Goal: Task Accomplishment & Management: Use online tool/utility

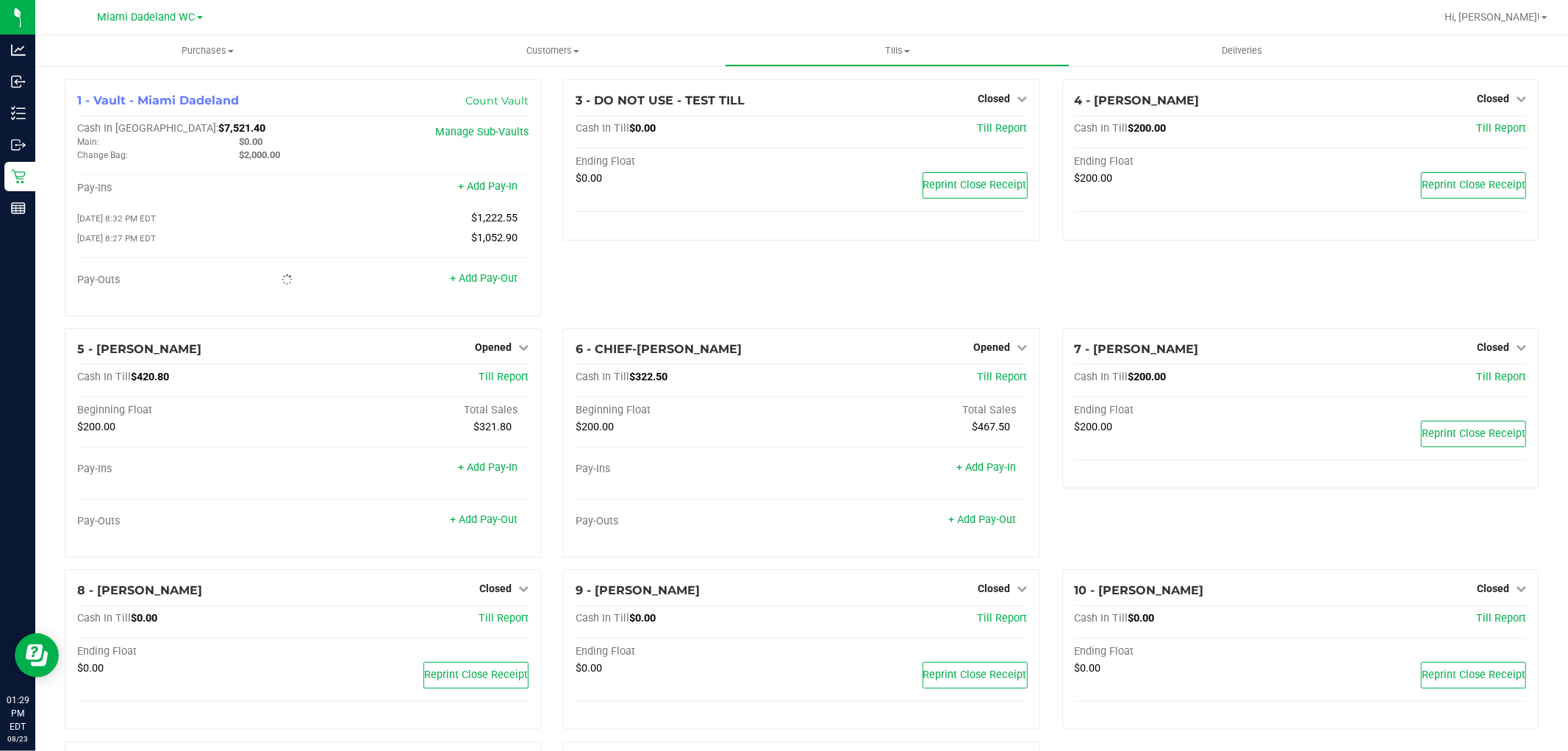
click at [0, 0] on p "Retail" at bounding box center [0, 0] width 0 height 0
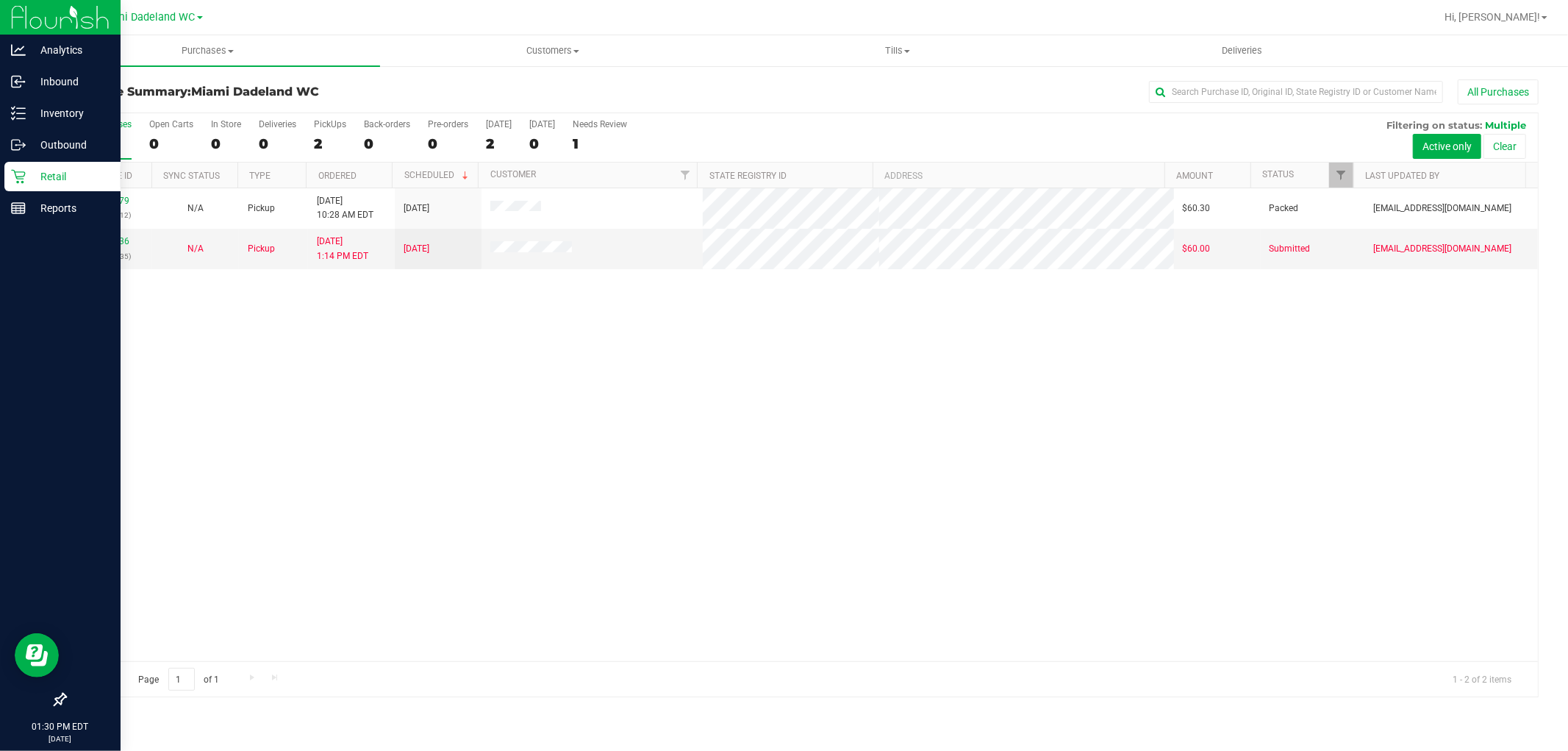
click at [244, 394] on div "11833279 (316768712) N/A Pickup [DATE] 10:28 AM EDT 8/23/2025 $60.30 Packed [EM…" at bounding box center [801, 424] width 1473 height 473
click at [372, 342] on div "11833279 (316768712) N/A Pickup [DATE] 10:28 AM EDT 8/23/2025 $60.30 Packed [EM…" at bounding box center [801, 424] width 1473 height 473
click at [280, 454] on div "11833279 (316768712) N/A Pickup [DATE] 10:28 AM EDT 8/23/2025 $60.30 Packed [EM…" at bounding box center [801, 424] width 1473 height 473
click at [18, 114] on icon at bounding box center [18, 112] width 15 height 15
click at [40, 111] on p "Inventory" at bounding box center [69, 113] width 88 height 18
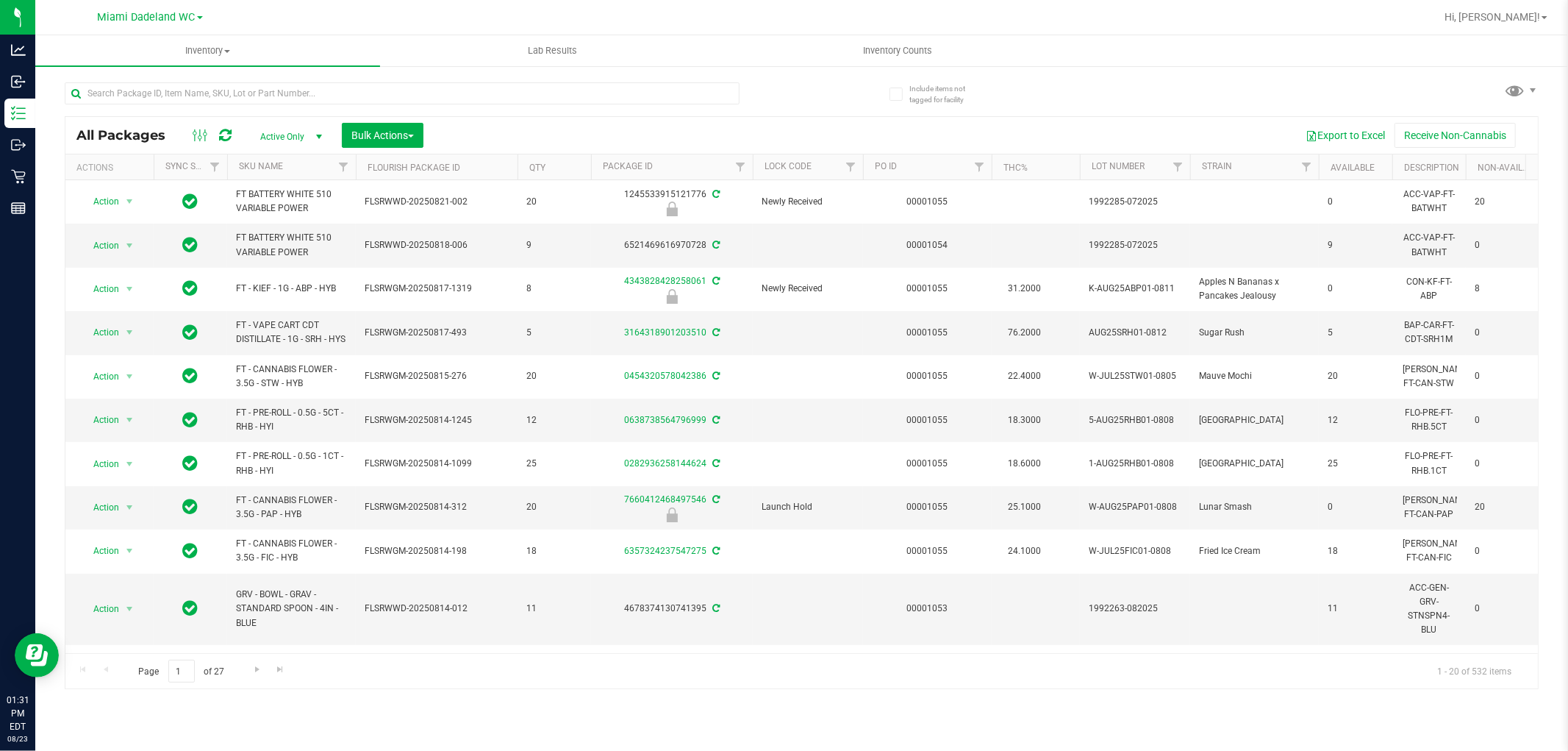
click at [280, 160] on th "SKU Name" at bounding box center [292, 167] width 129 height 26
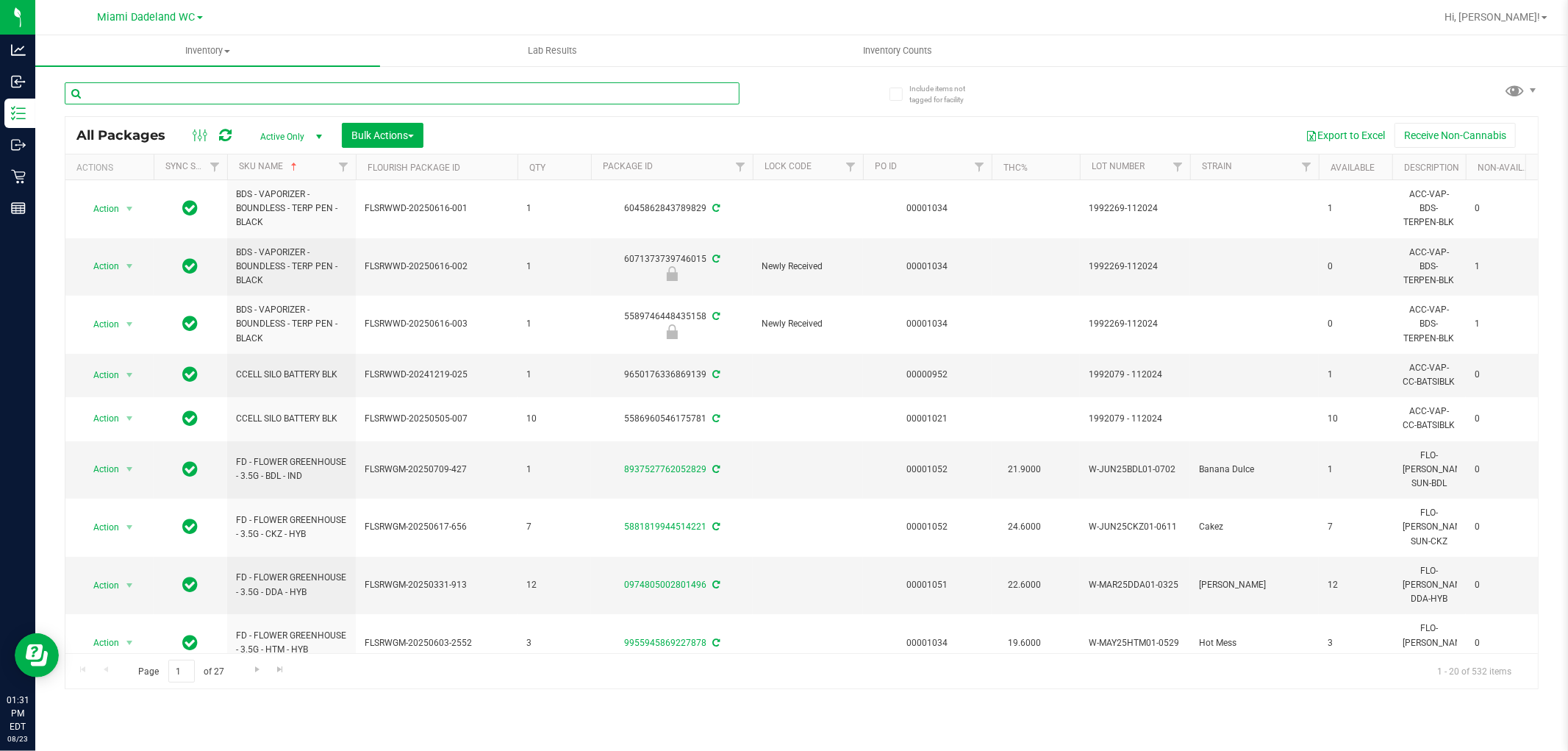
click at [331, 94] on input "text" at bounding box center [401, 94] width 675 height 22
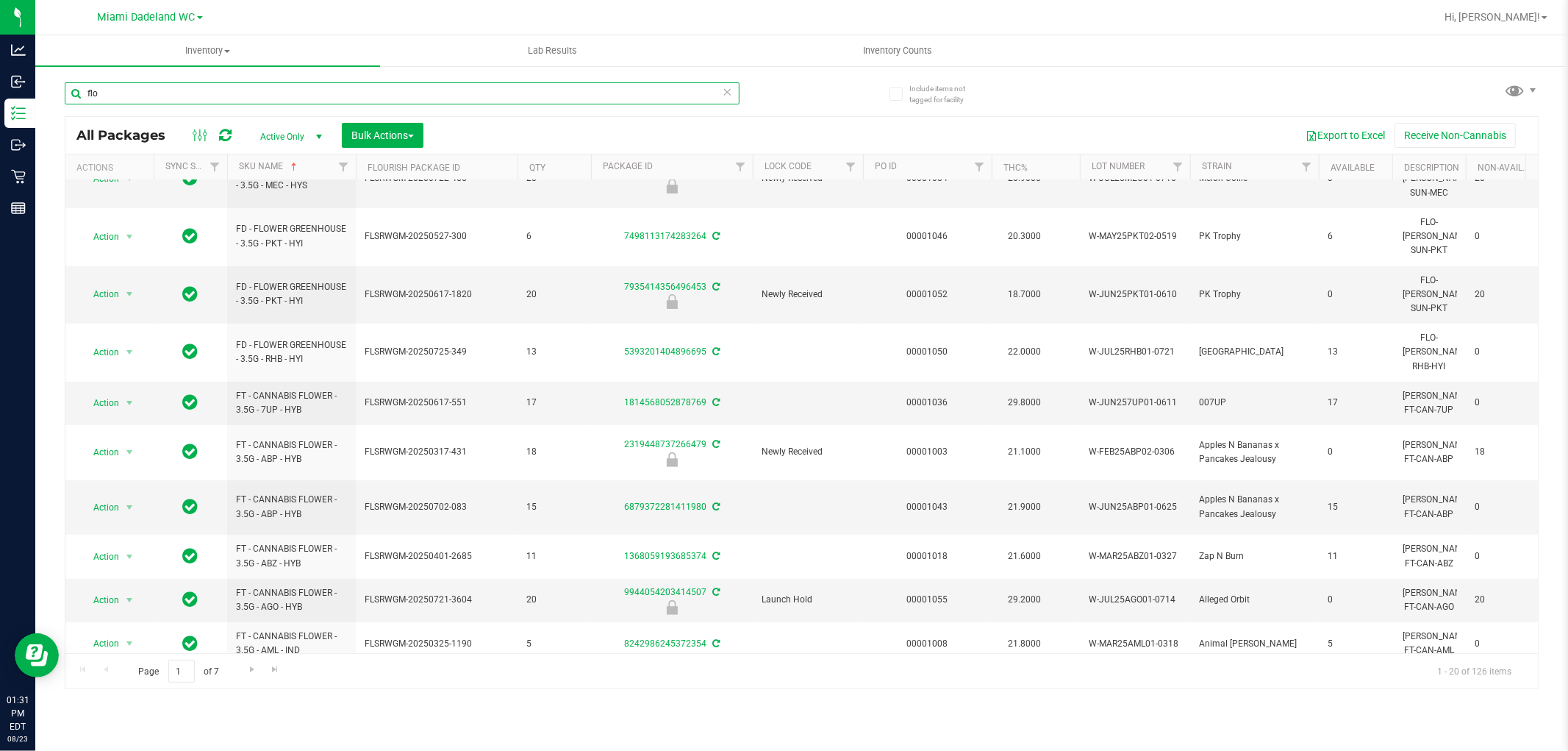
scroll to position [435, 0]
click at [249, 675] on link "Go to the next page" at bounding box center [251, 669] width 21 height 20
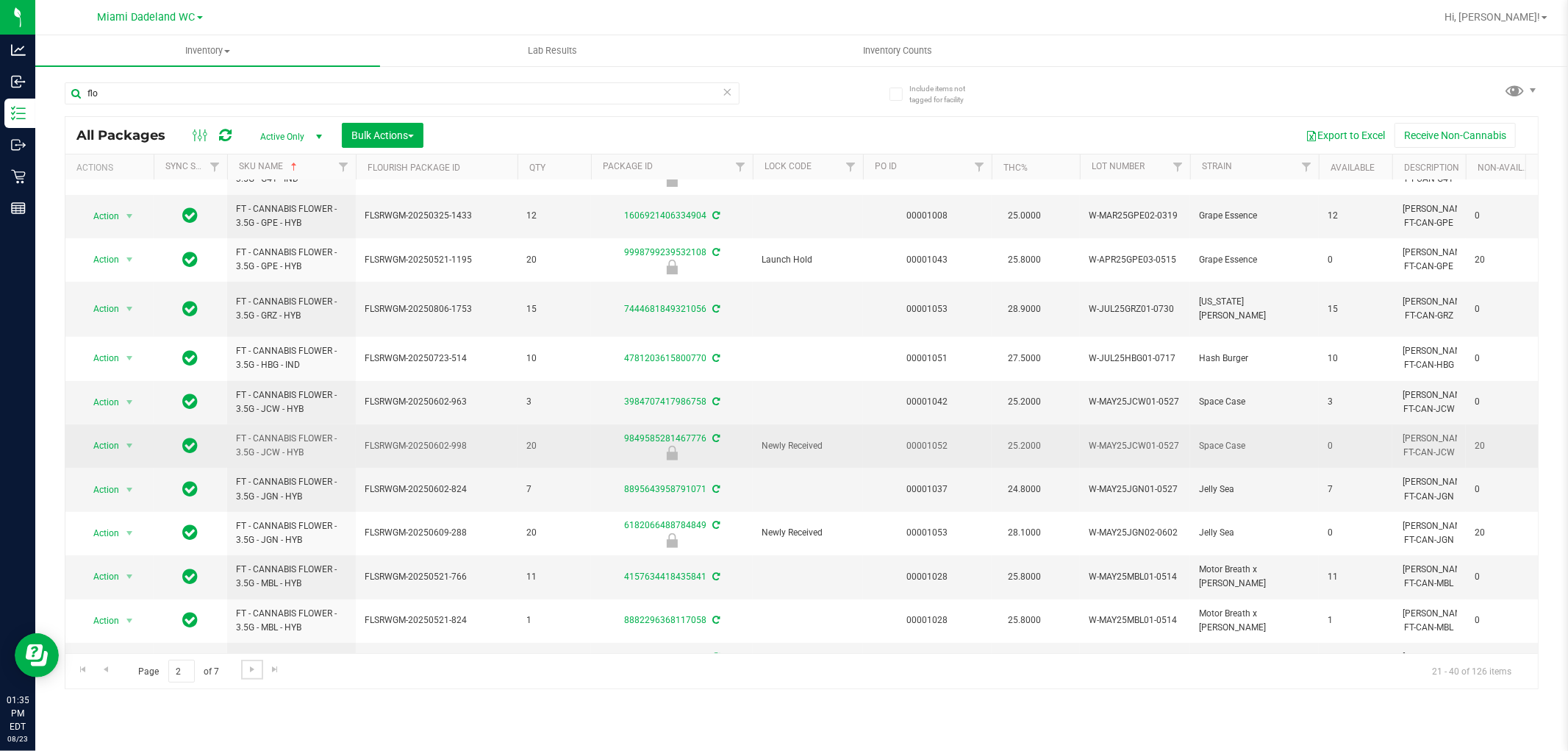
scroll to position [414, 0]
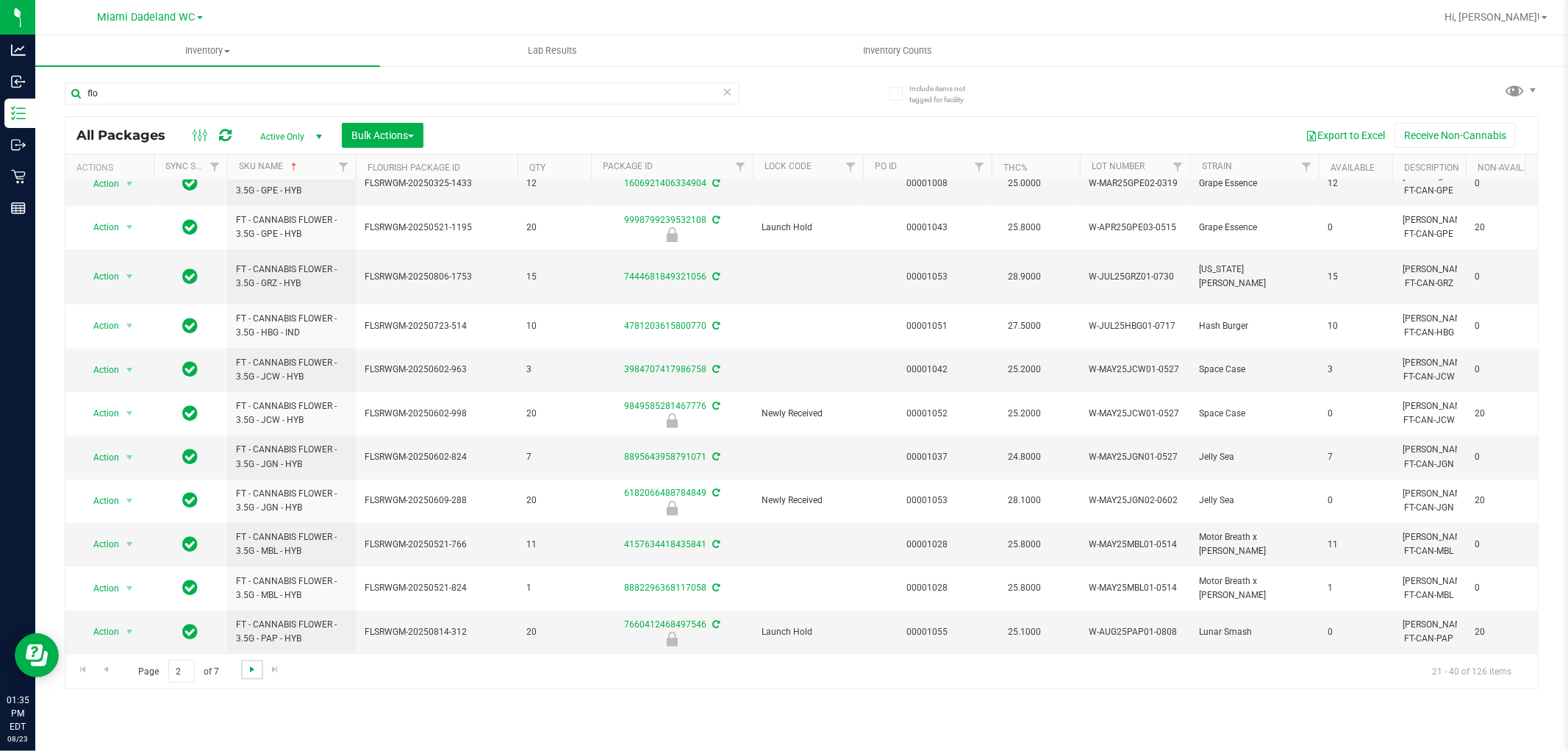
click at [250, 666] on span "Go to the next page" at bounding box center [252, 669] width 12 height 12
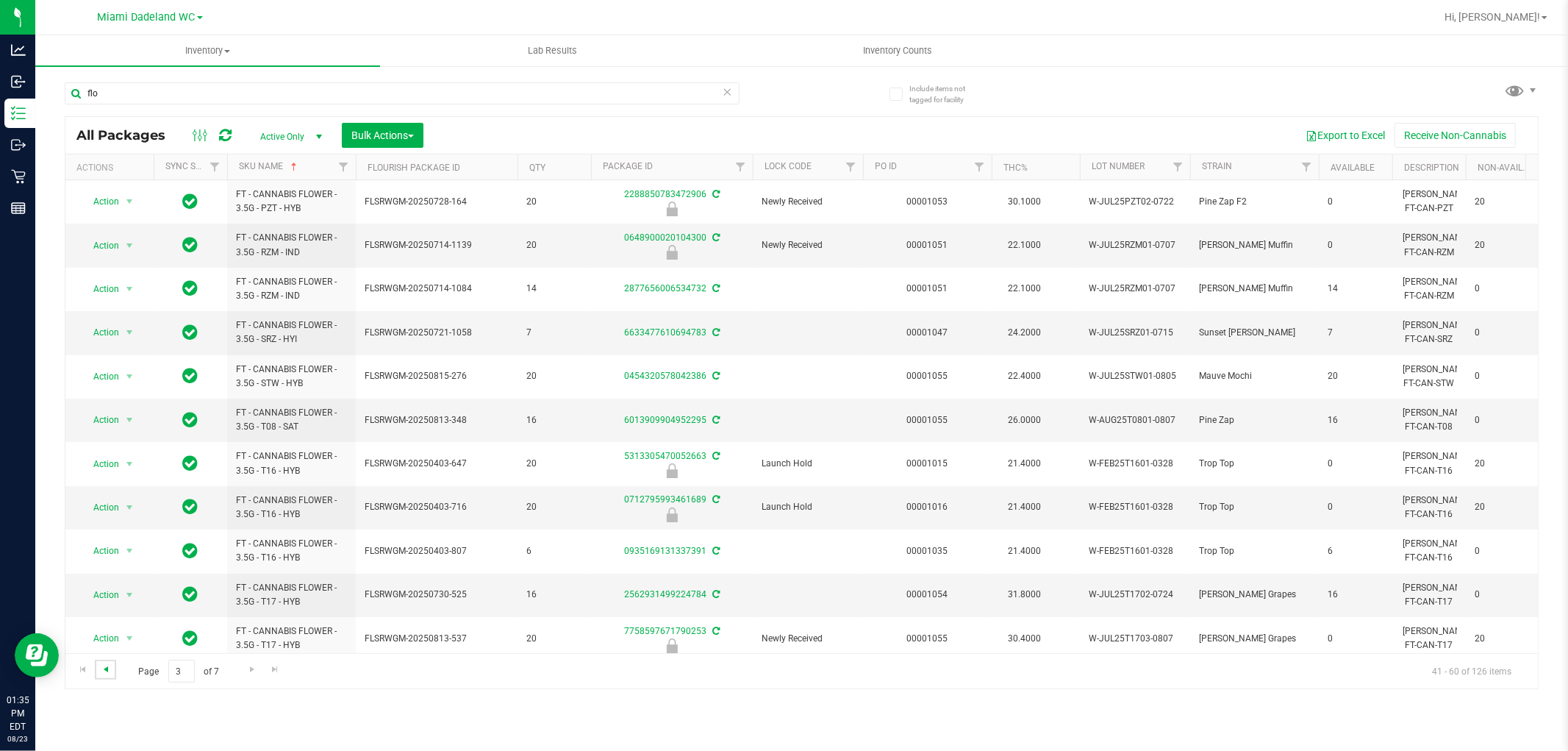
click at [104, 663] on span "Go to the previous page" at bounding box center [106, 669] width 12 height 12
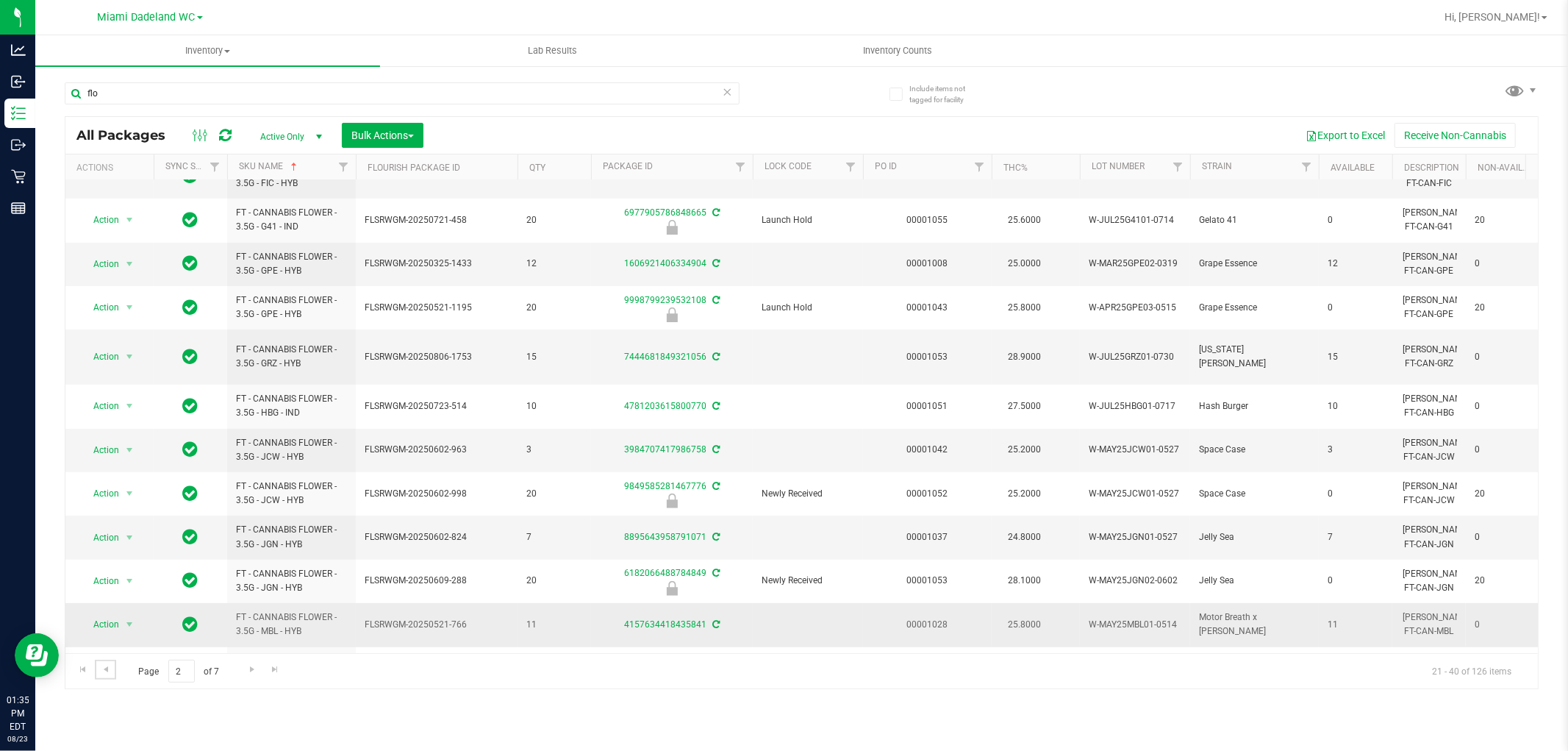
scroll to position [414, 0]
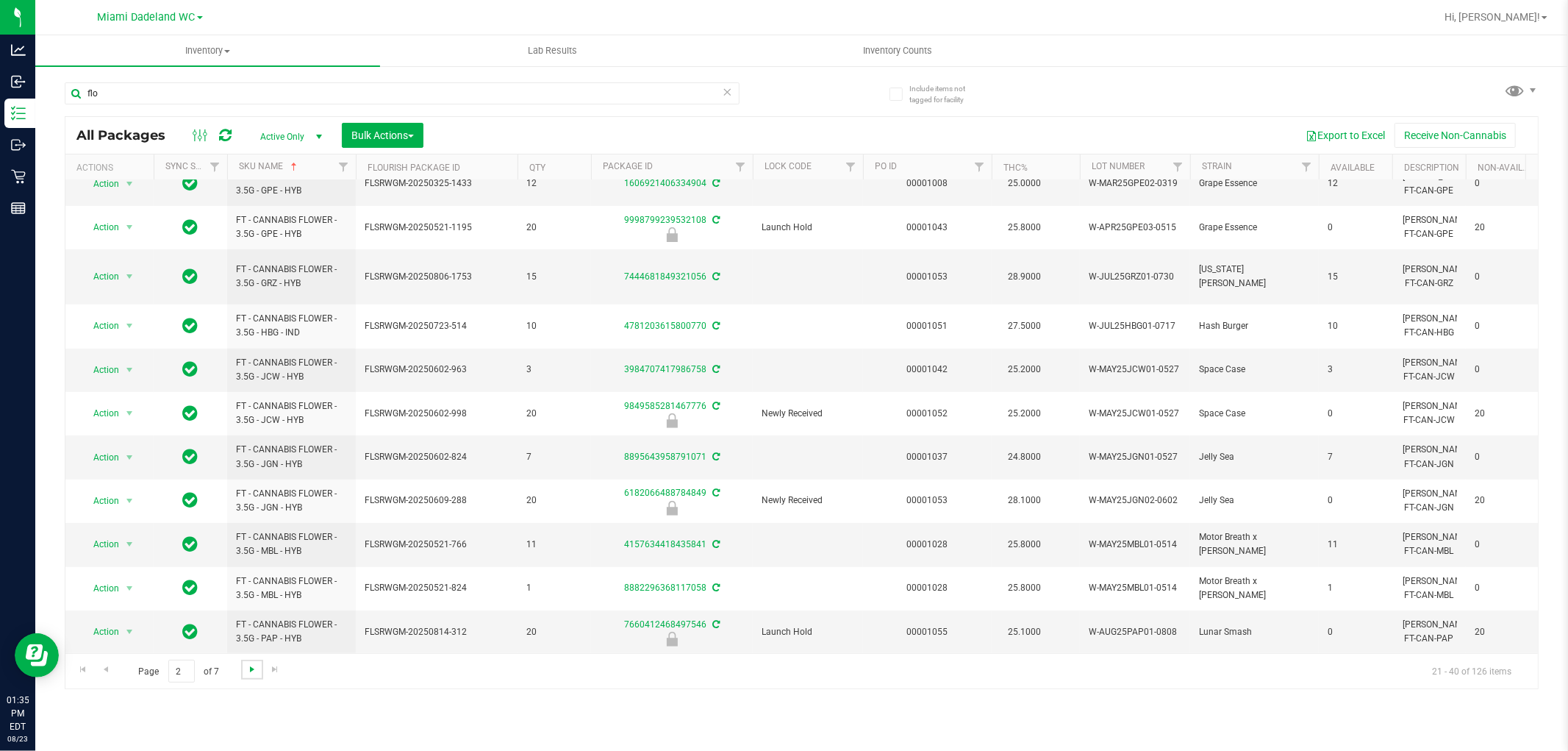
click at [248, 672] on span "Go to the next page" at bounding box center [252, 669] width 12 height 12
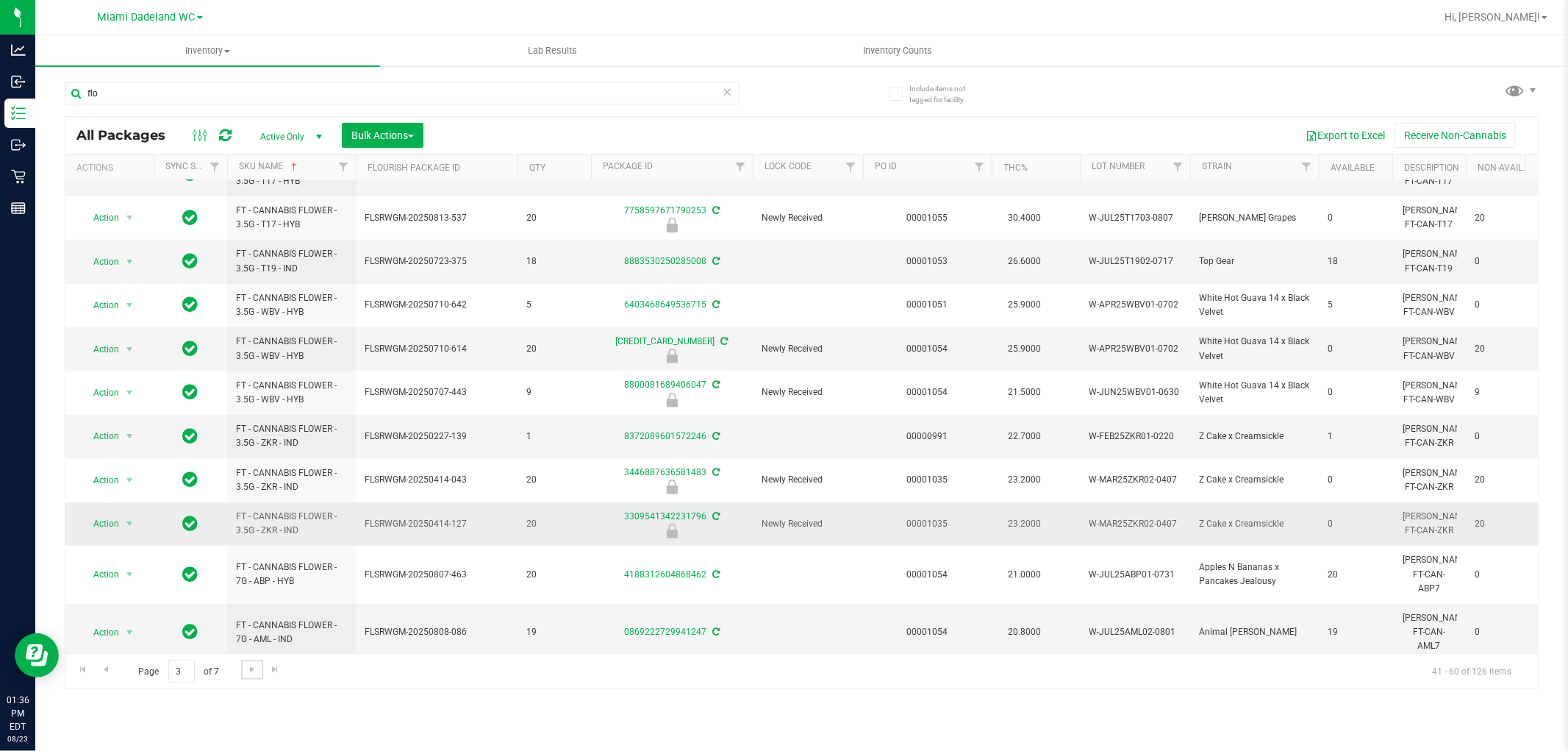
scroll to position [424, 0]
click at [250, 678] on link "Go to the next page" at bounding box center [251, 669] width 21 height 20
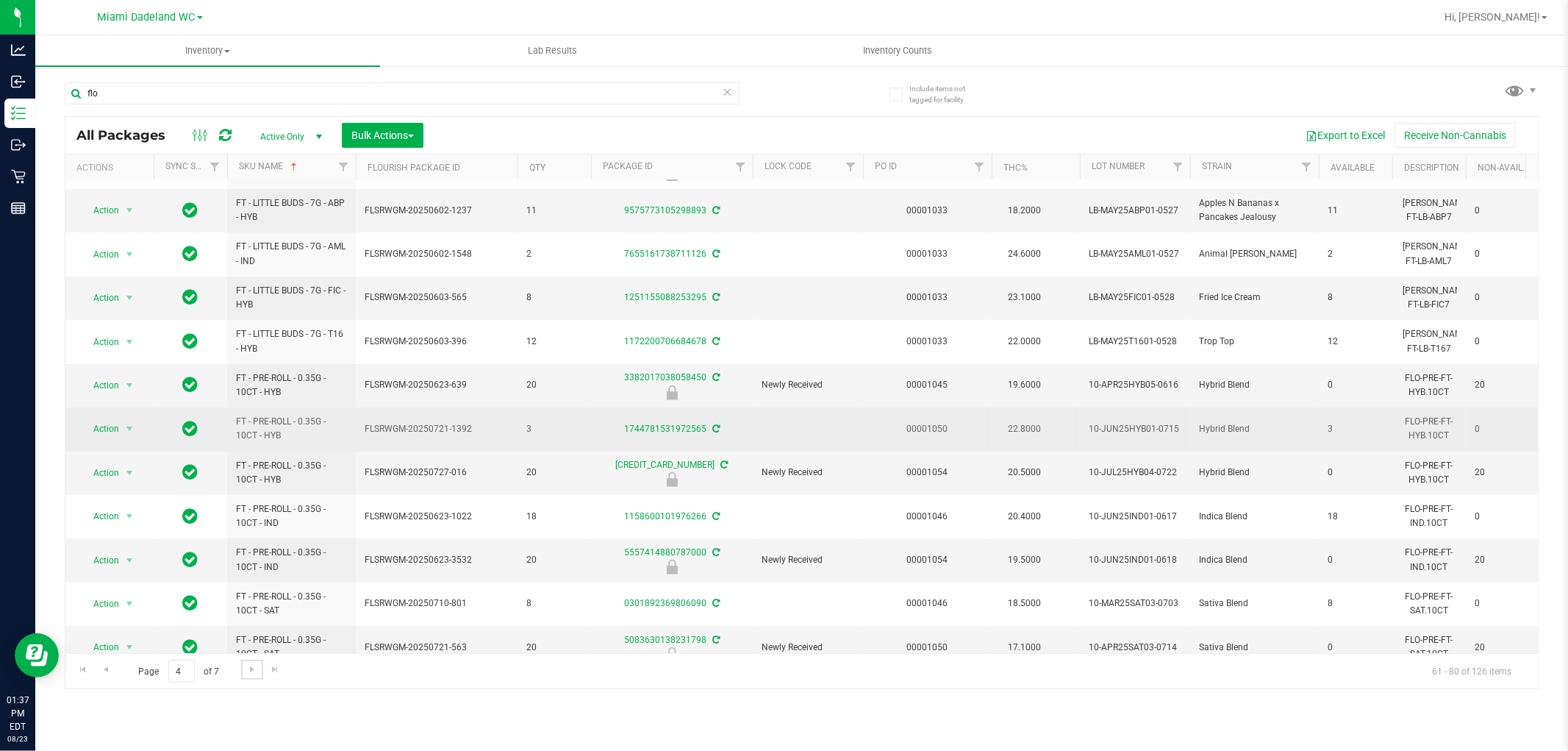
scroll to position [414, 0]
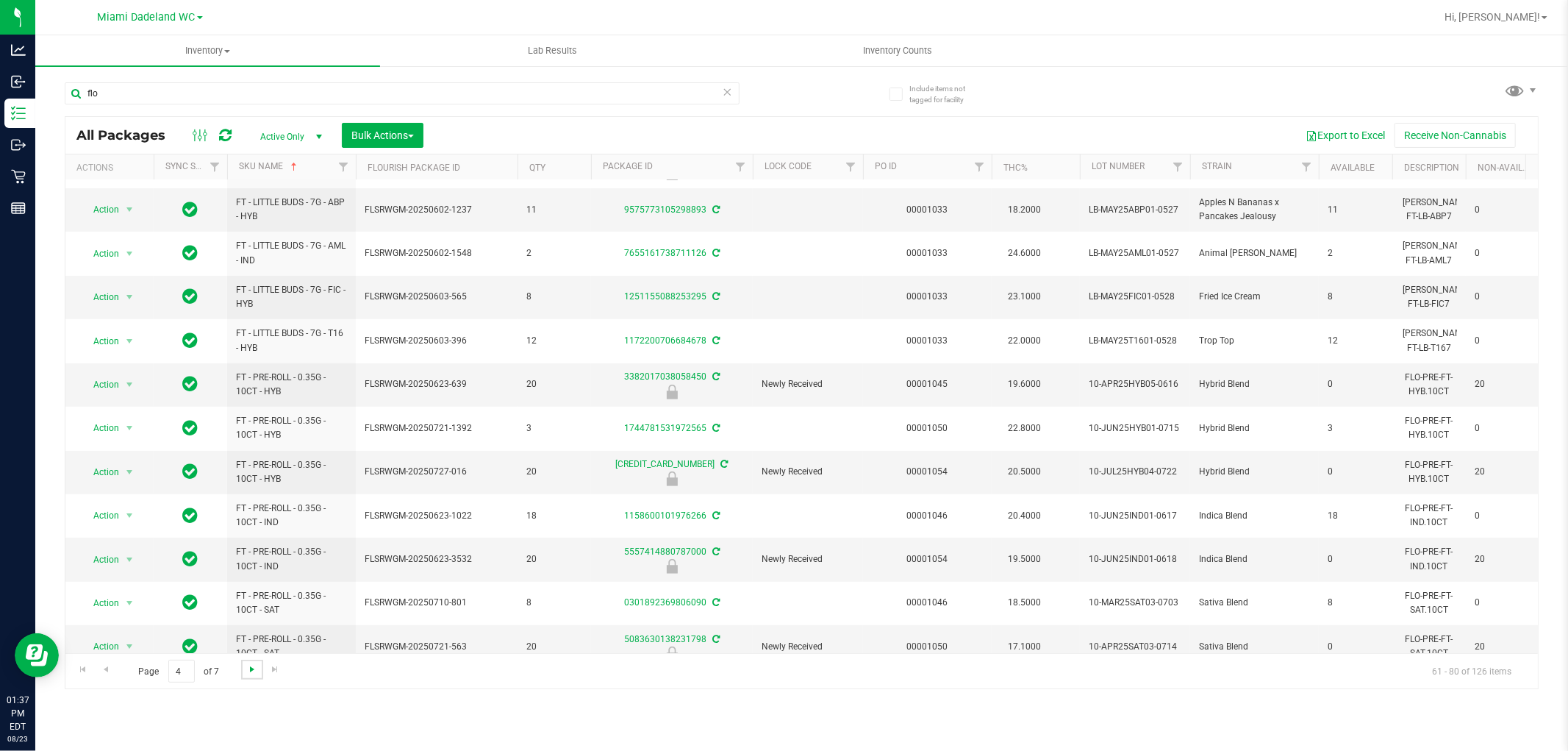
click at [255, 665] on span "Go to the next page" at bounding box center [252, 669] width 12 height 12
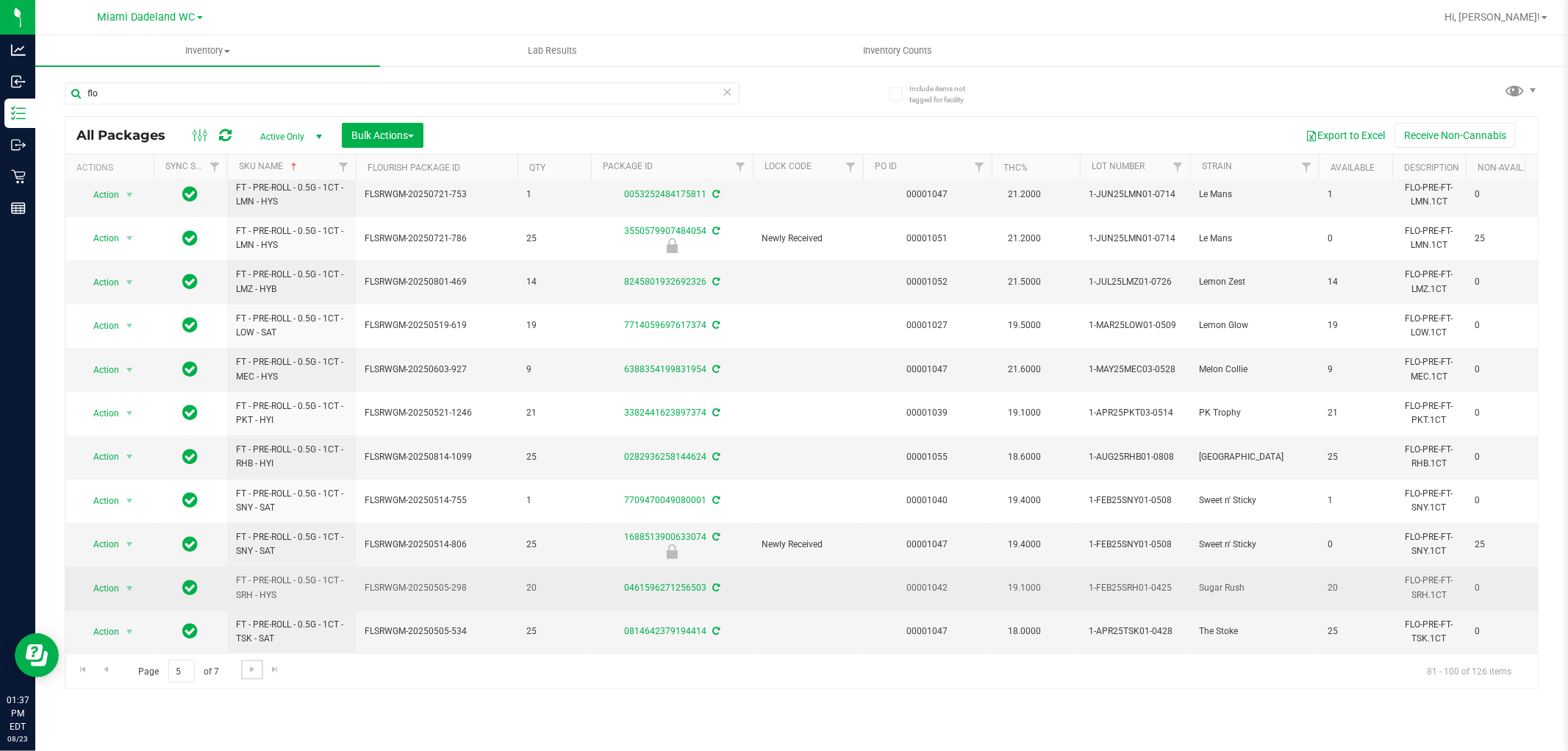
scroll to position [414, 0]
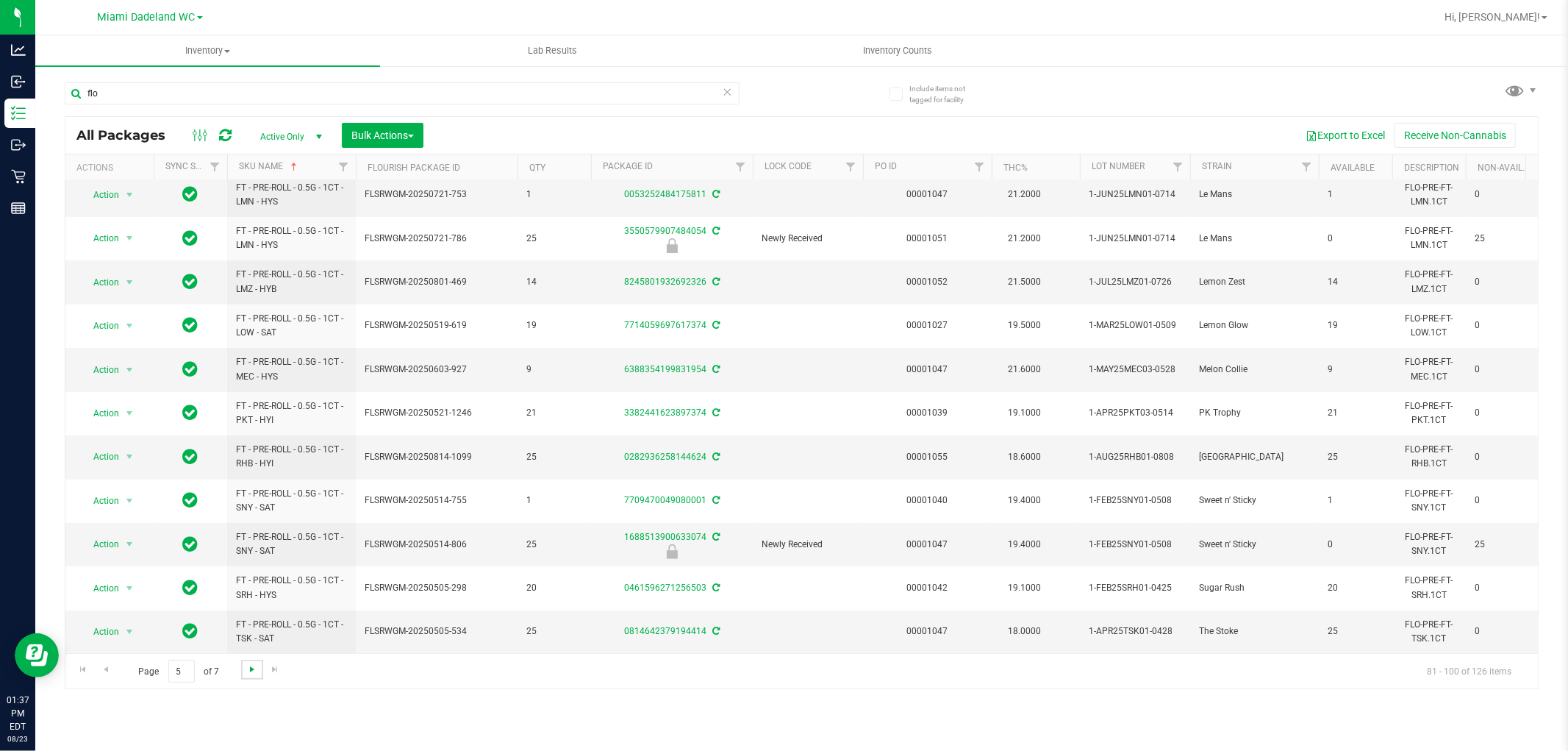
click at [253, 669] on span "Go to the next page" at bounding box center [252, 669] width 12 height 12
click at [253, 674] on span "Go to the next page" at bounding box center [252, 669] width 12 height 12
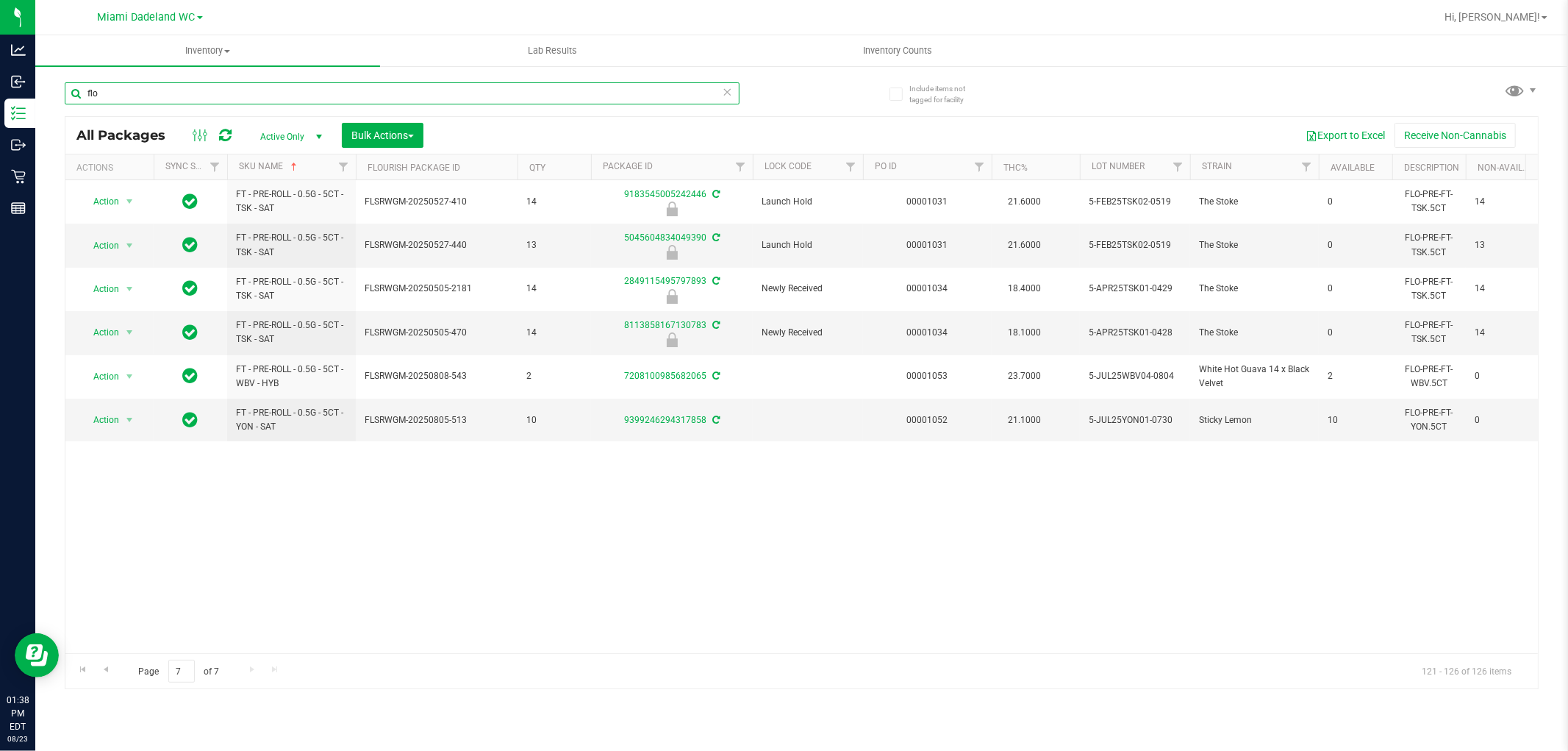
click at [230, 95] on input "flo" at bounding box center [401, 94] width 675 height 22
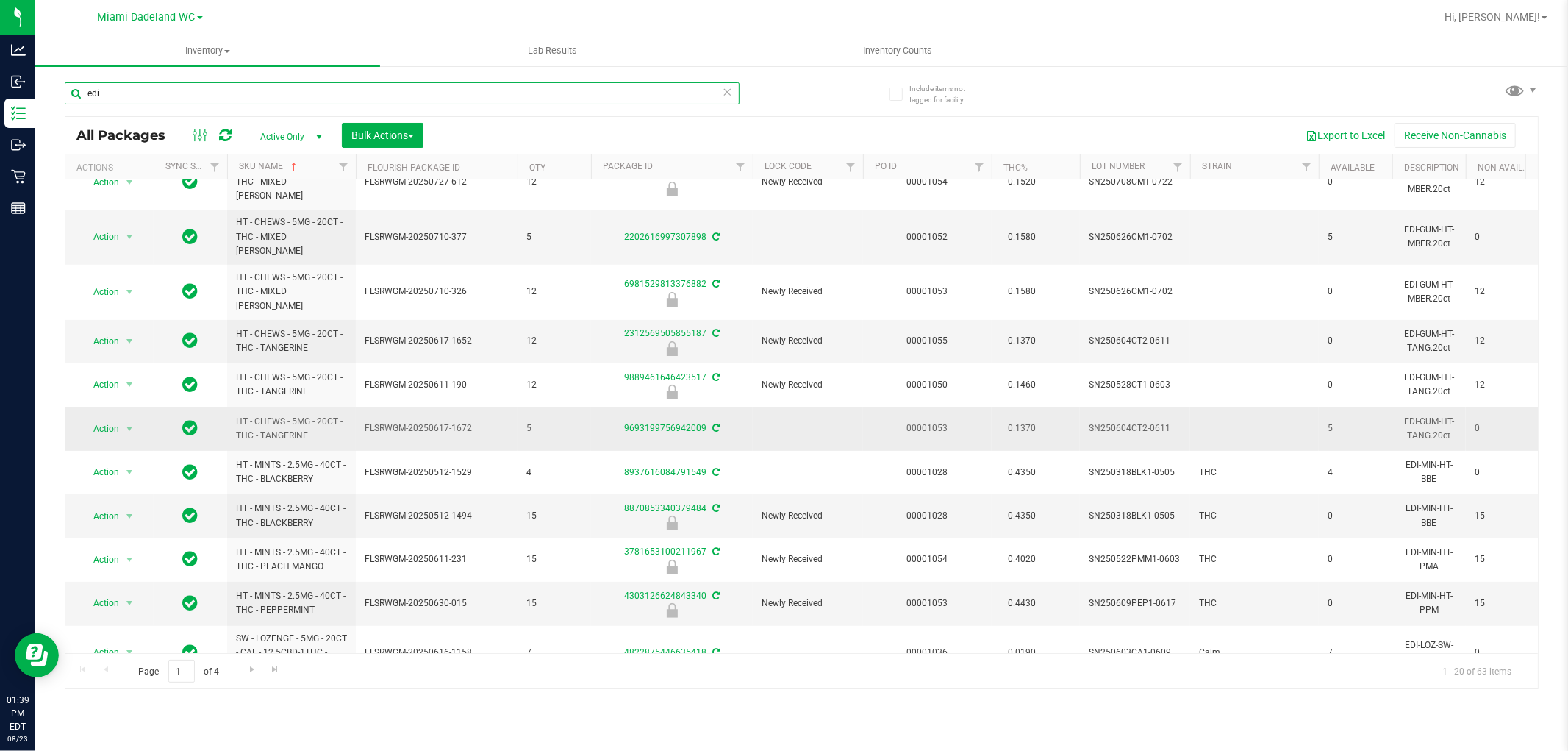
scroll to position [469, 0]
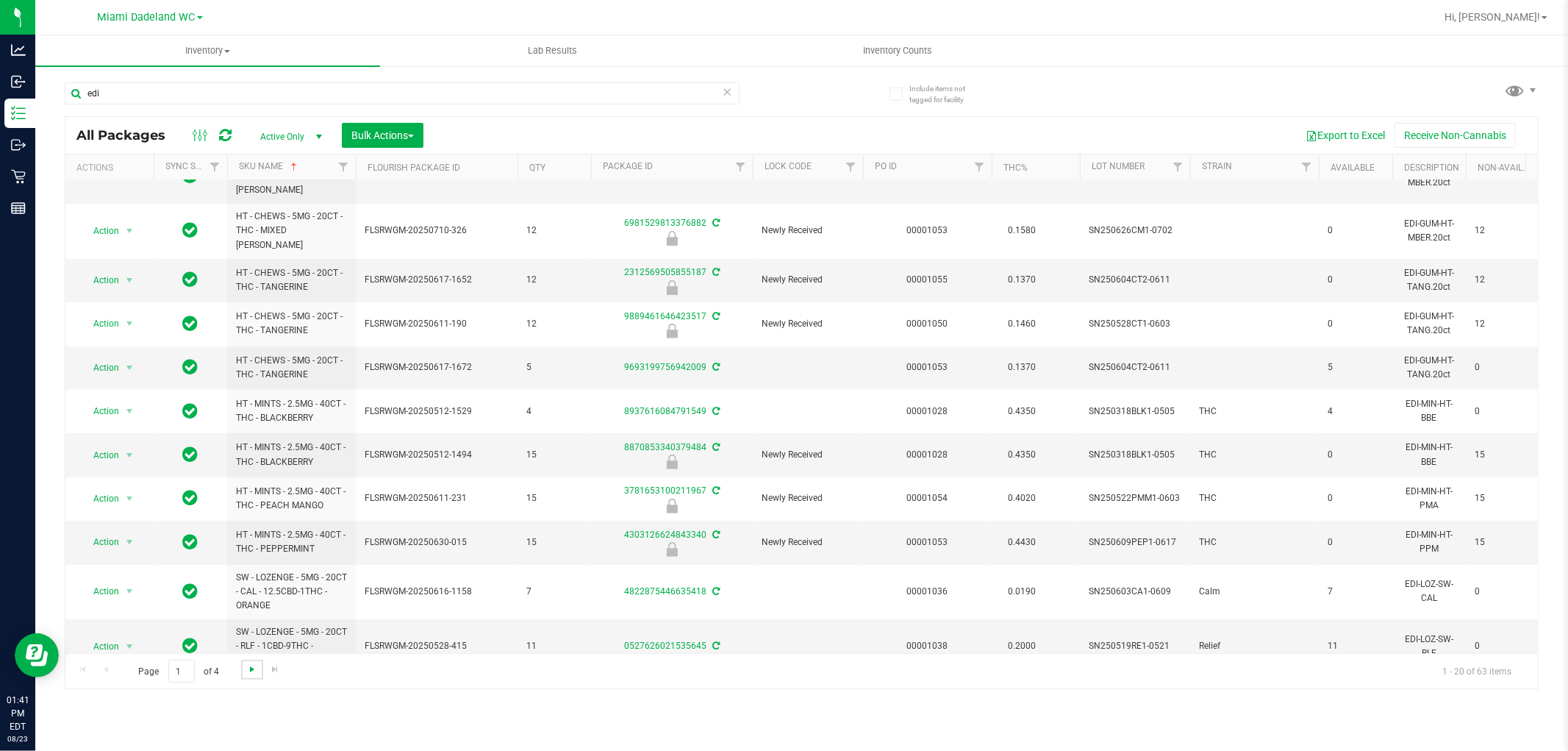
click at [248, 664] on span "Go to the next page" at bounding box center [252, 669] width 12 height 12
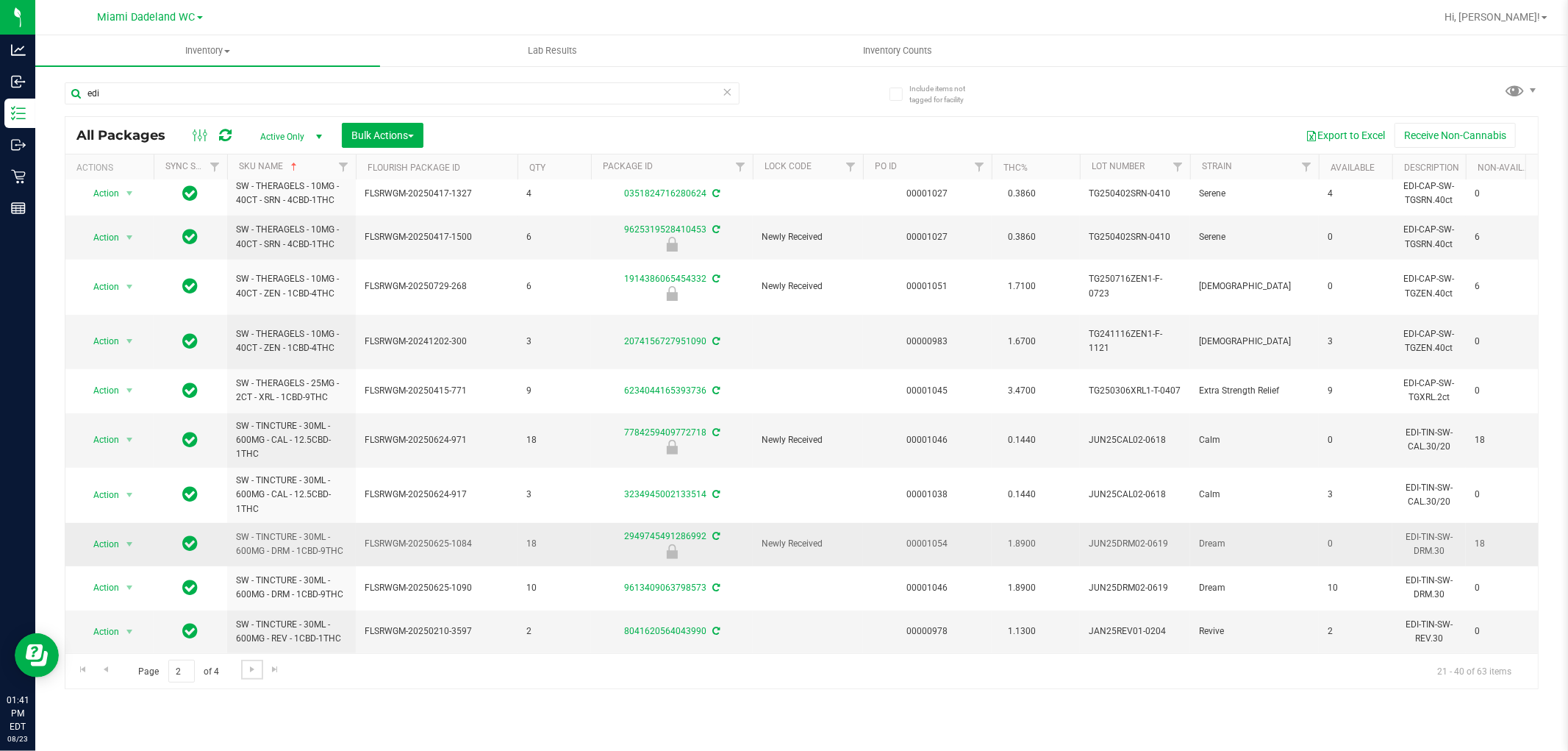
scroll to position [457, 0]
click at [243, 674] on link "Go to the next page" at bounding box center [251, 669] width 21 height 20
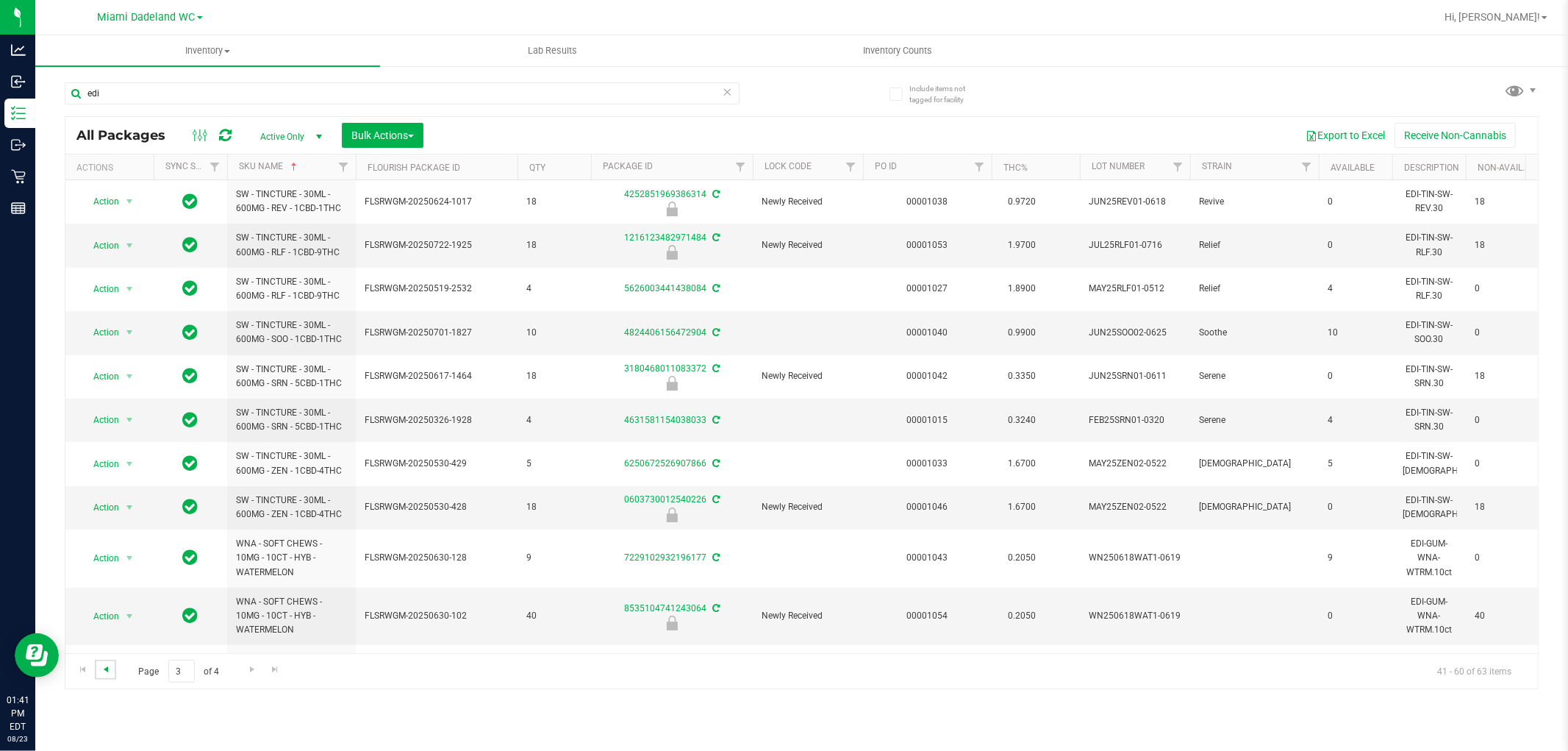
click at [104, 674] on span "Go to the previous page" at bounding box center [106, 669] width 12 height 12
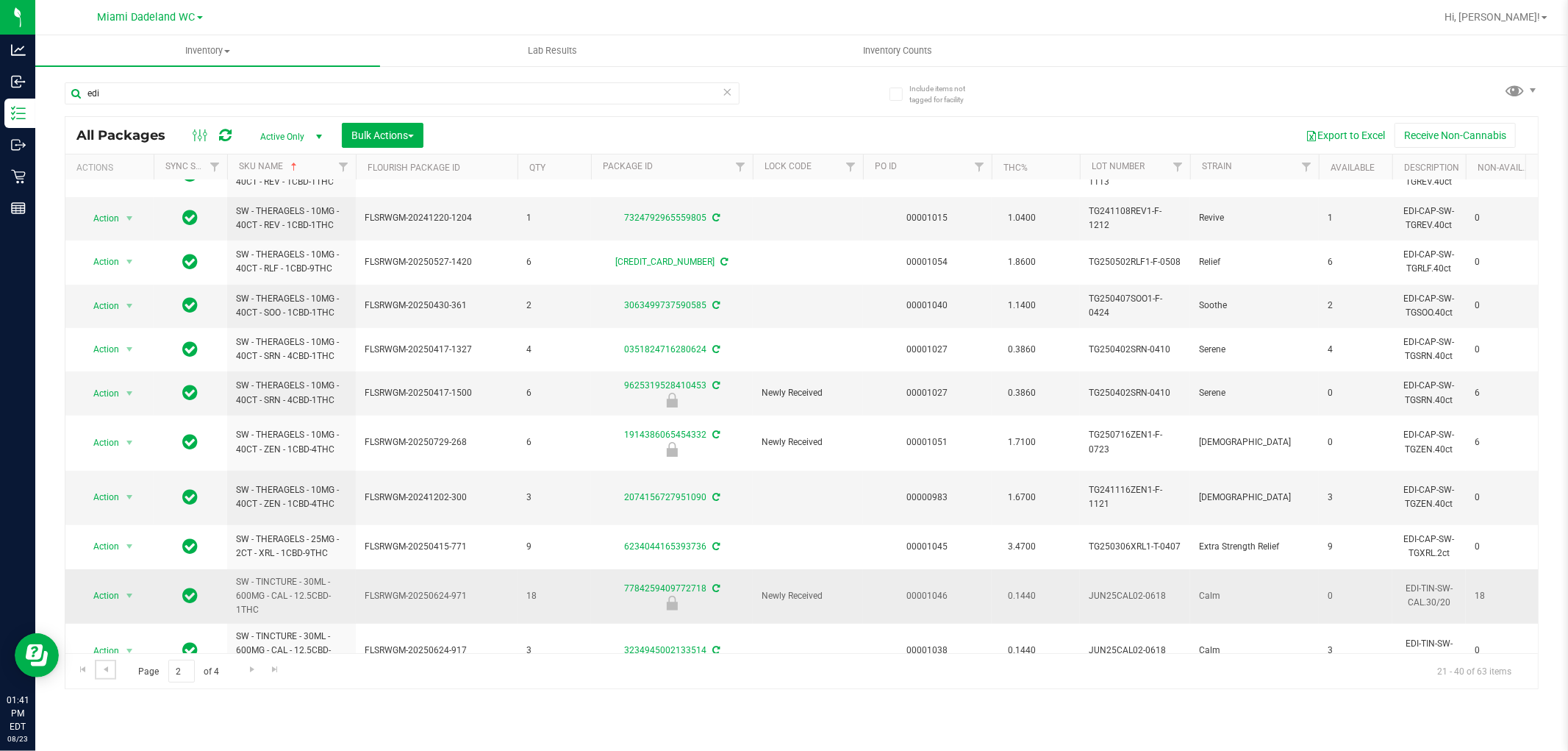
scroll to position [457, 0]
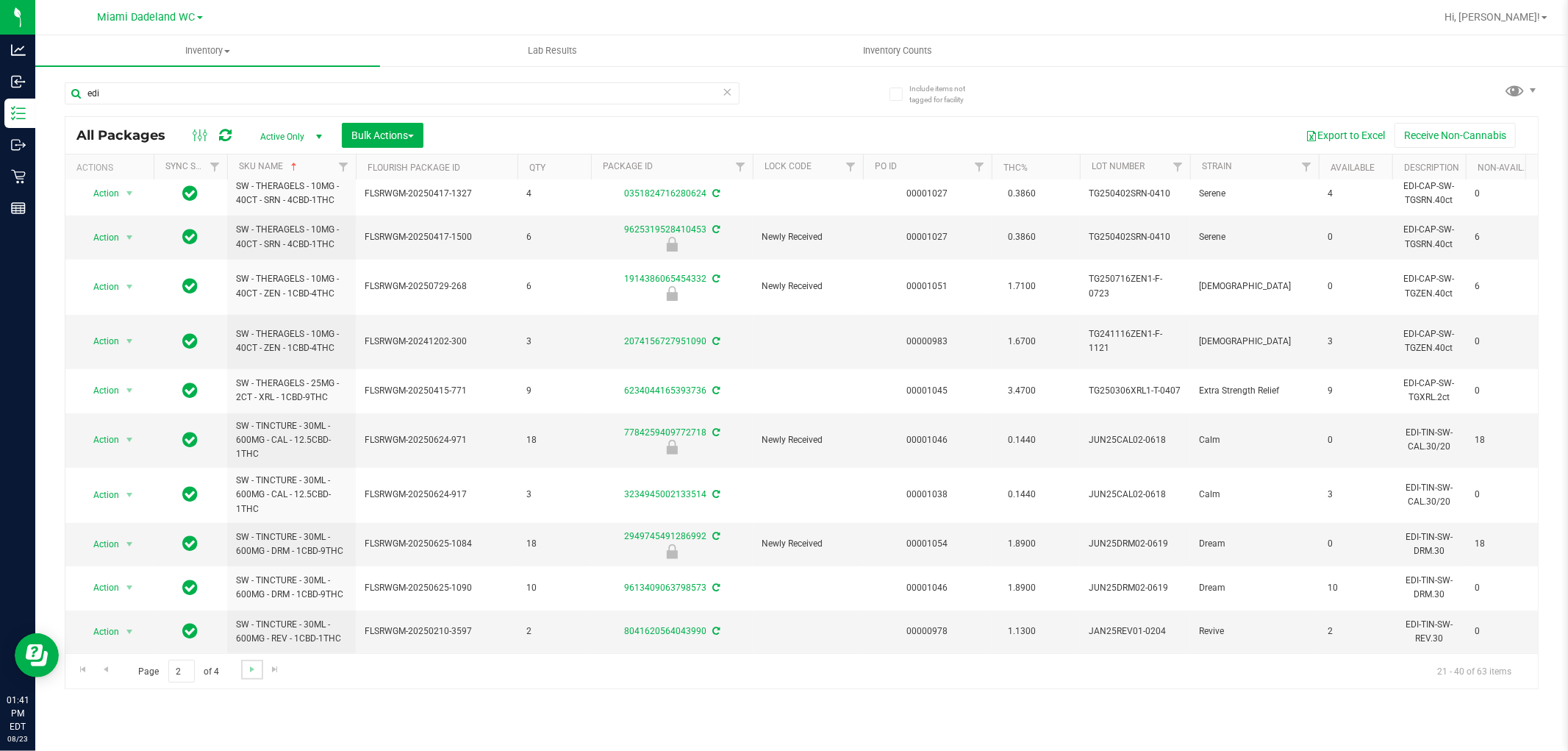
click at [243, 668] on link "Go to the next page" at bounding box center [251, 669] width 21 height 20
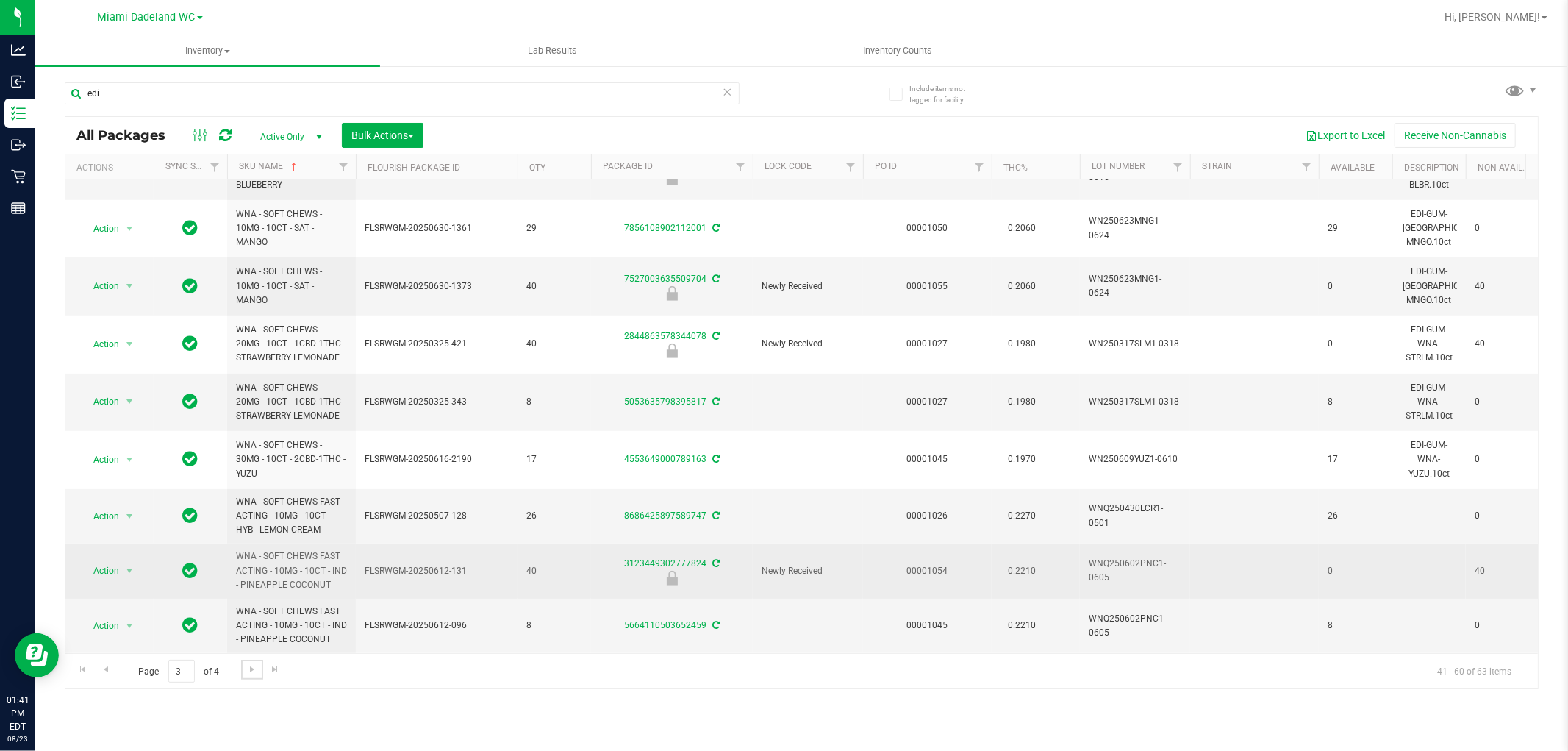
scroll to position [573, 0]
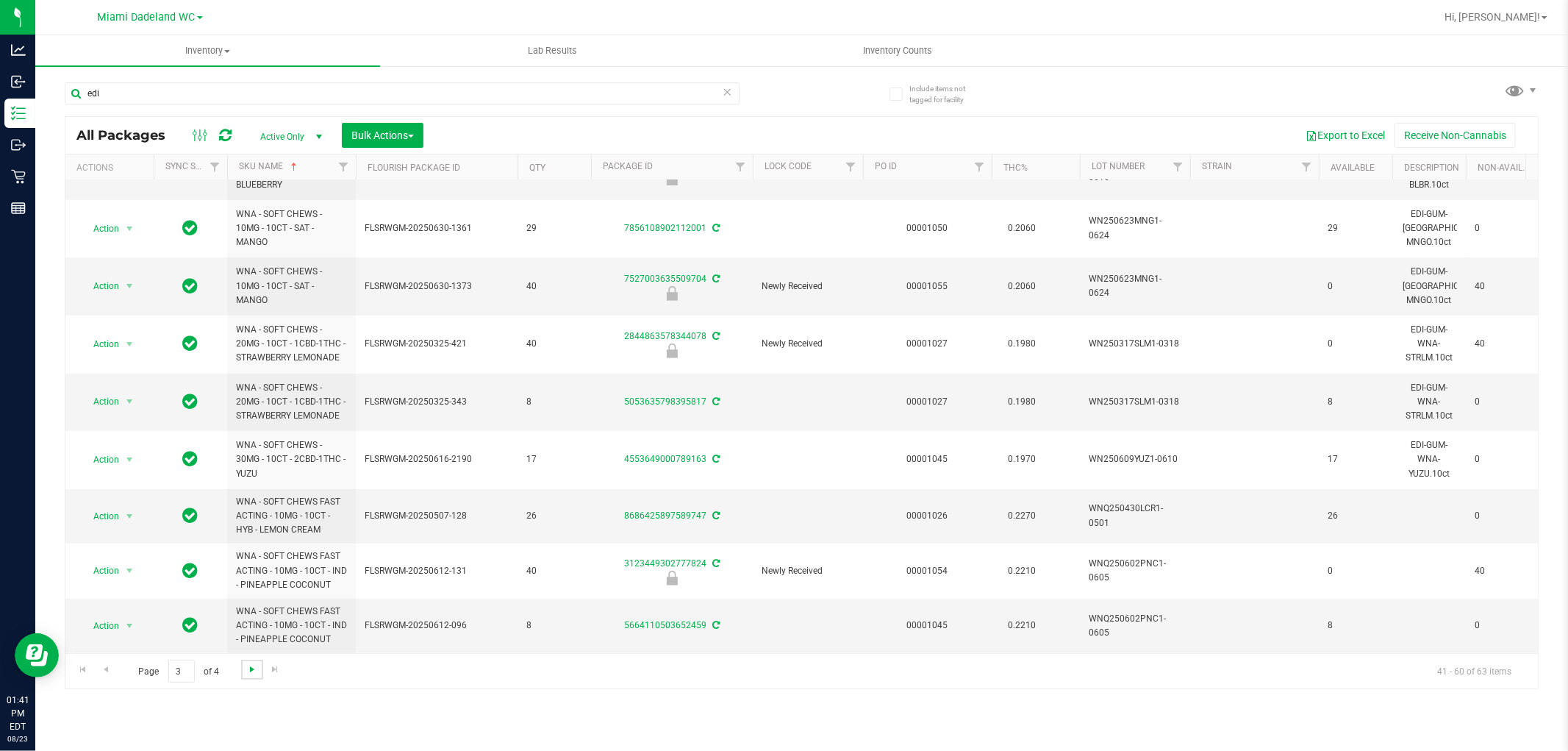
click at [253, 665] on span "Go to the next page" at bounding box center [252, 669] width 12 height 12
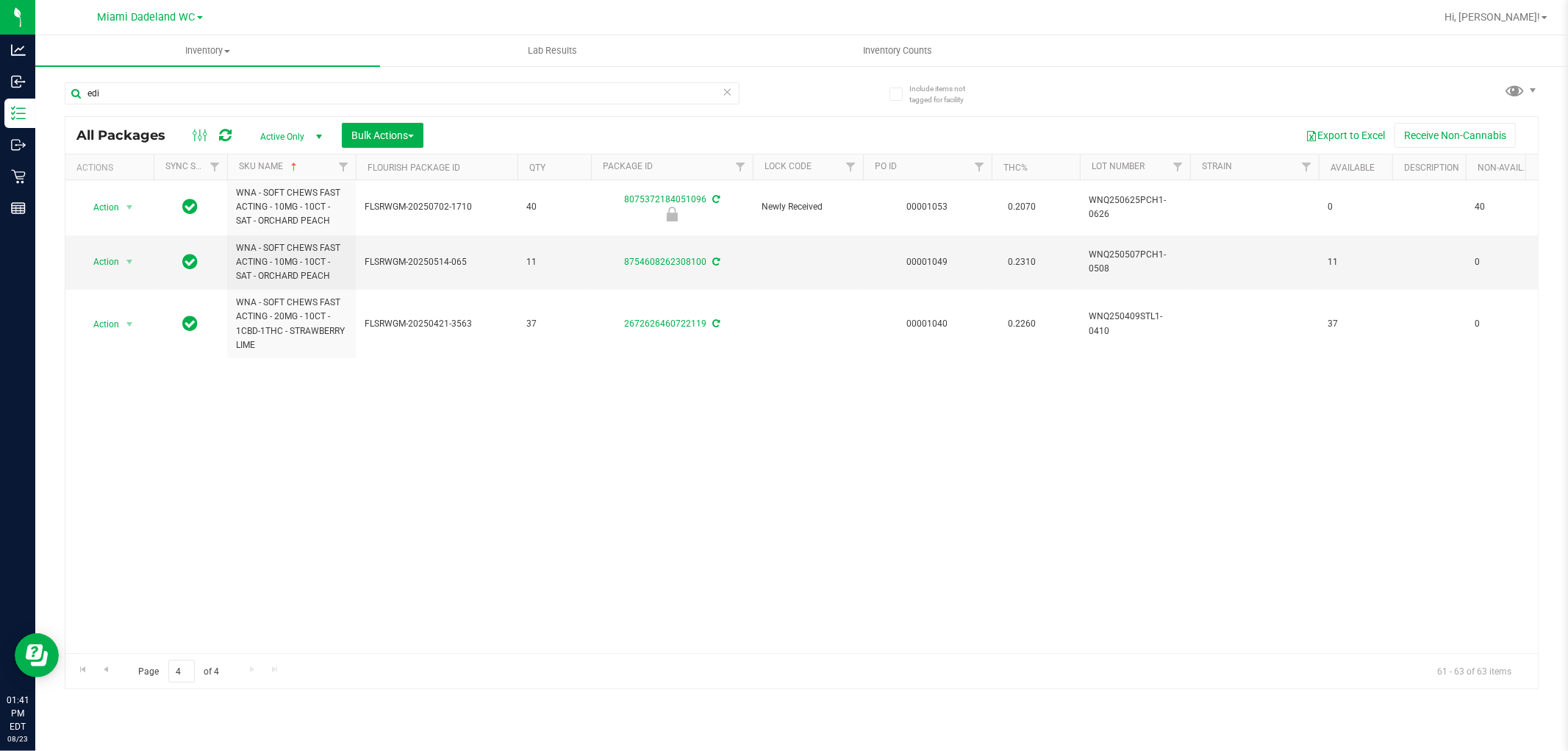
click at [413, 475] on div "Action Action Edit attributes Global inventory Locate package Package audit log…" at bounding box center [801, 416] width 1473 height 473
click at [280, 91] on input "edi" at bounding box center [401, 94] width 675 height 22
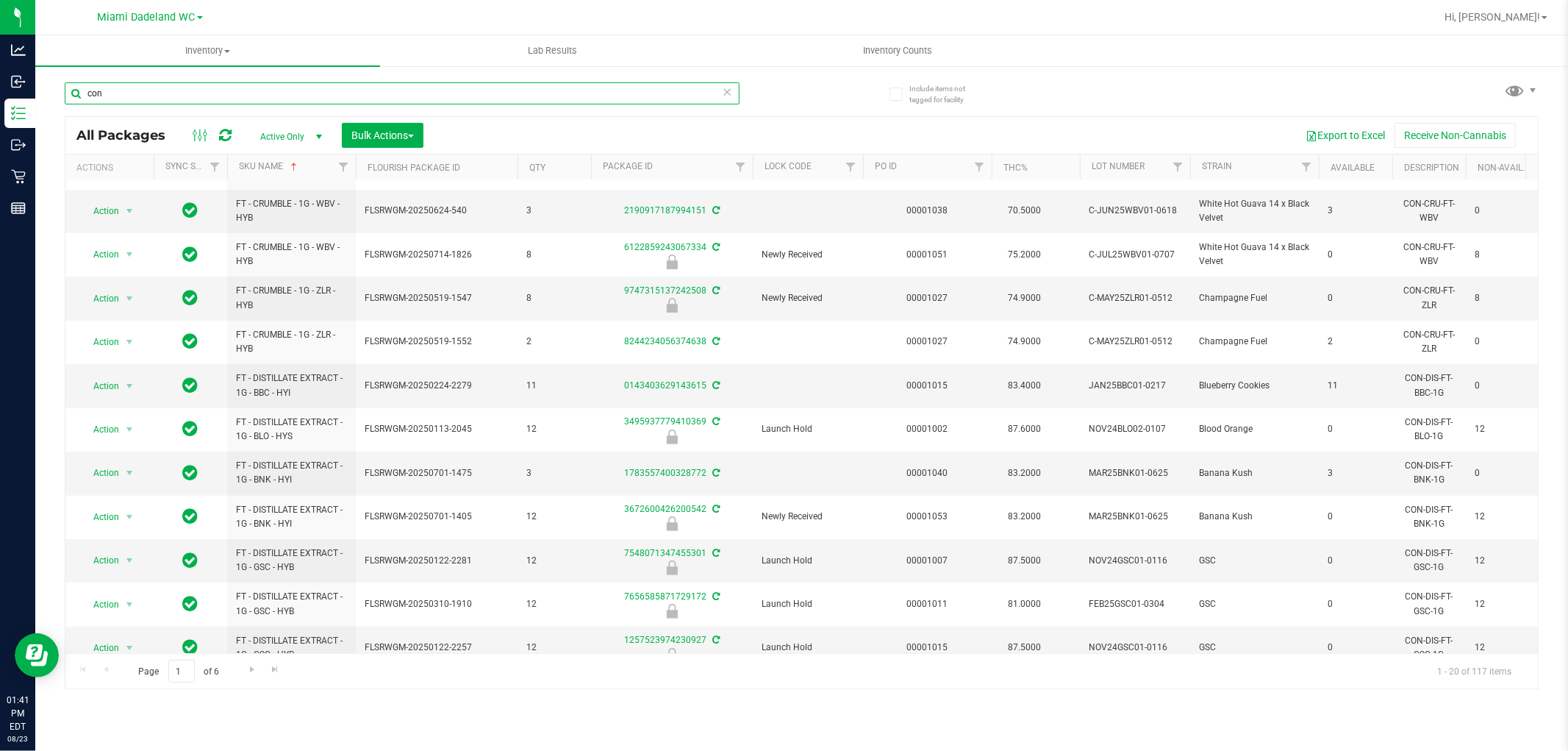
scroll to position [414, 0]
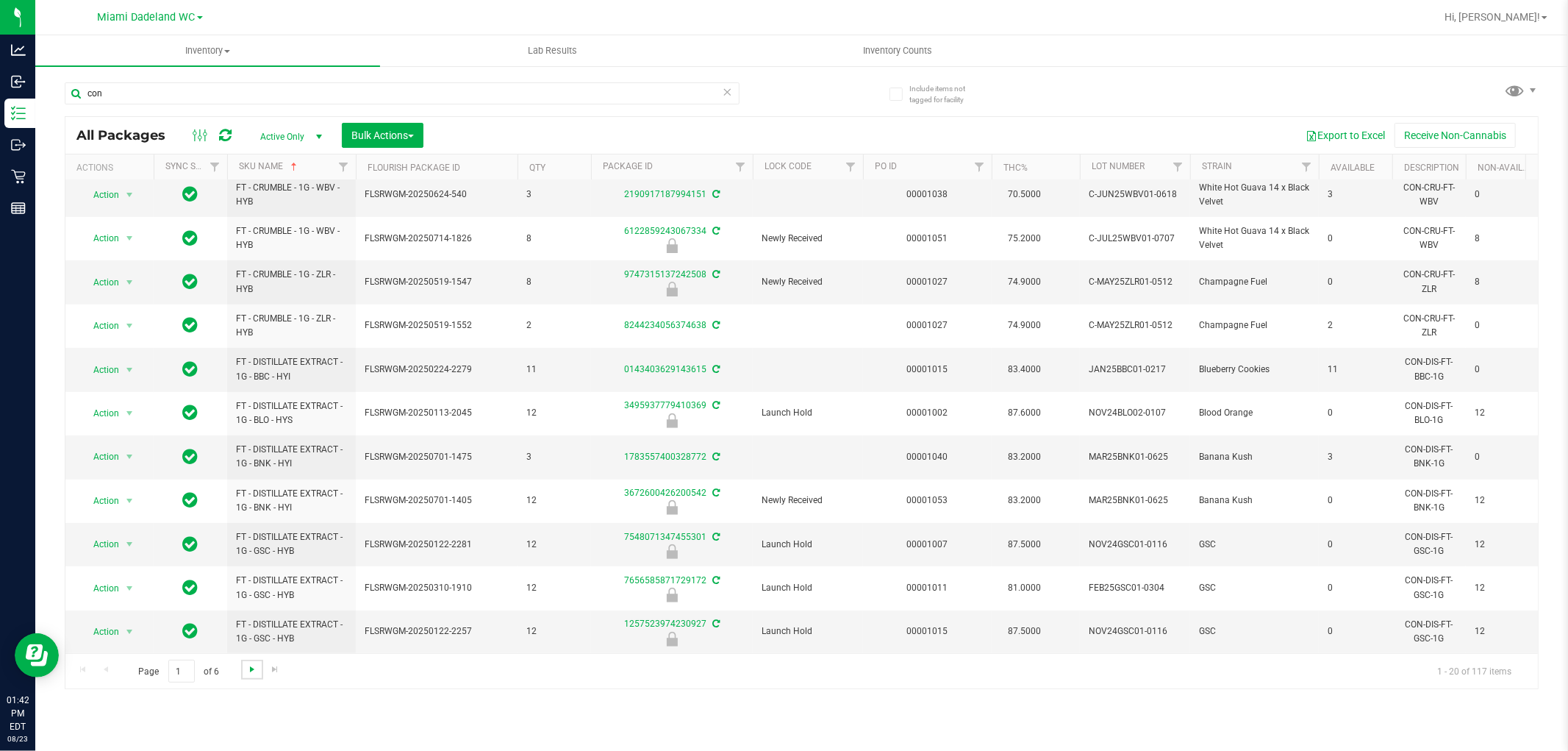
click at [250, 671] on span "Go to the next page" at bounding box center [252, 669] width 12 height 12
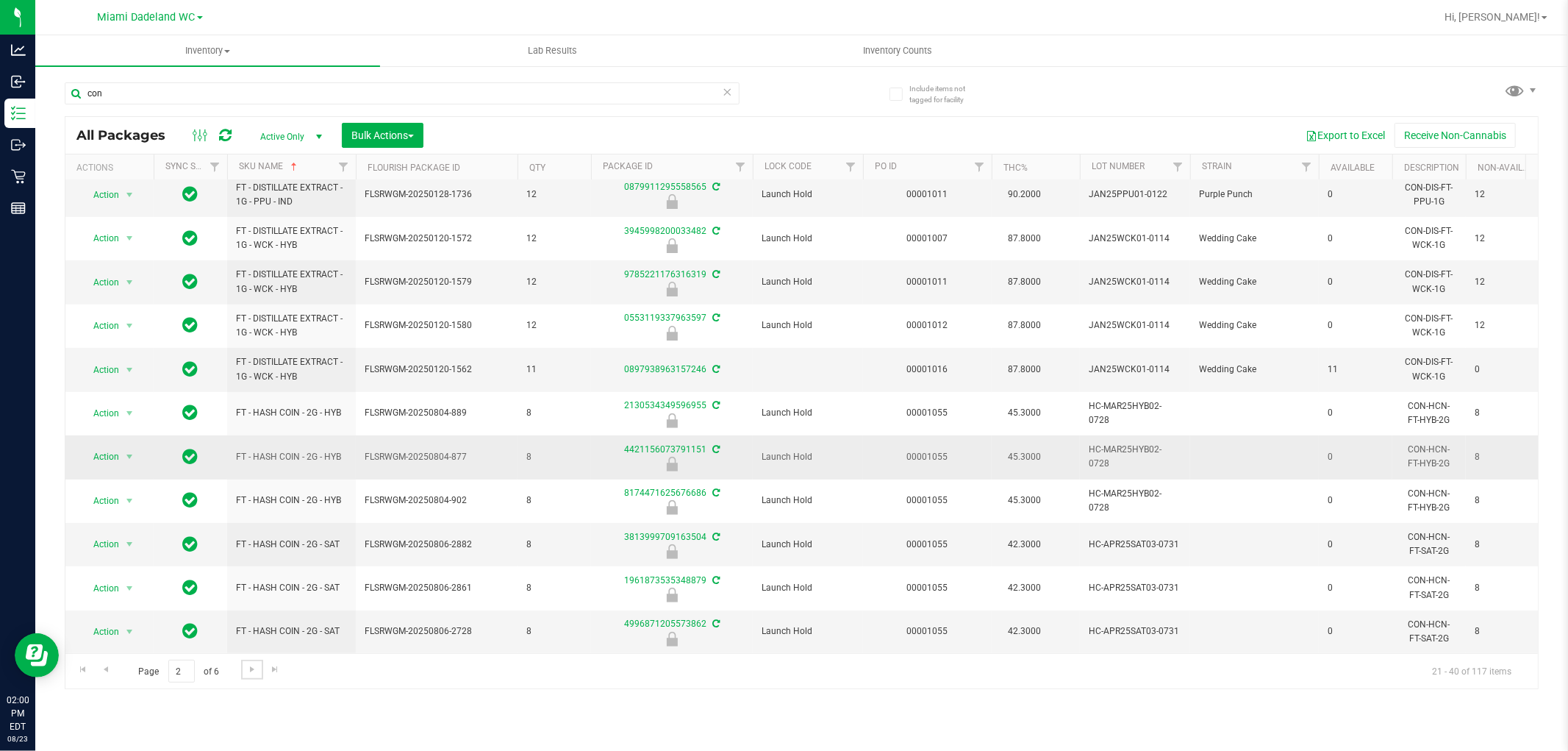
scroll to position [414, 0]
click at [251, 671] on span "Go to the next page" at bounding box center [252, 669] width 12 height 12
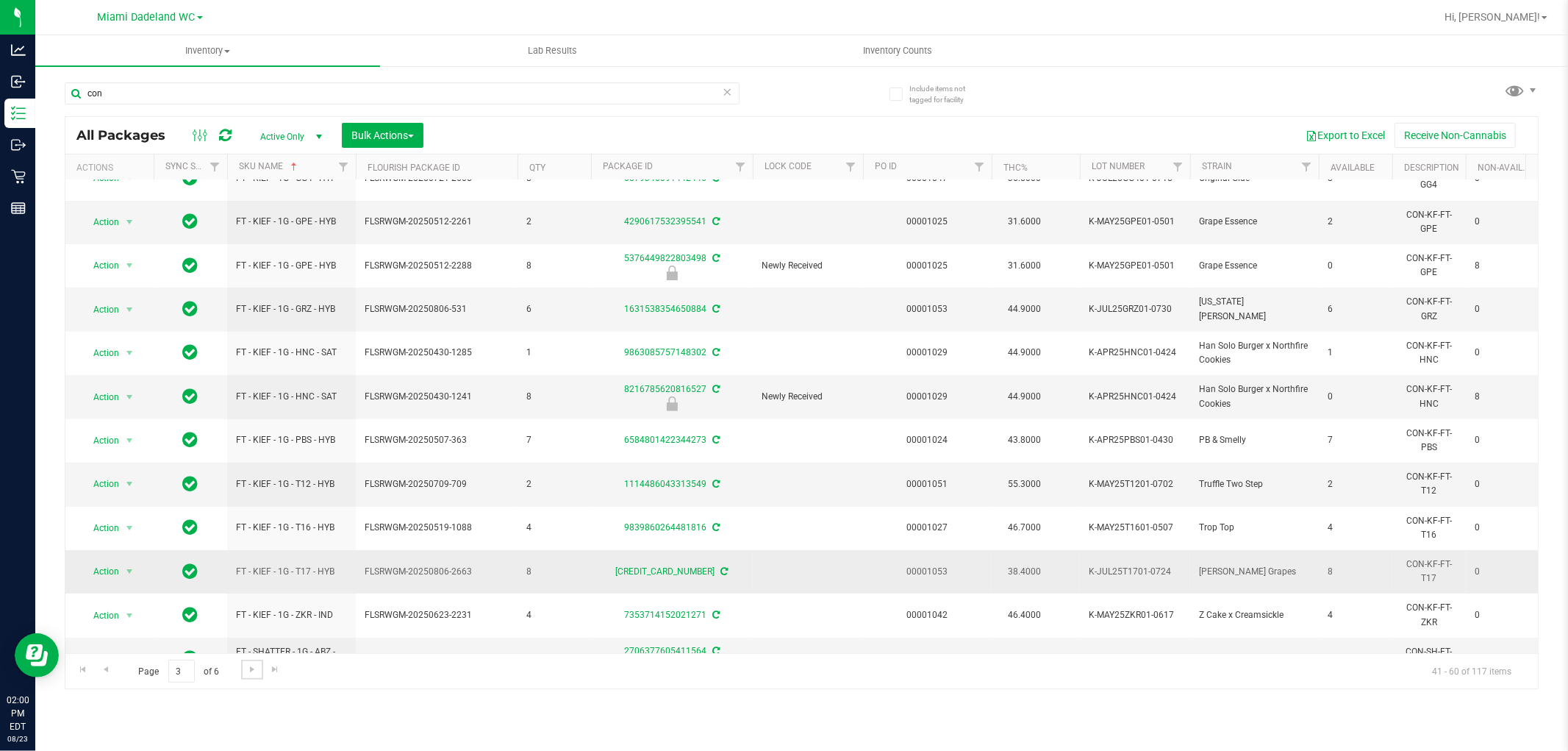
scroll to position [414, 0]
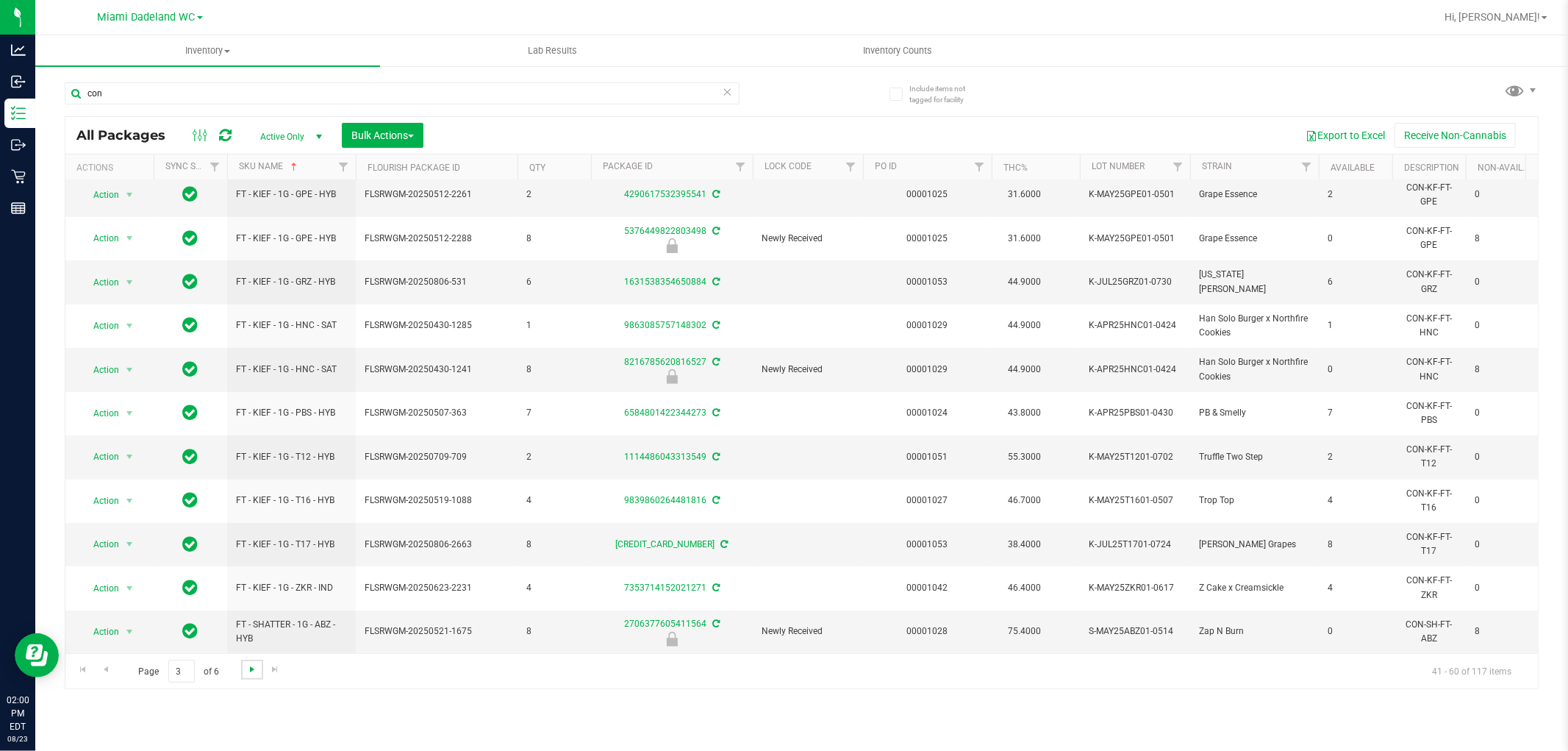
click at [248, 664] on span "Go to the next page" at bounding box center [252, 669] width 12 height 12
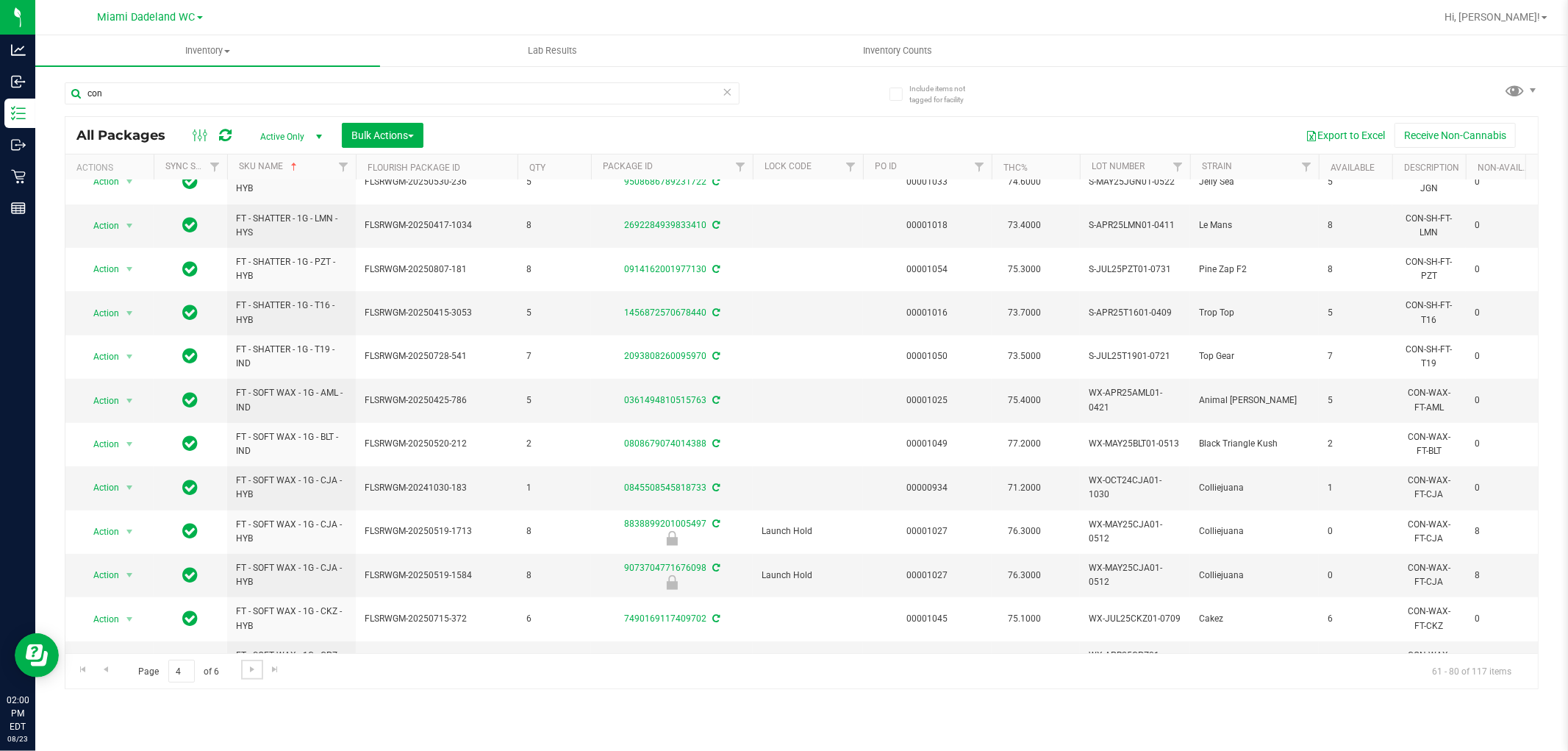
scroll to position [414, 0]
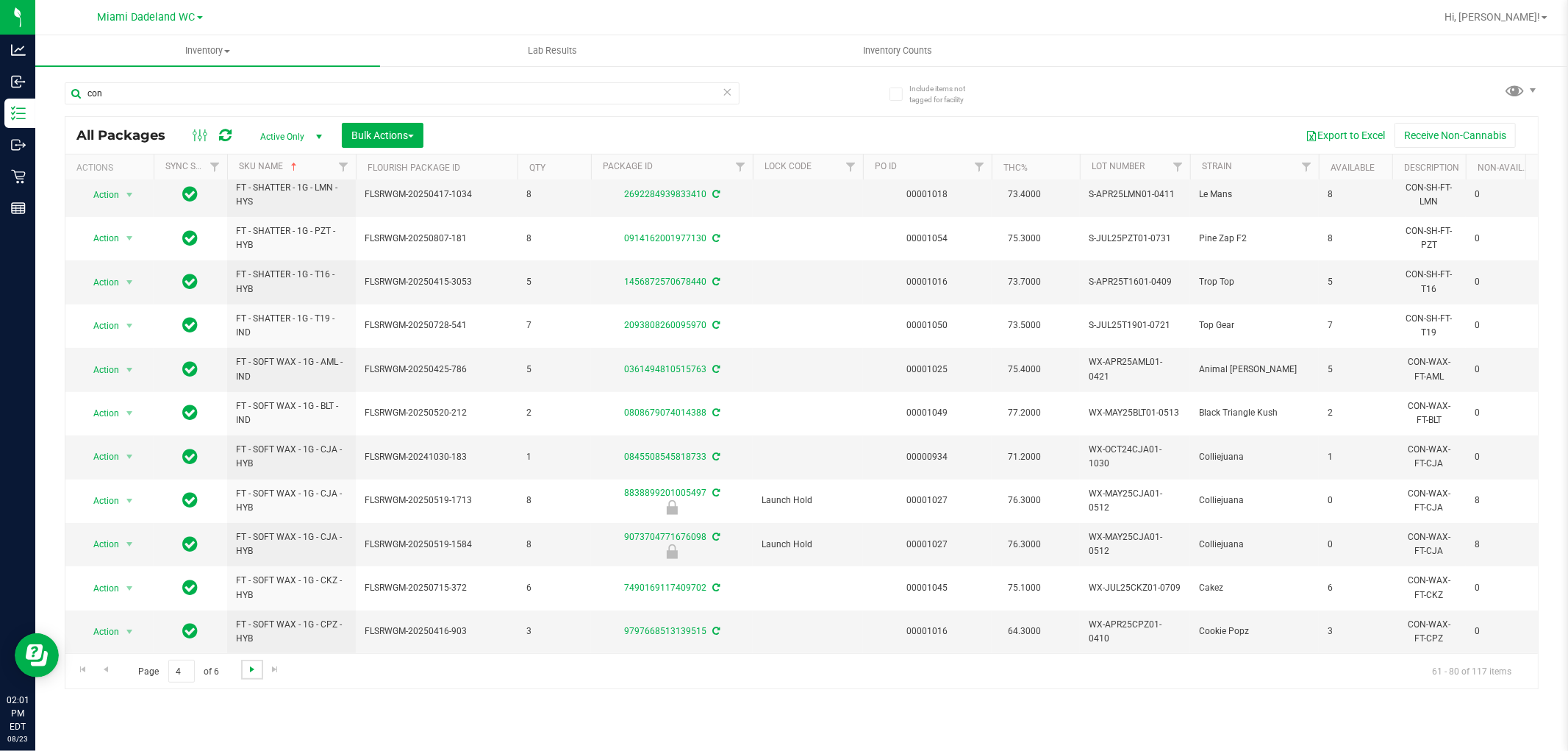
click at [256, 673] on span "Go to the next page" at bounding box center [252, 669] width 12 height 12
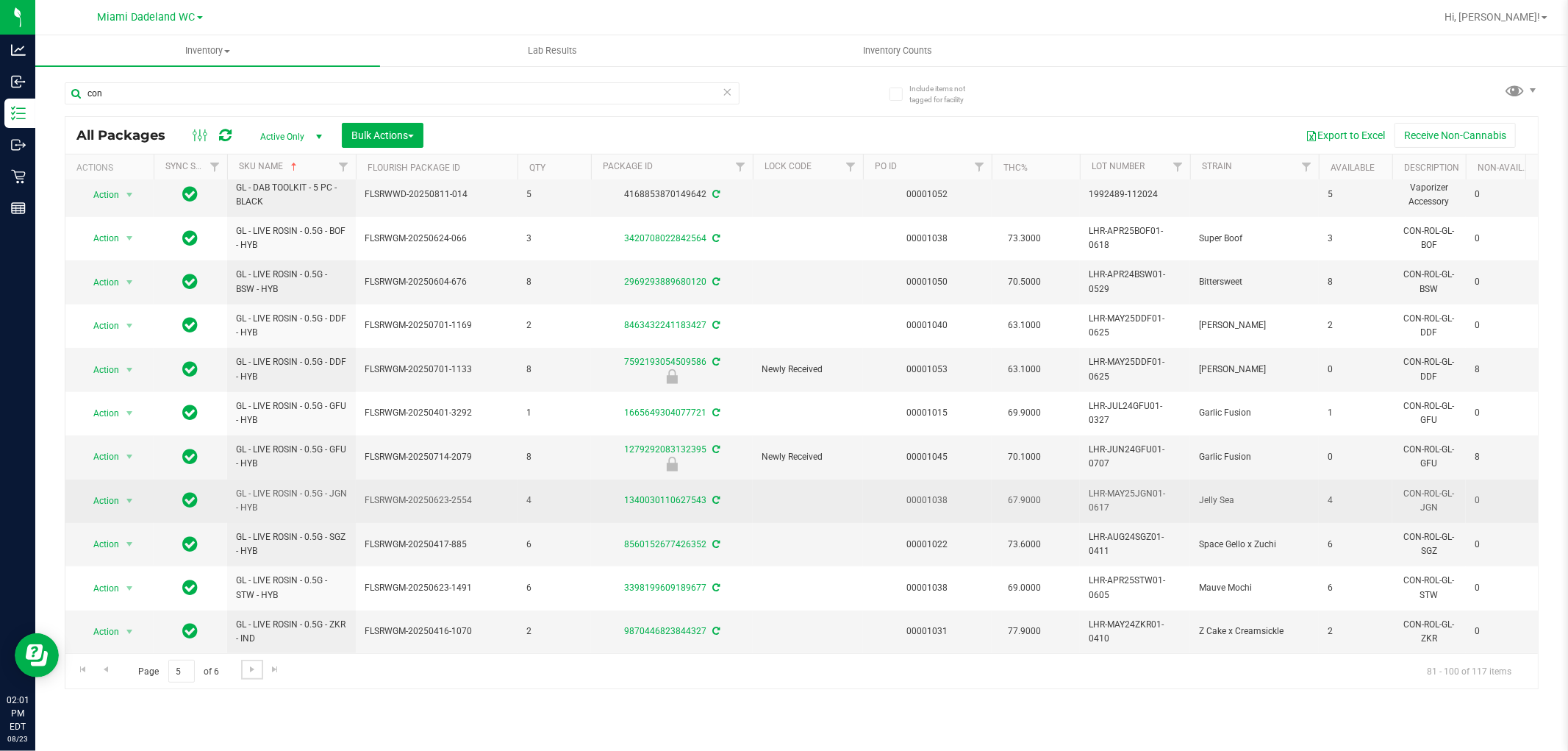
scroll to position [414, 0]
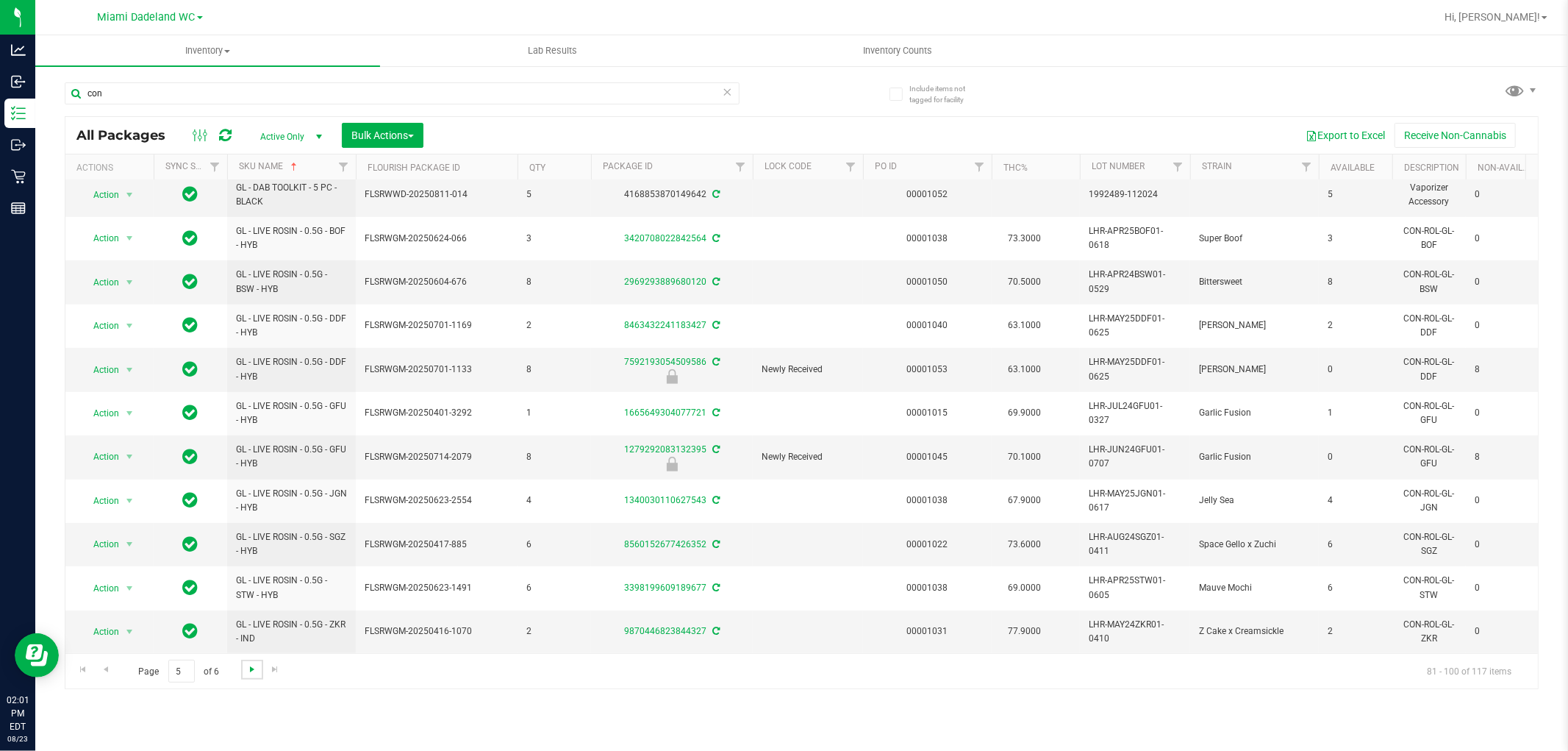
click at [250, 675] on span "Go to the next page" at bounding box center [252, 669] width 12 height 12
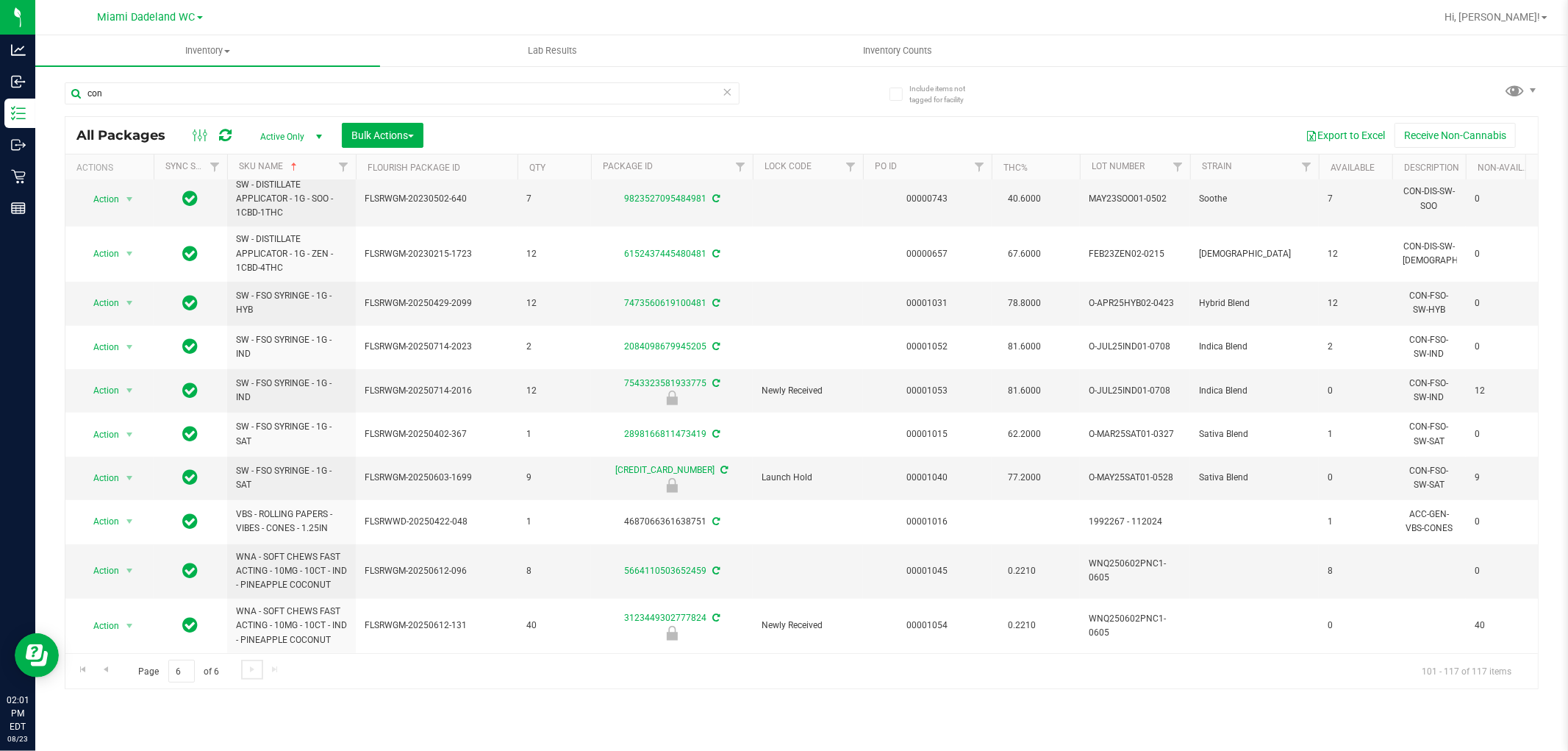
scroll to position [388, 0]
click at [225, 90] on input "con" at bounding box center [401, 94] width 675 height 22
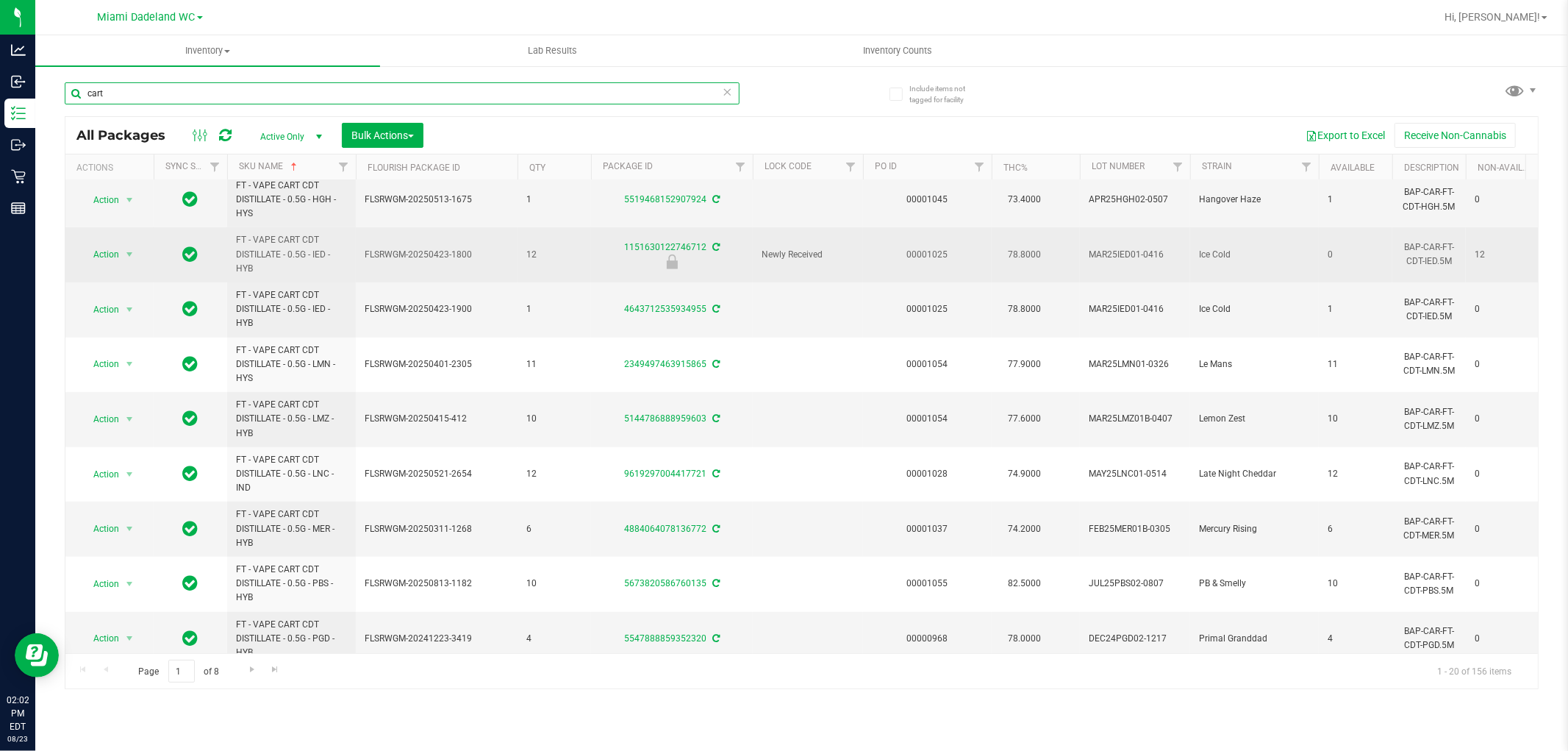
scroll to position [636, 0]
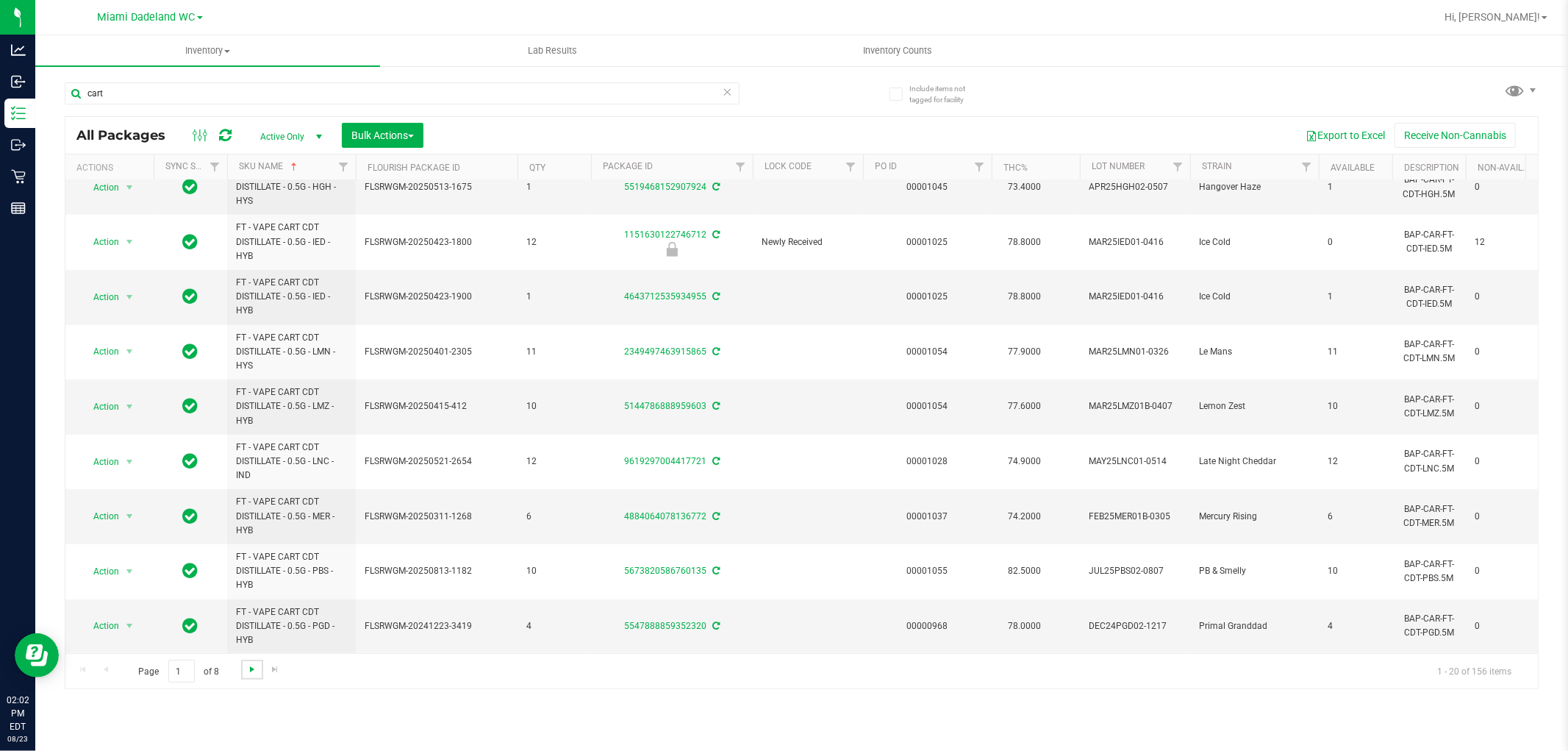
click at [246, 663] on span "Go to the next page" at bounding box center [252, 669] width 12 height 12
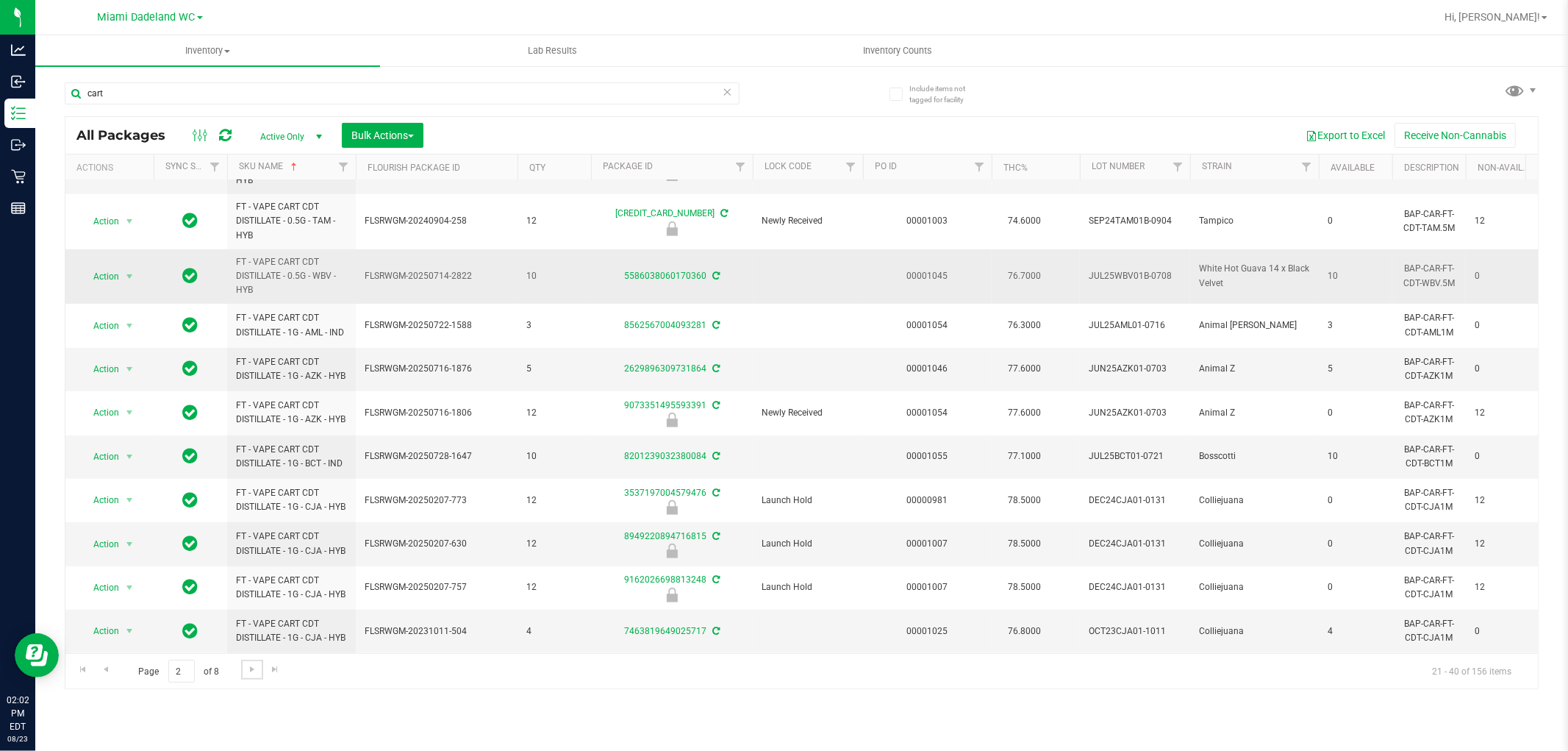
scroll to position [549, 0]
click at [258, 672] on link "Go to the next page" at bounding box center [251, 669] width 21 height 20
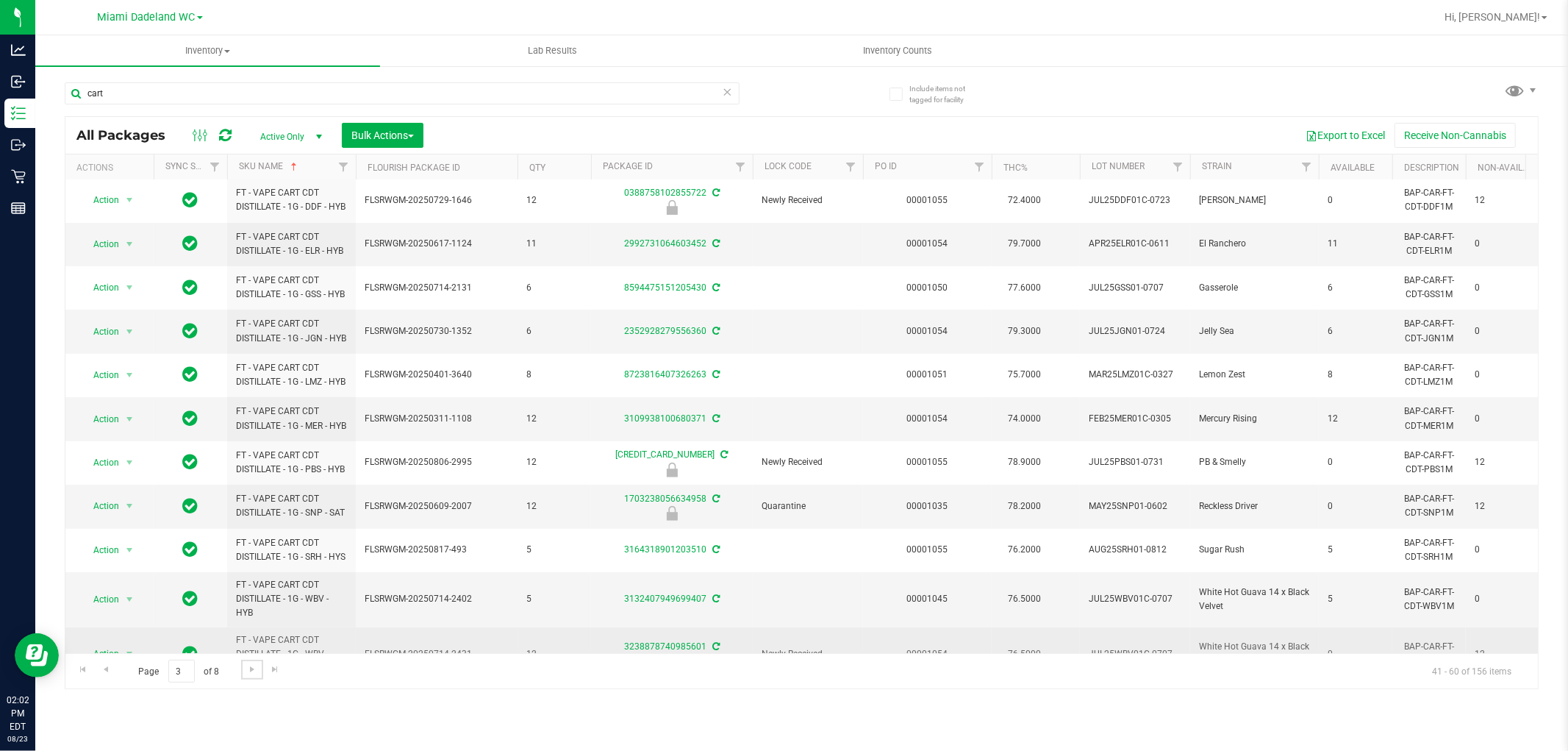
scroll to position [488, 0]
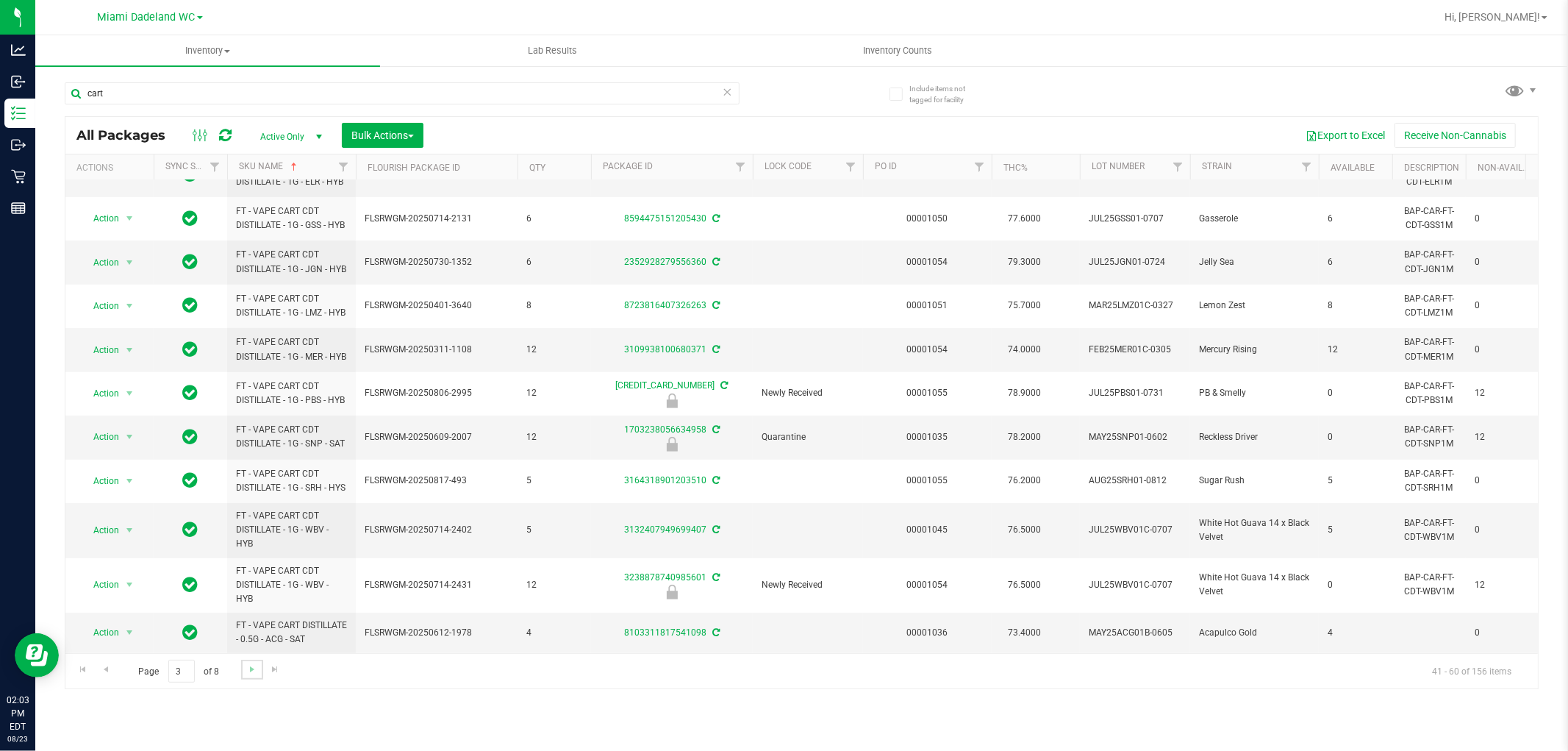
click at [252, 662] on link "Go to the next page" at bounding box center [251, 669] width 21 height 20
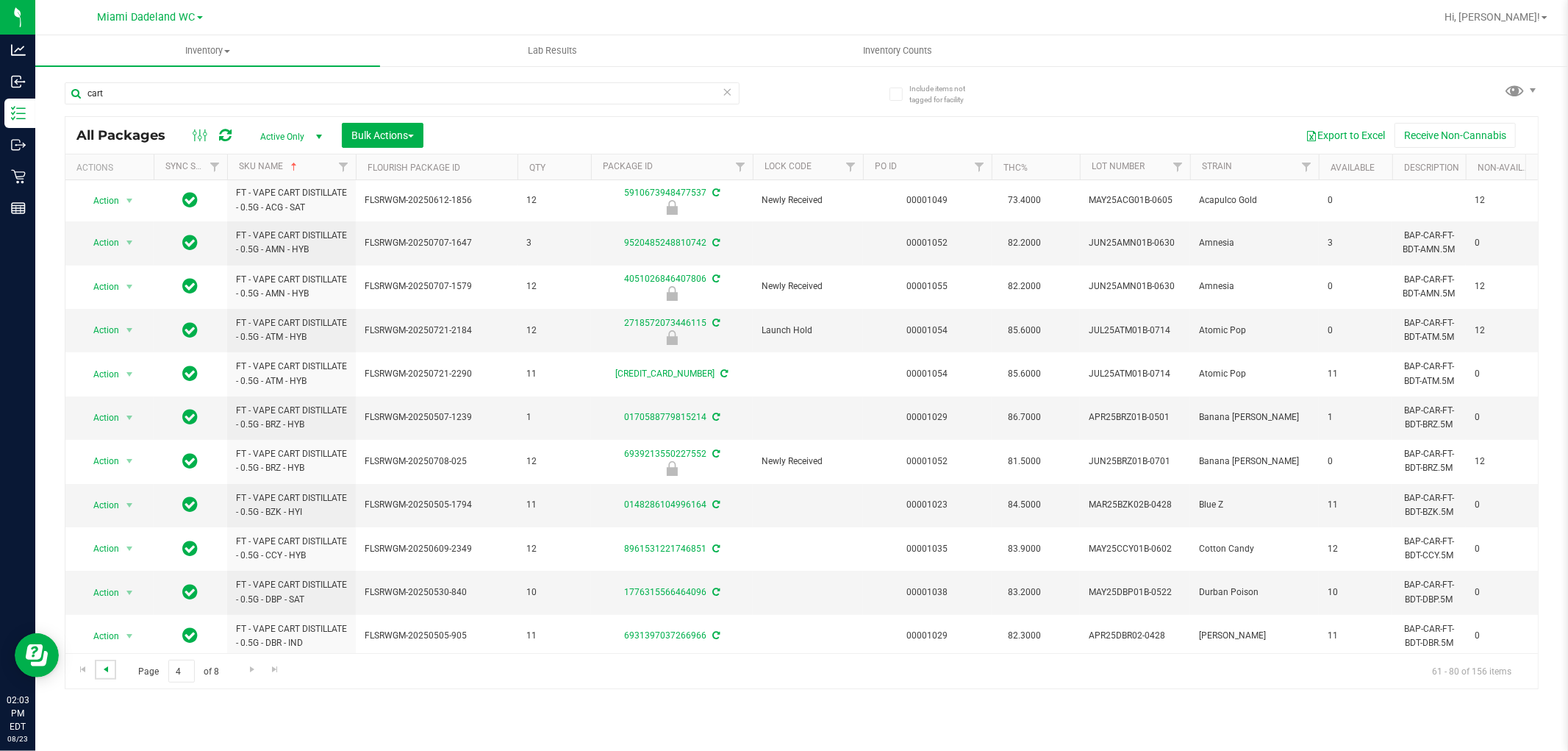
click at [111, 670] on link "Go to the previous page" at bounding box center [106, 669] width 21 height 20
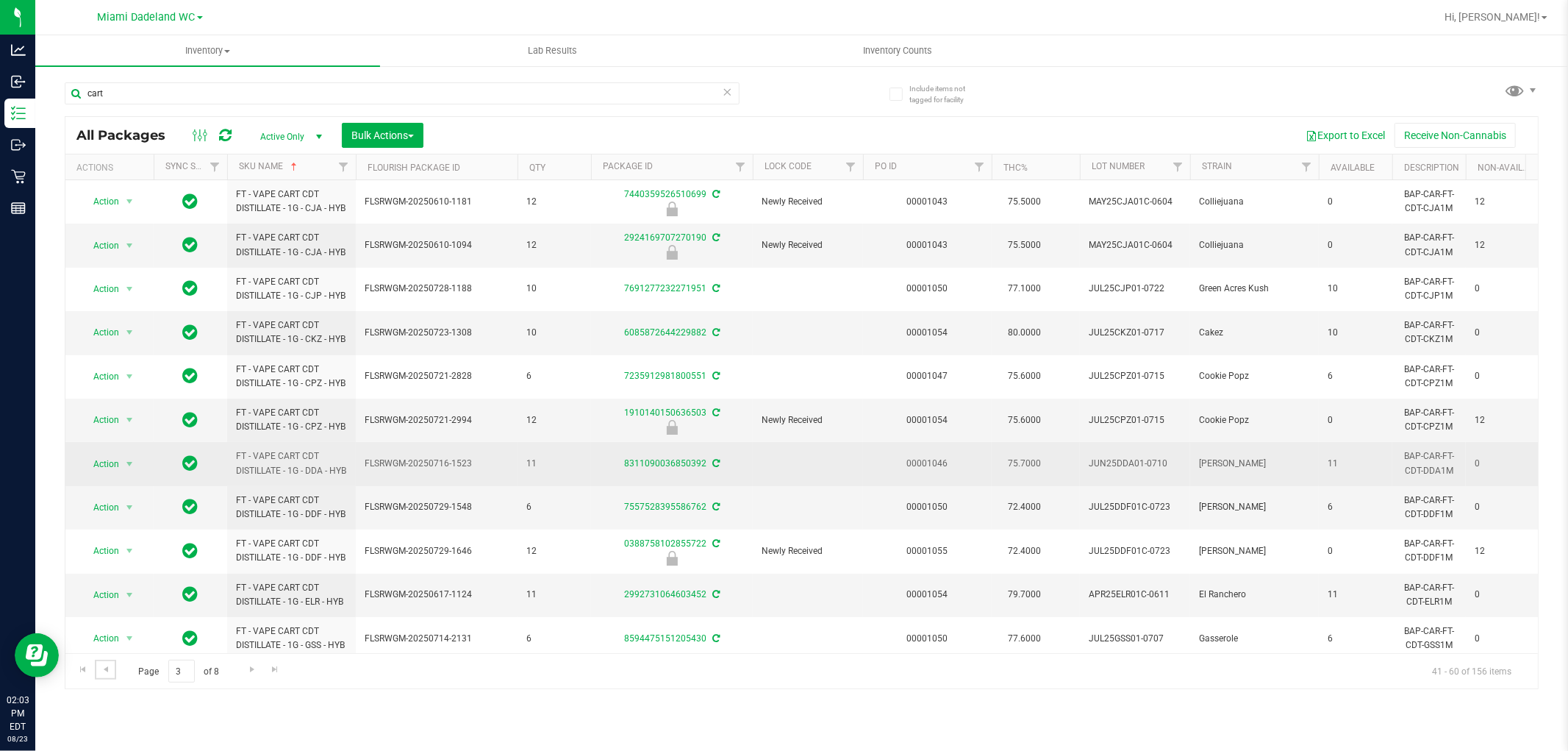
scroll to position [488, 0]
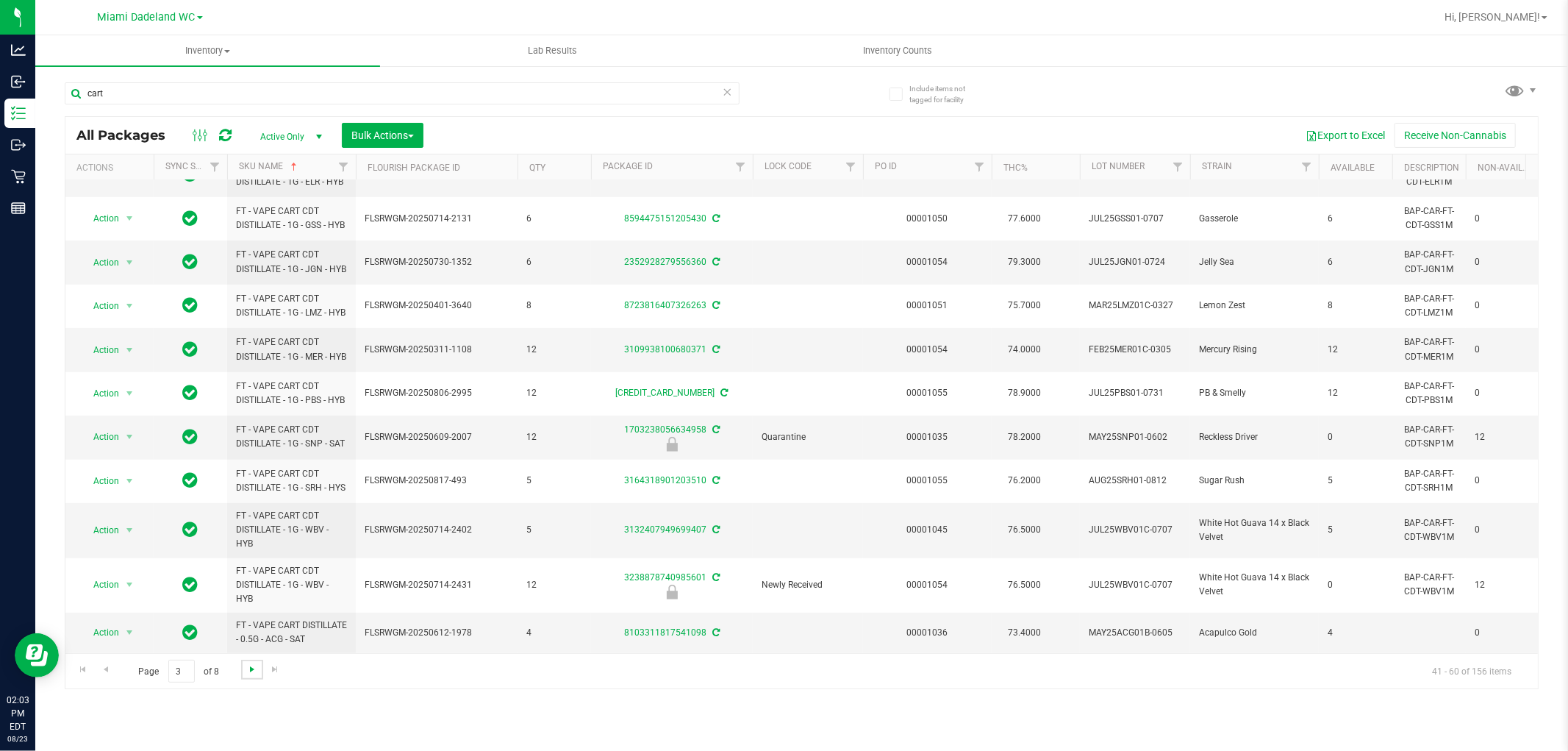
click at [249, 671] on span "Go to the next page" at bounding box center [252, 669] width 12 height 12
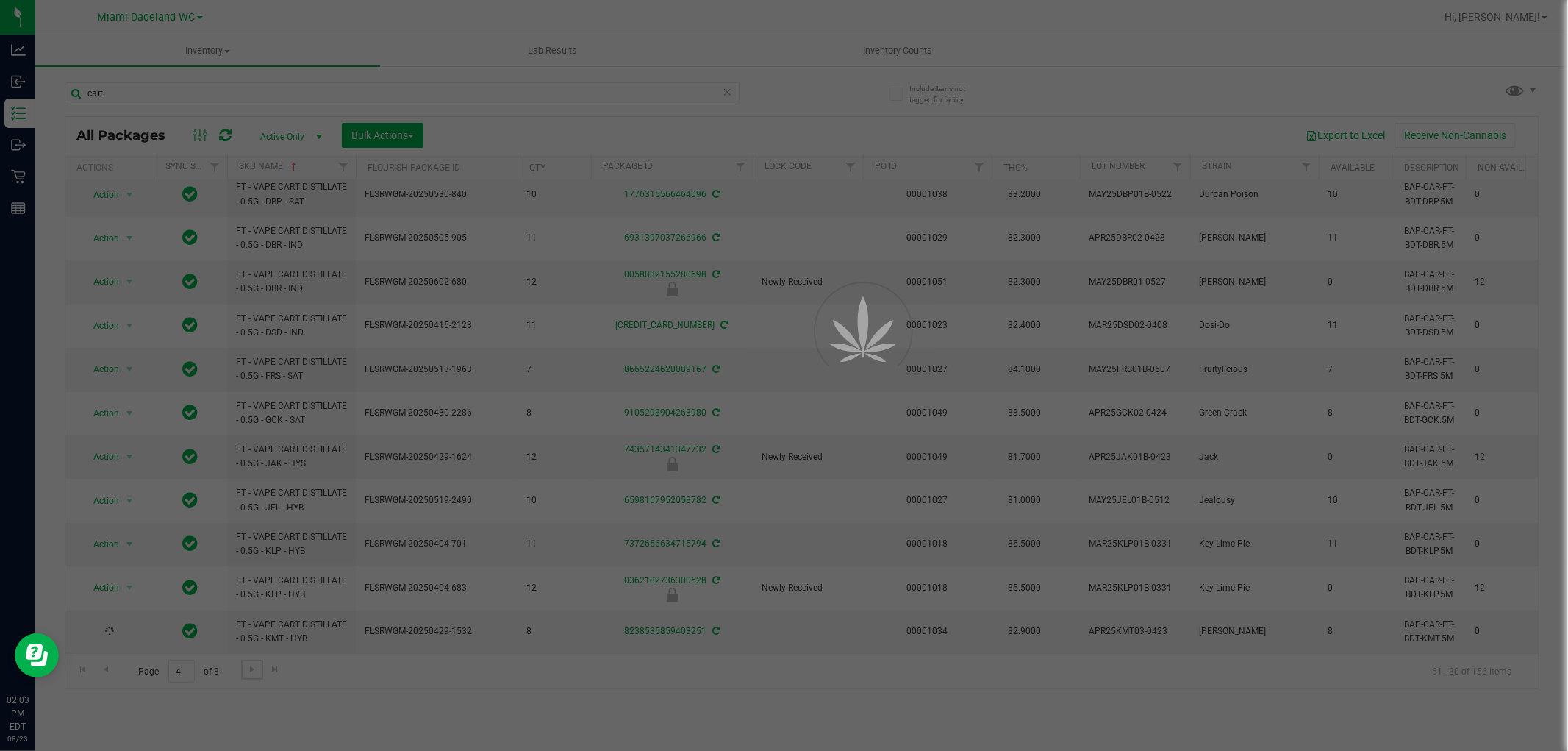
scroll to position [0, 0]
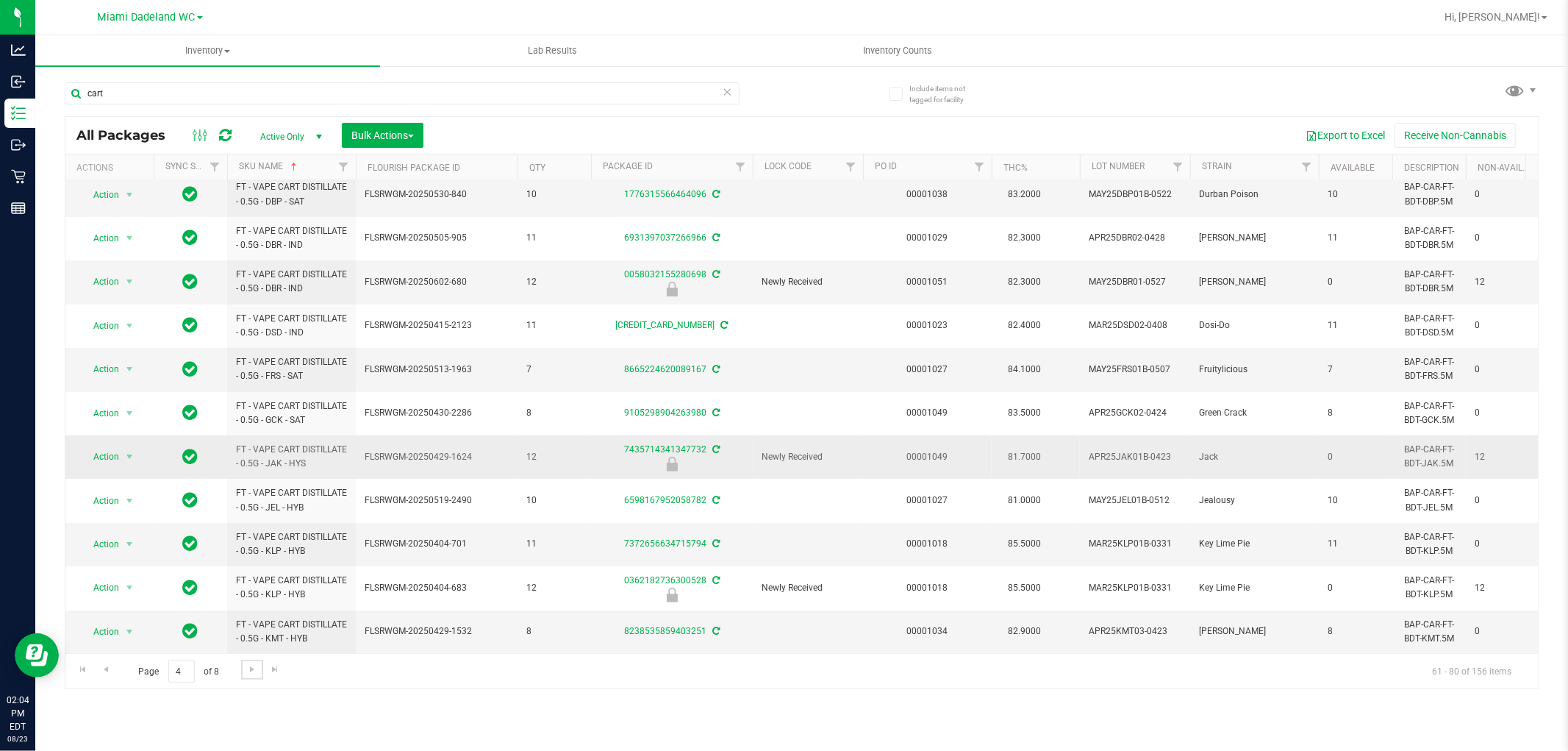
scroll to position [410, 0]
click at [256, 677] on link "Go to the next page" at bounding box center [251, 669] width 21 height 20
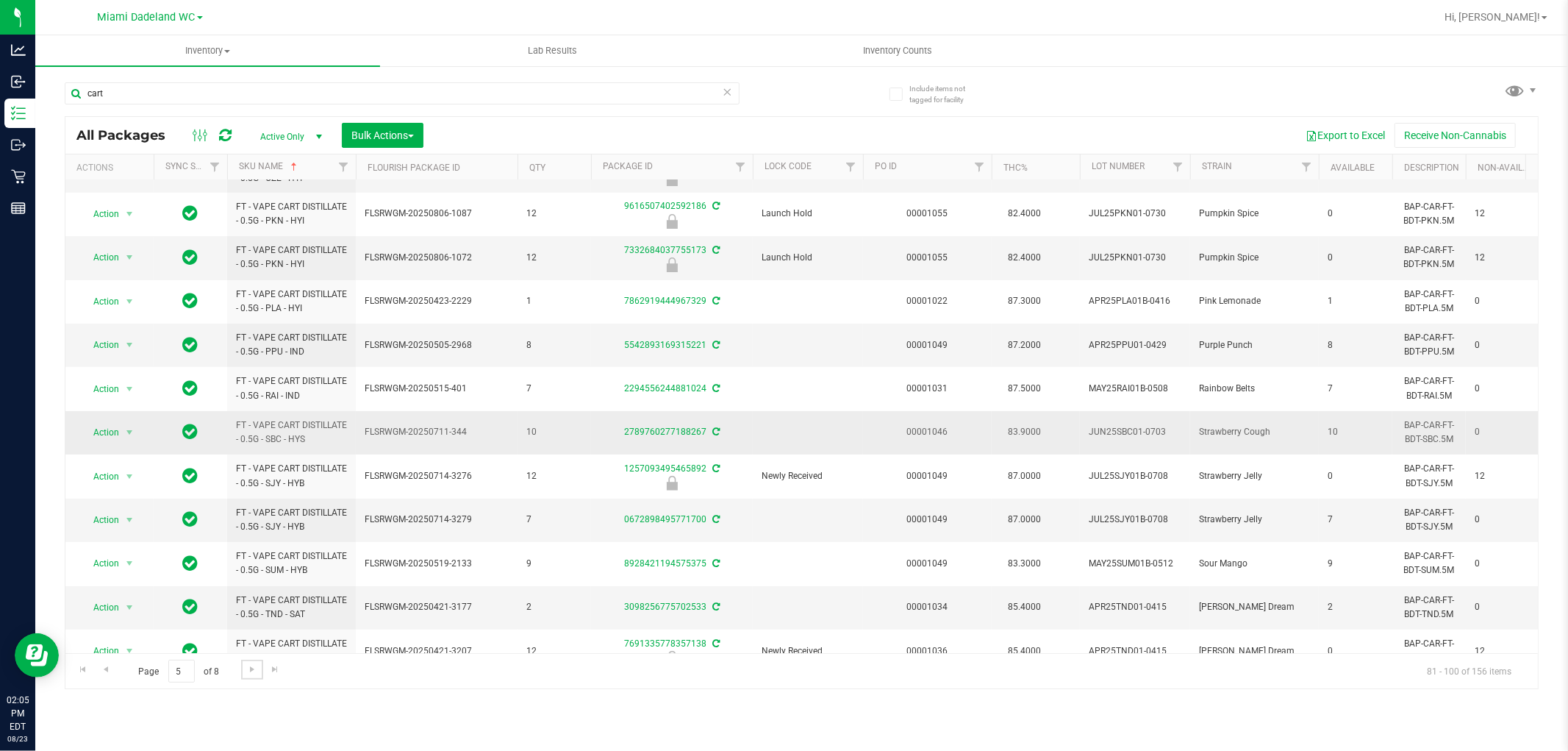
scroll to position [403, 0]
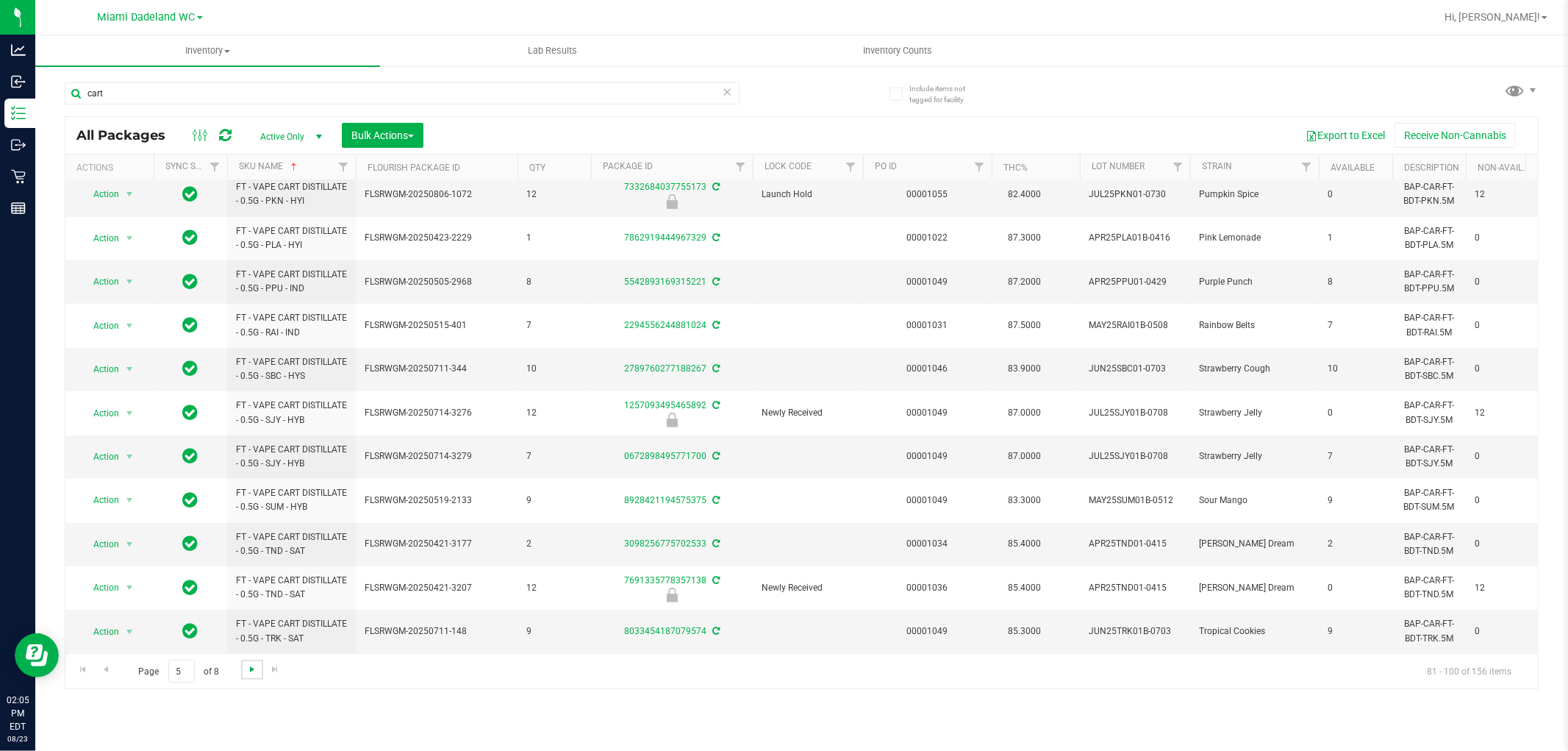
click at [253, 664] on span "Go to the next page" at bounding box center [252, 669] width 12 height 12
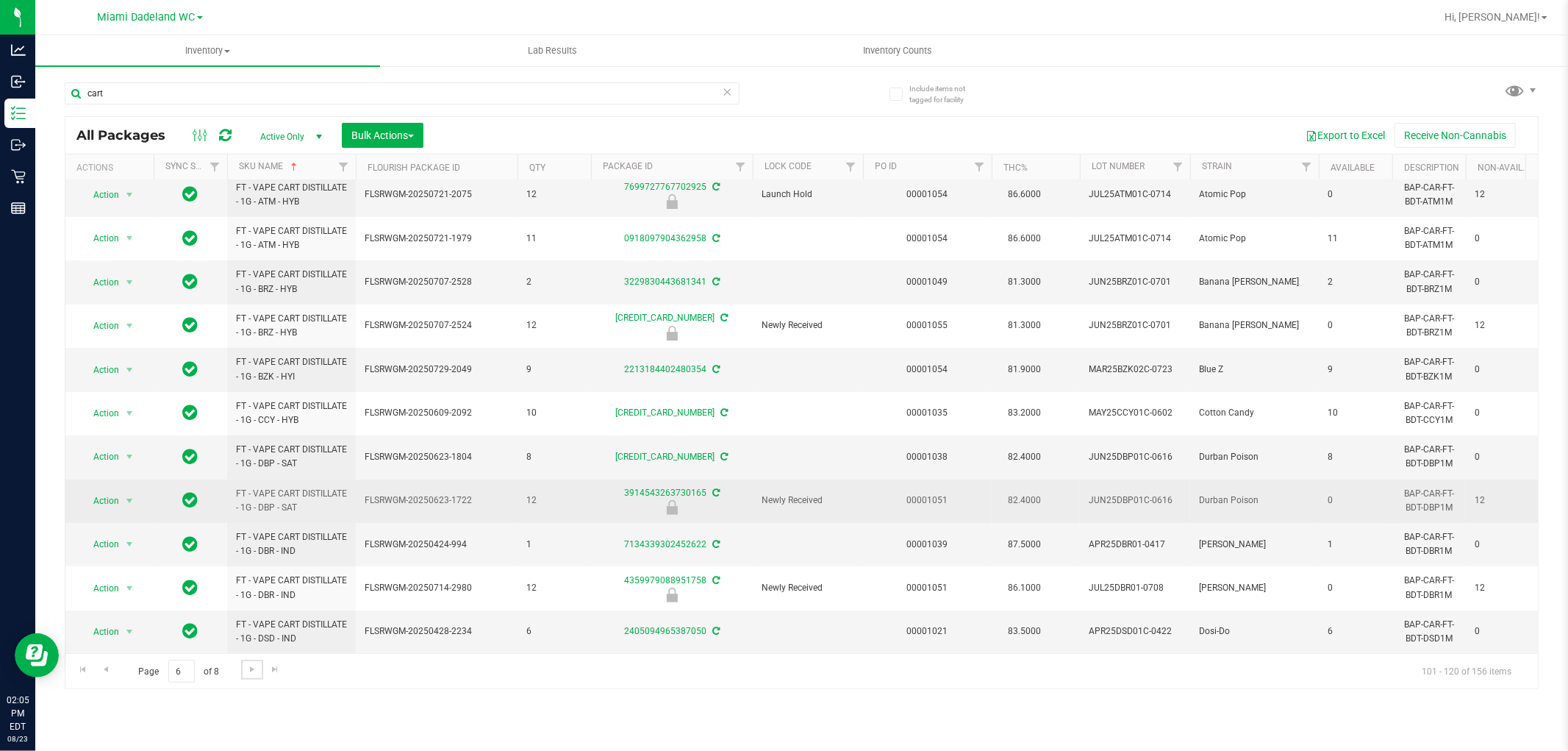
scroll to position [441, 0]
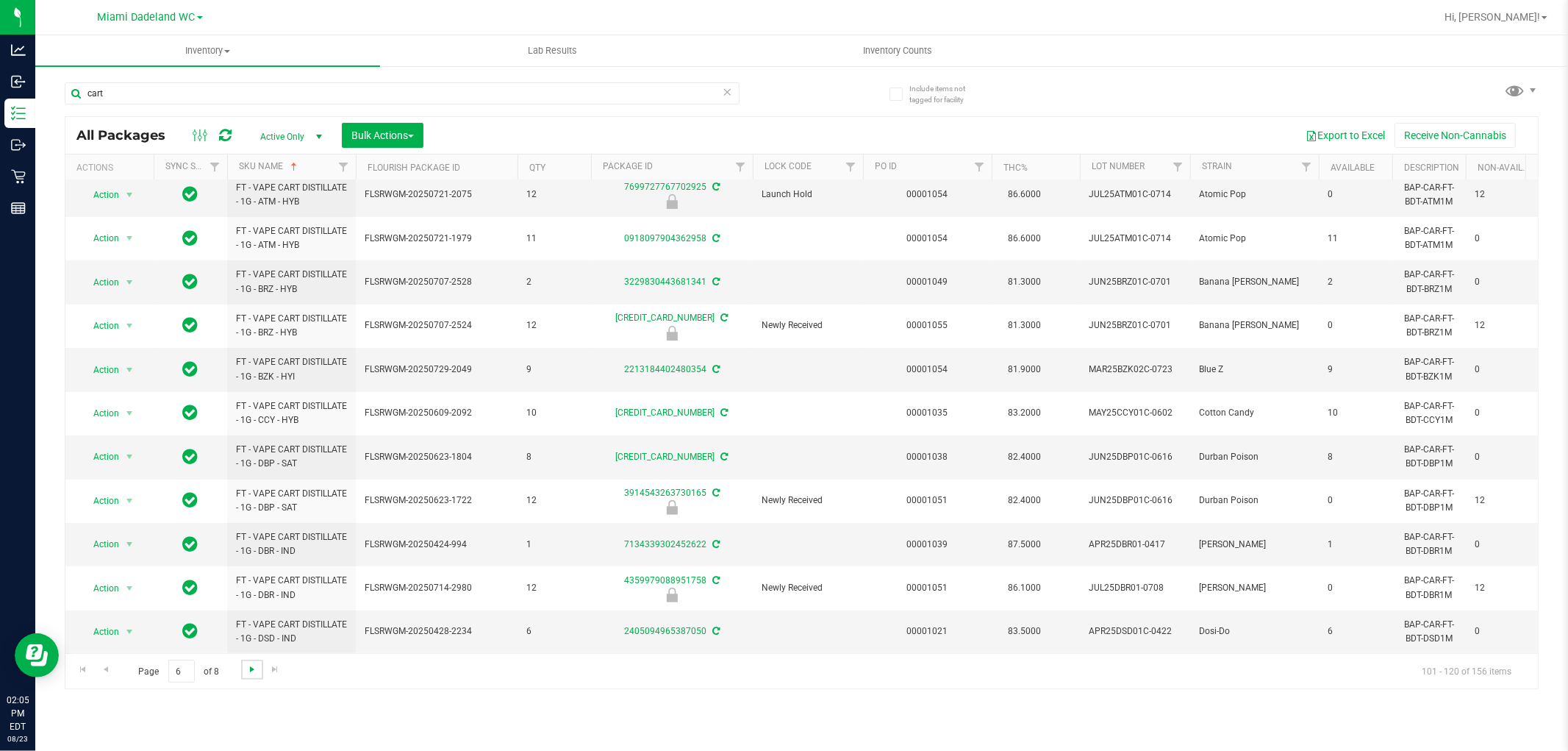
click at [253, 667] on span "Go to the next page" at bounding box center [252, 669] width 12 height 12
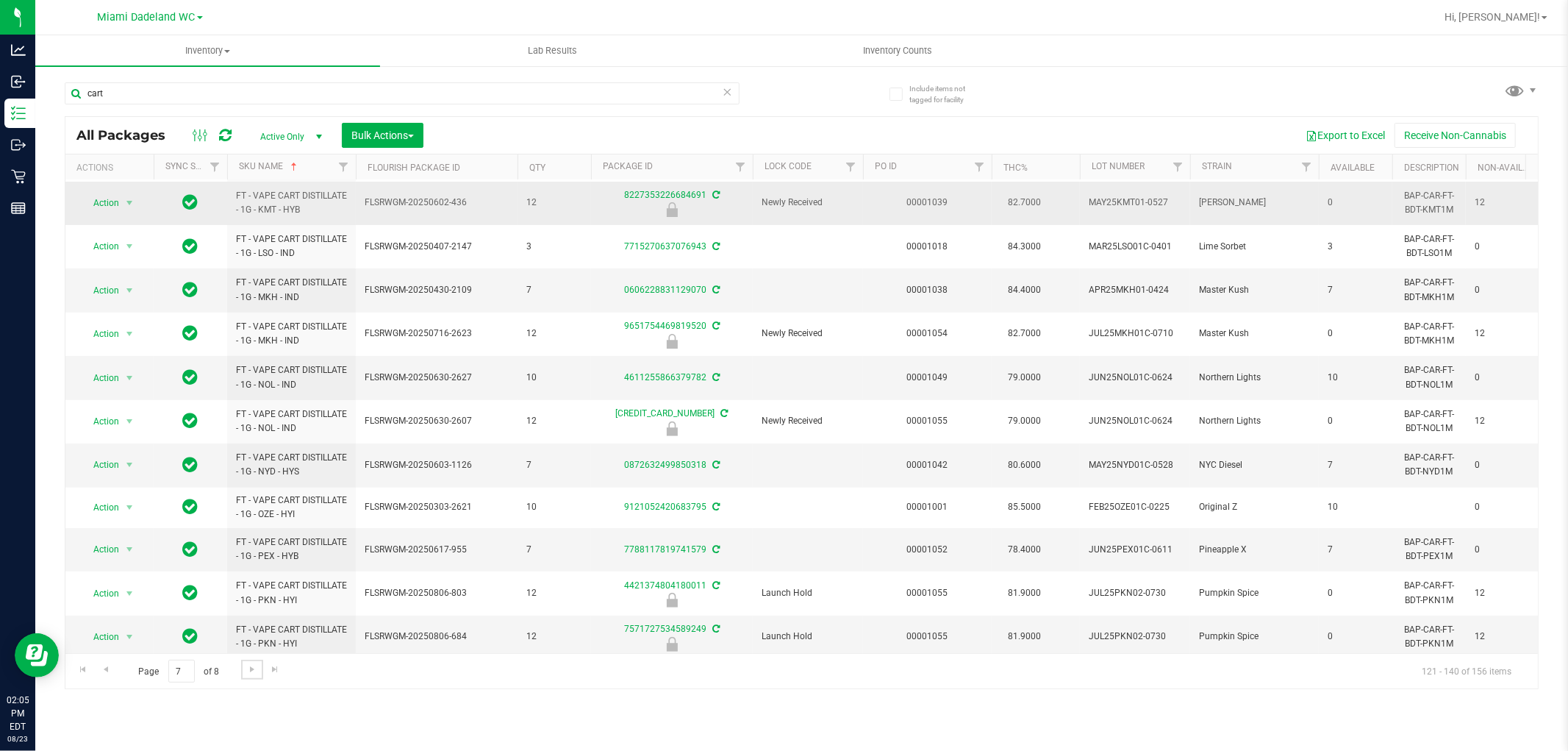
scroll to position [409, 0]
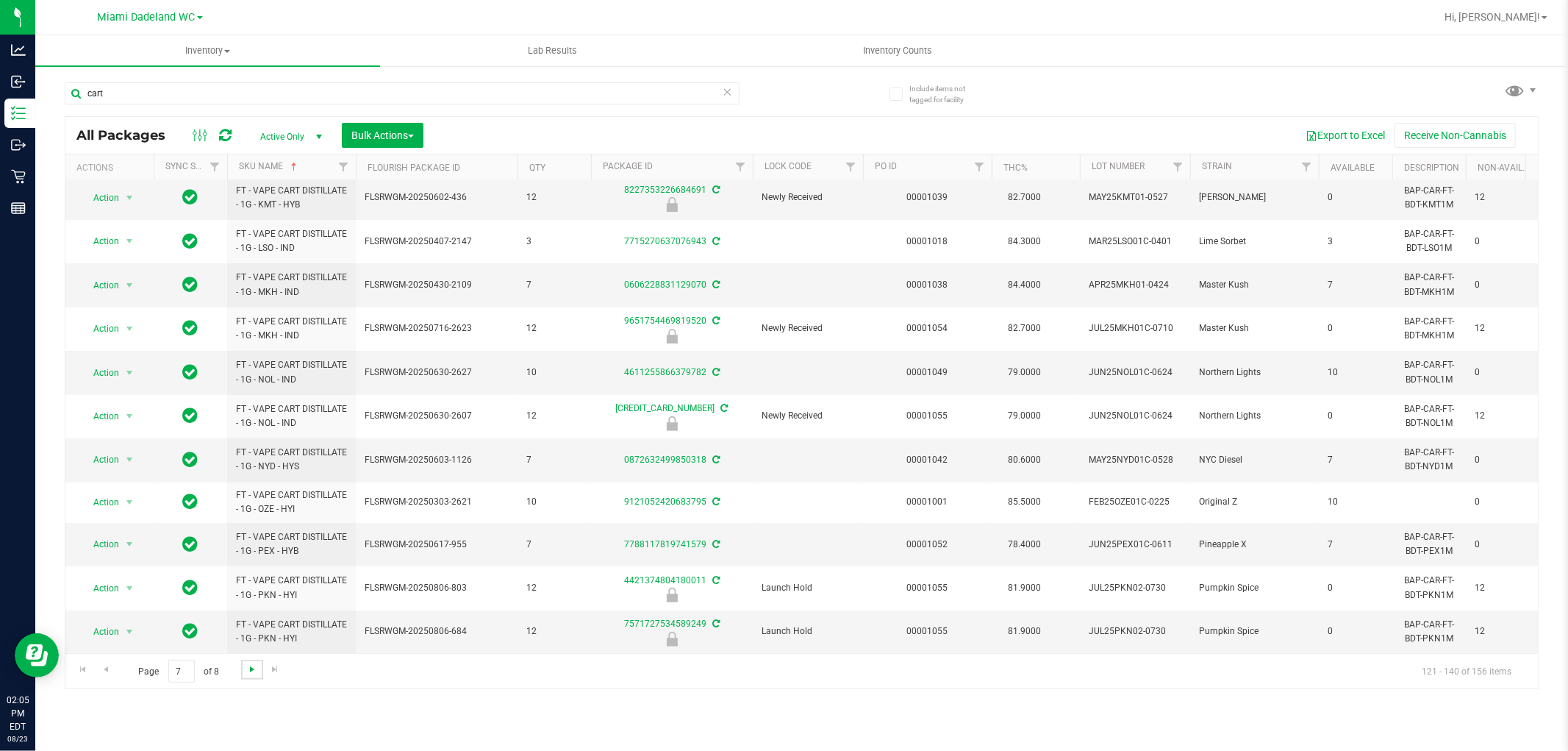
click at [246, 670] on span "Go to the next page" at bounding box center [252, 669] width 12 height 12
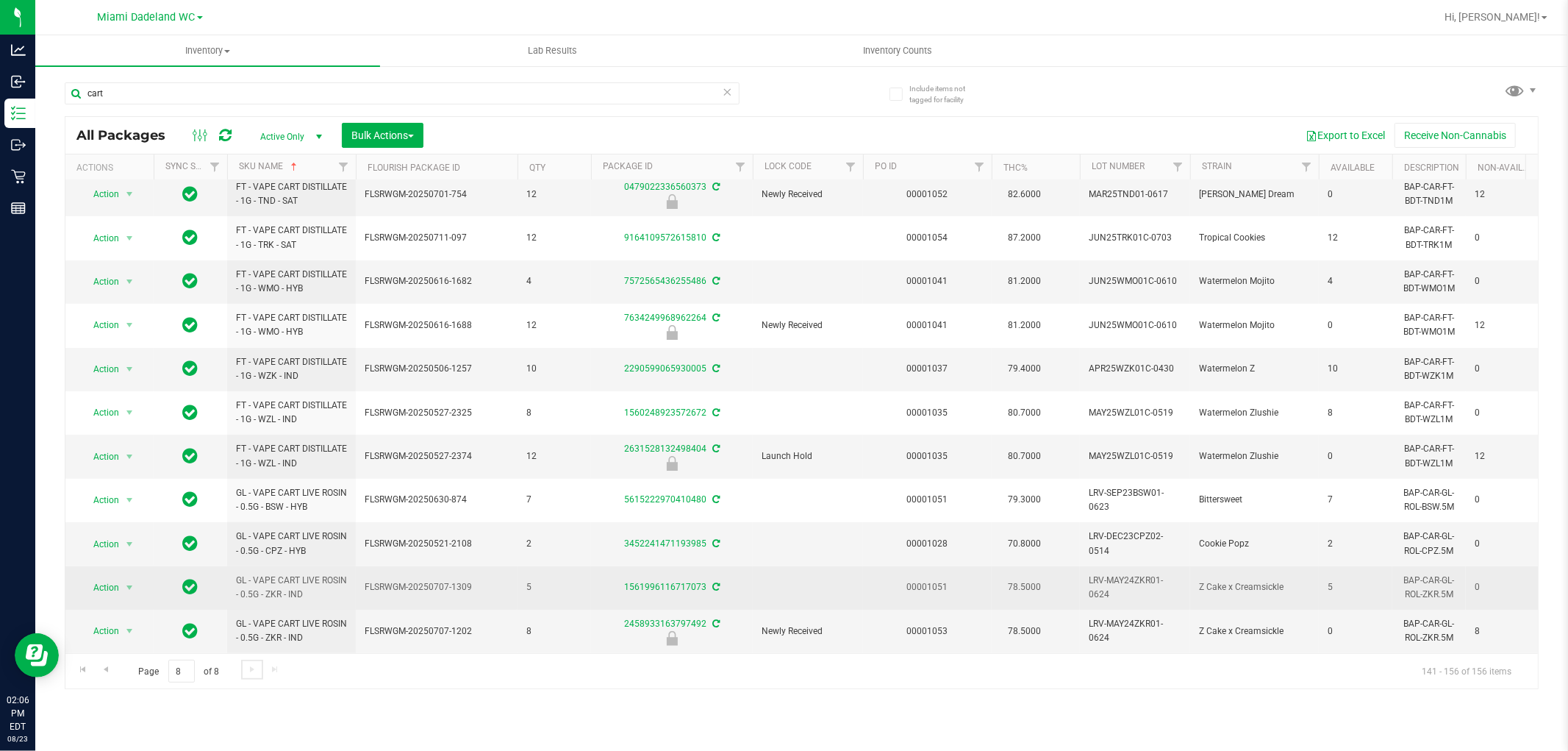
scroll to position [238, 0]
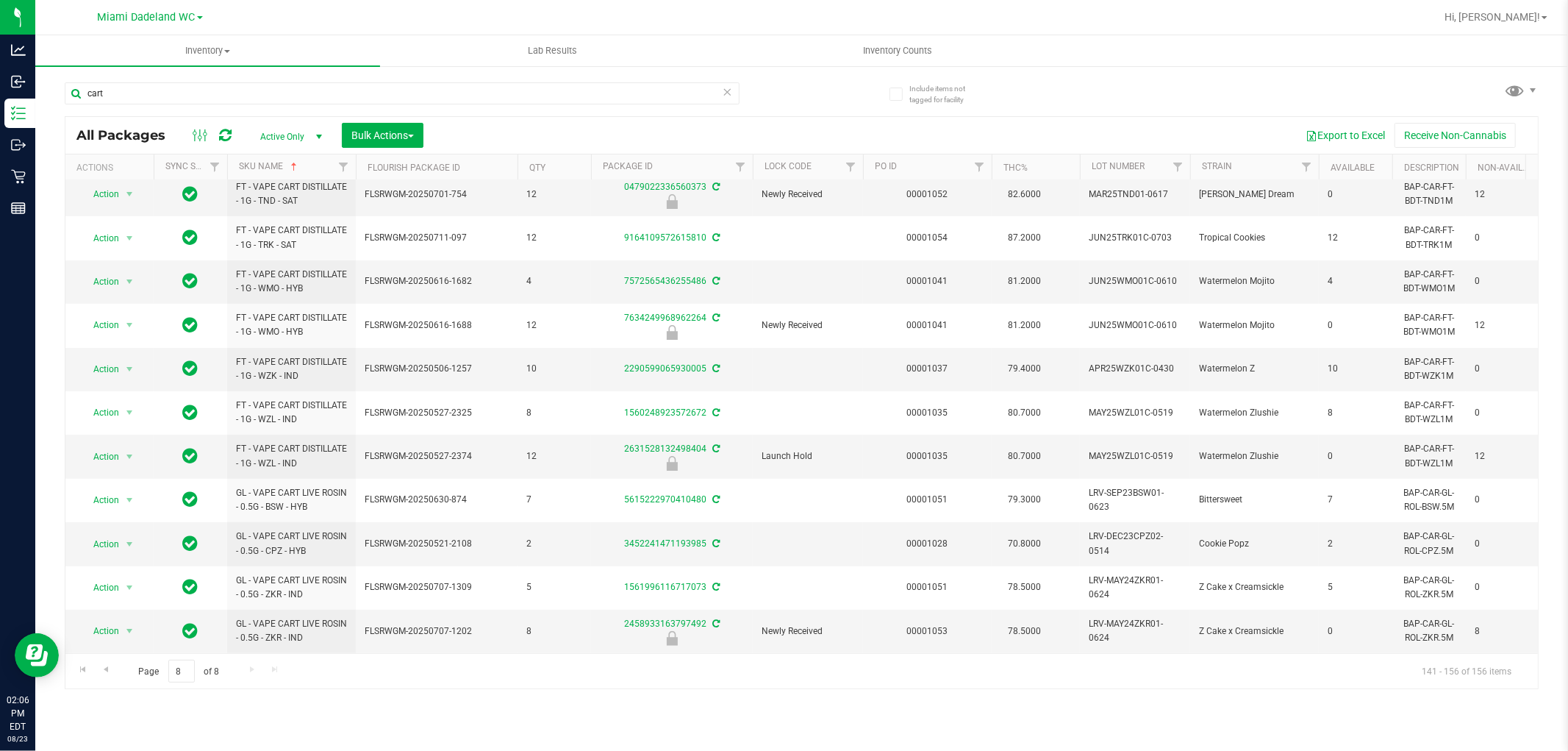
click at [248, 677] on div "Page 8 of 8 141 - 156 of 156 items" at bounding box center [801, 670] width 1473 height 35
click at [128, 94] on input "cart" at bounding box center [401, 94] width 675 height 22
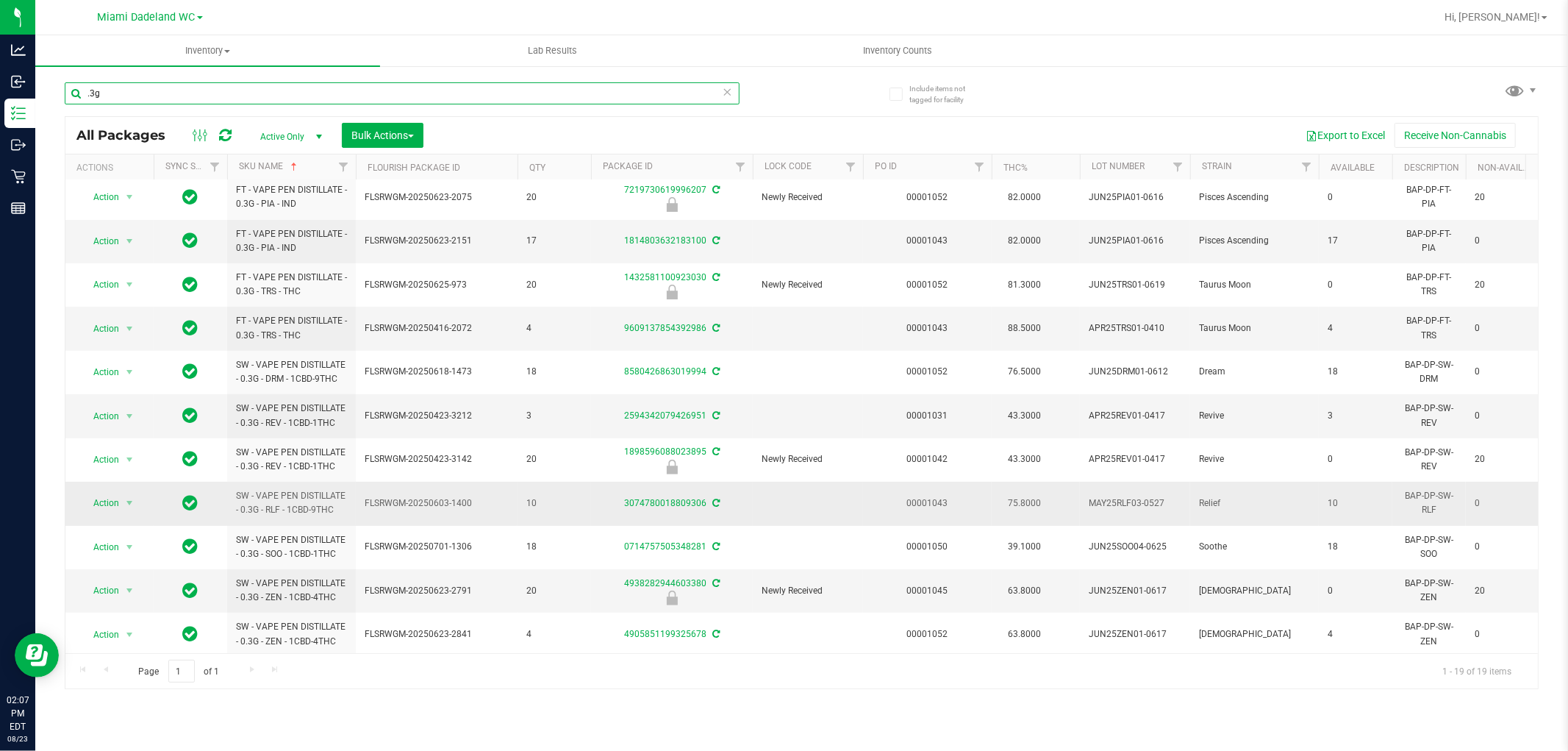
scroll to position [369, 0]
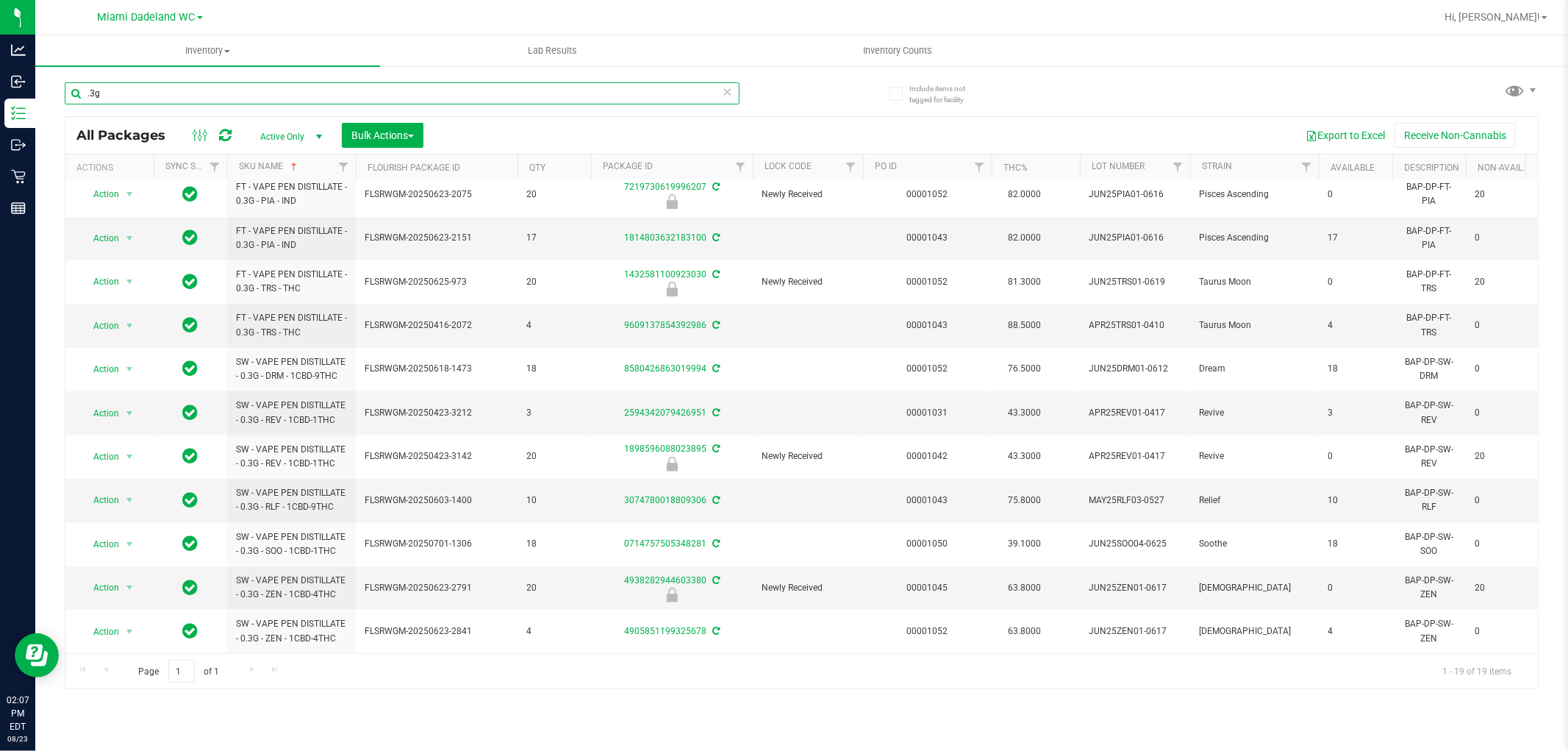
click at [258, 91] on input ".3g" at bounding box center [401, 94] width 675 height 22
type input "."
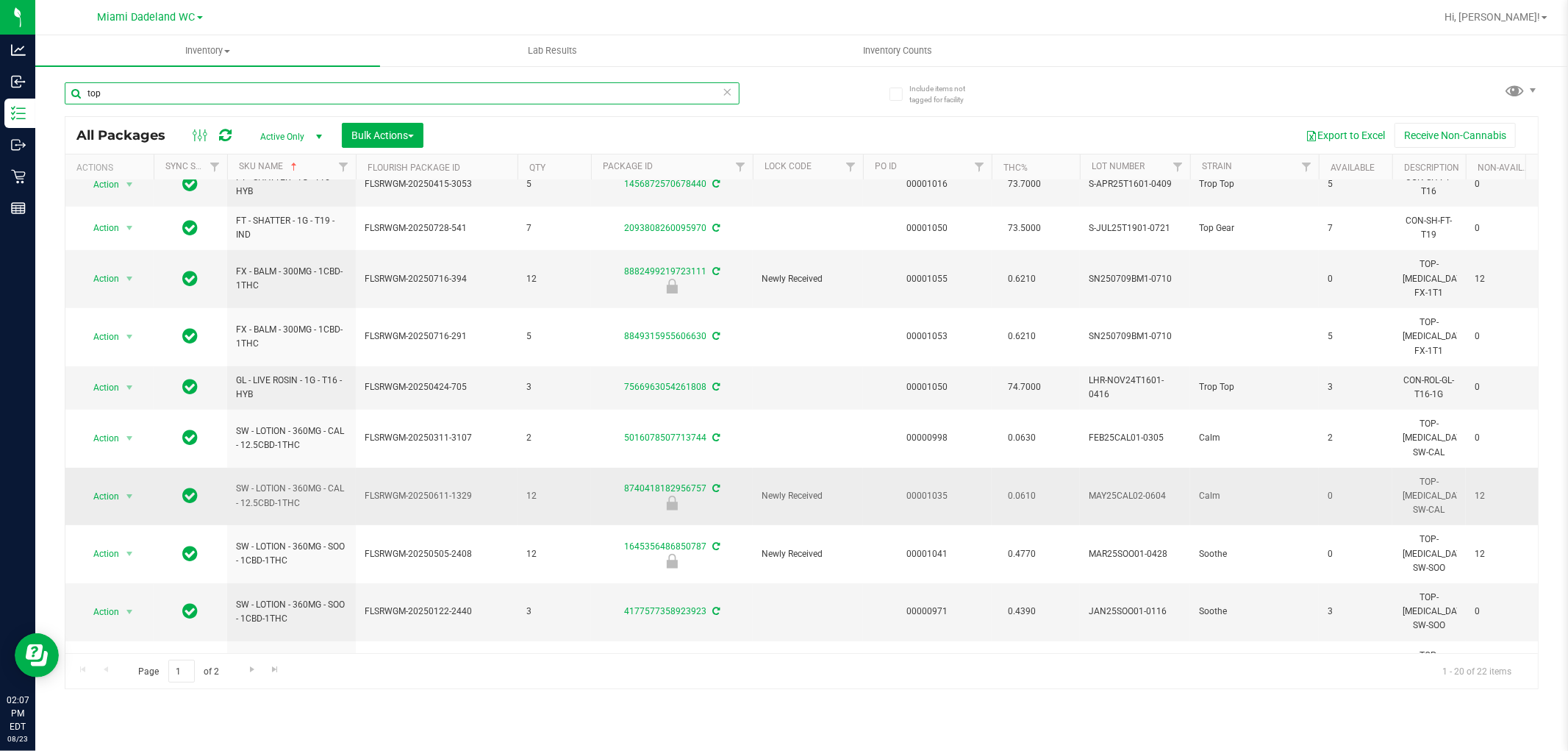
scroll to position [414, 0]
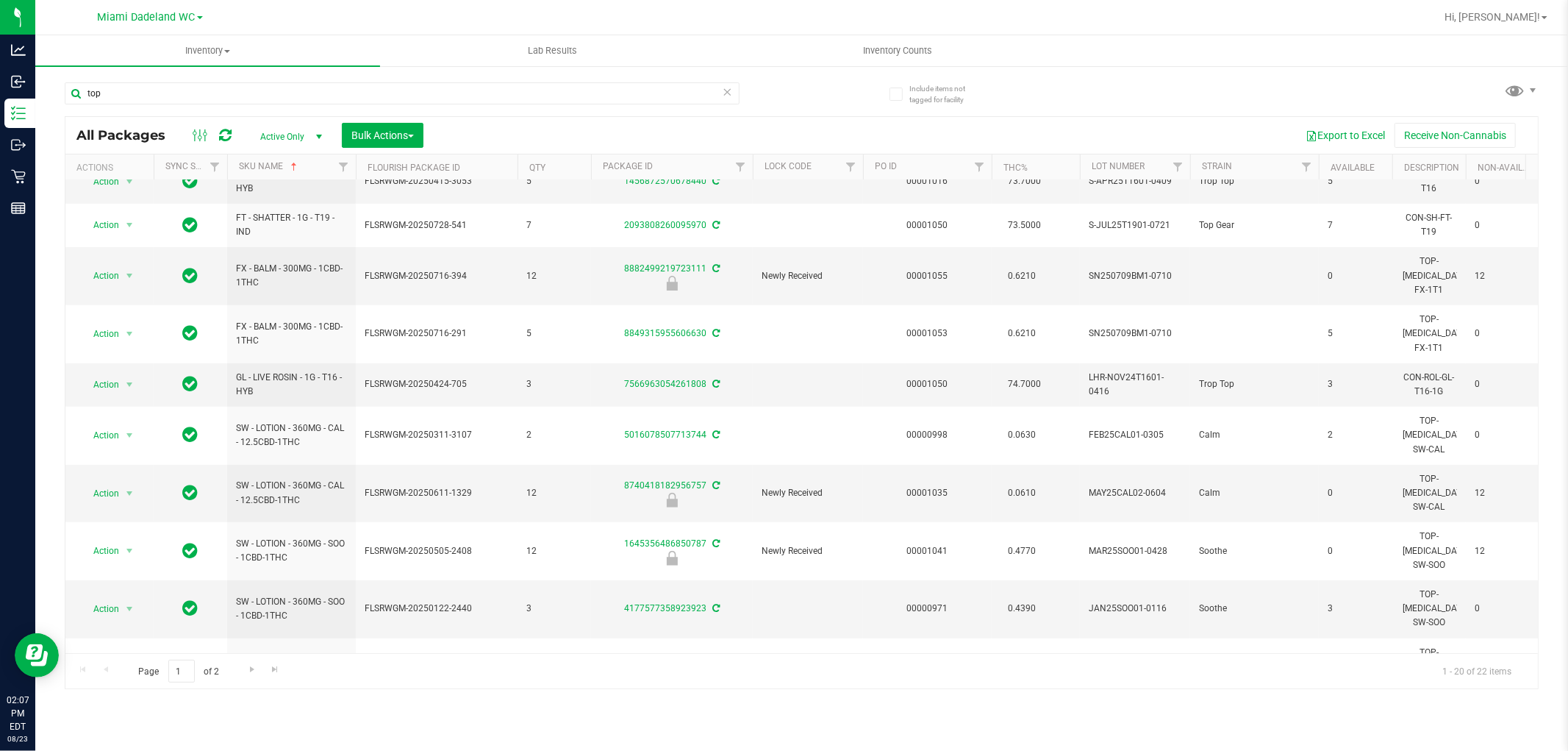
click at [238, 671] on div "Page 1 of 2 1 - 20 of 22 items" at bounding box center [801, 670] width 1473 height 35
click at [250, 671] on span "Go to the next page" at bounding box center [252, 669] width 12 height 12
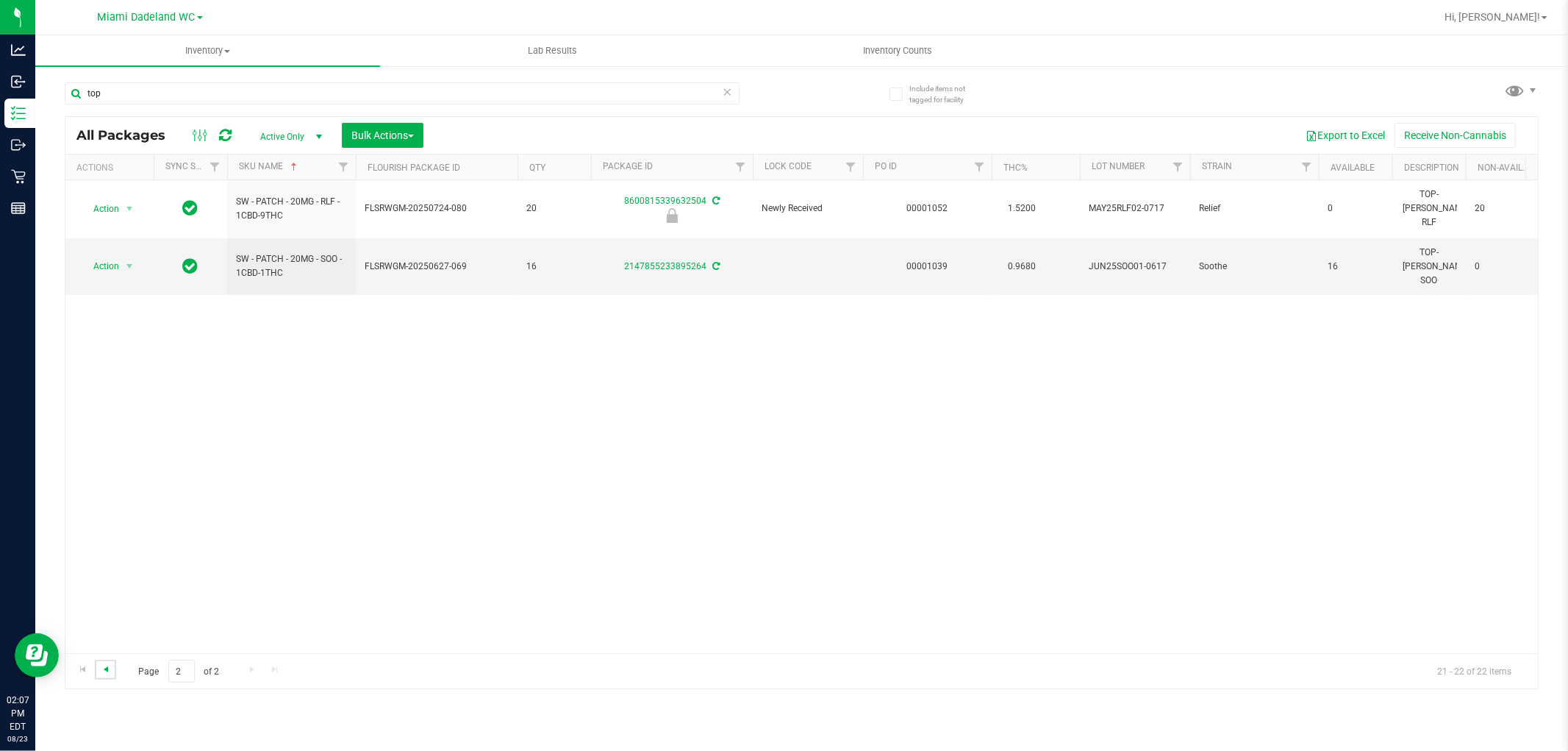
click at [104, 675] on span "Go to the previous page" at bounding box center [106, 669] width 12 height 12
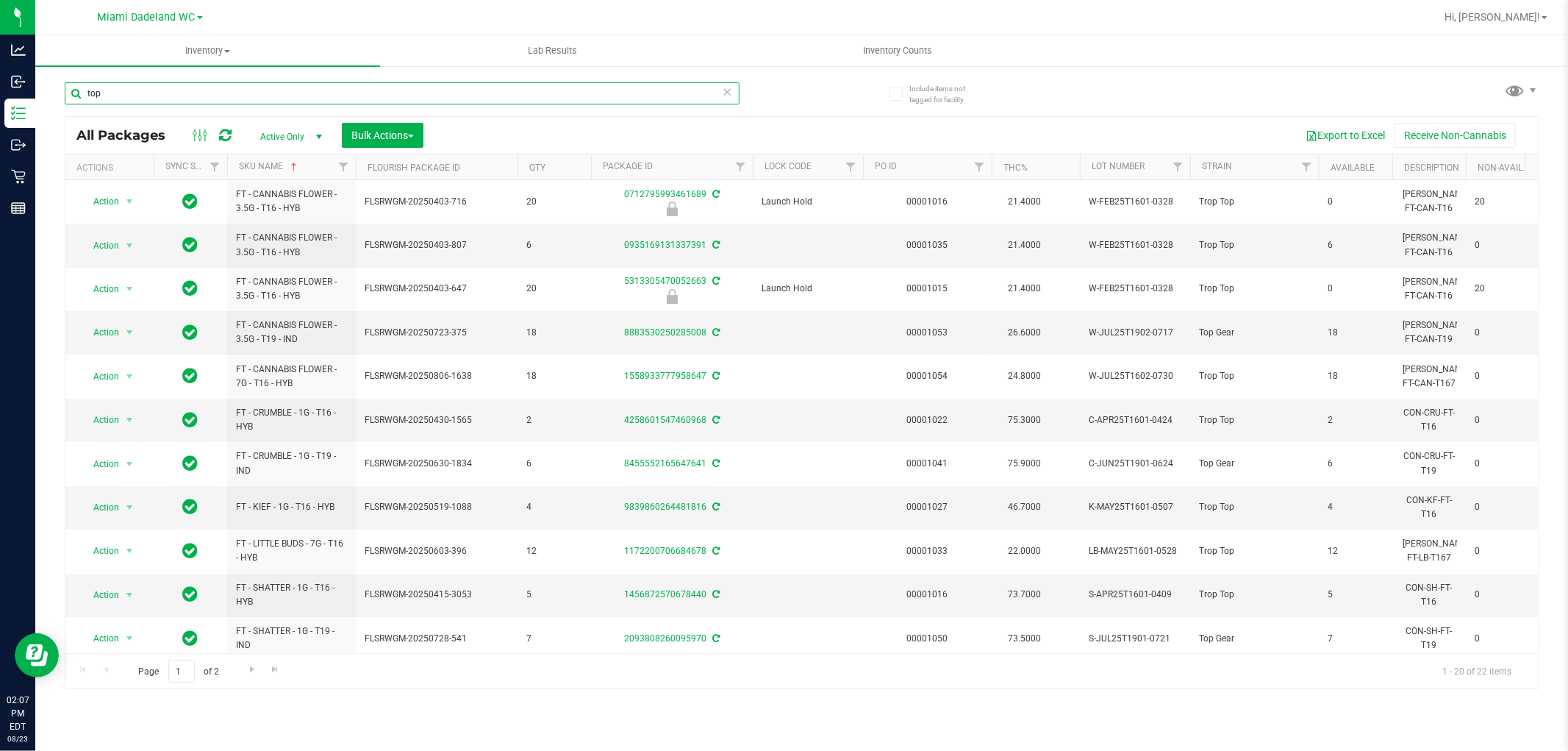
click at [263, 97] on input "top" at bounding box center [401, 94] width 675 height 22
type input "acc"
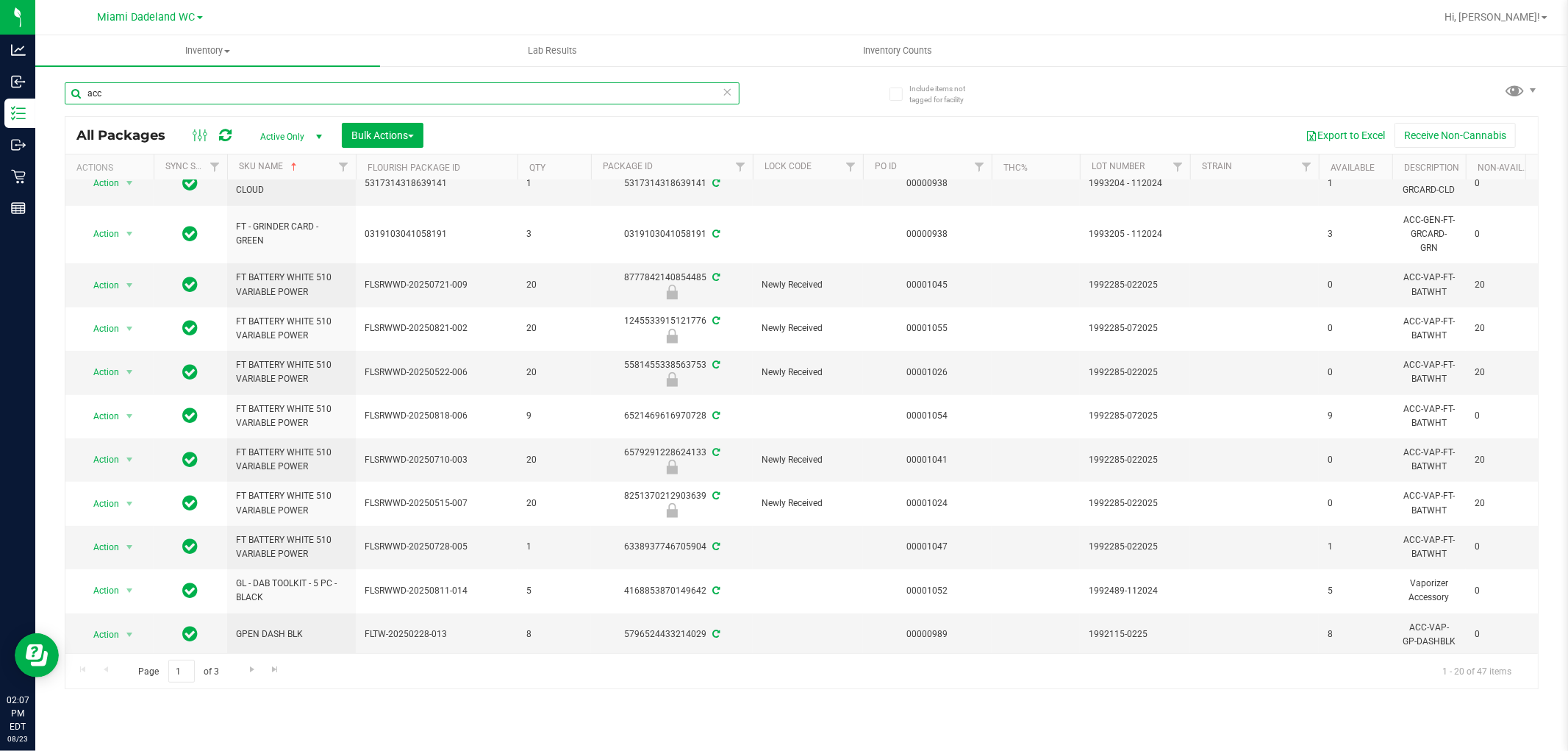
scroll to position [469, 0]
drag, startPoint x: 244, startPoint y: 674, endPoint x: 353, endPoint y: 723, distance: 119.5
click at [353, 723] on div "Inventory All packages All inventory Waste log Create inventory Lab Results Inv…" at bounding box center [801, 393] width 1533 height 716
click at [255, 669] on span "Go to the next page" at bounding box center [252, 669] width 12 height 12
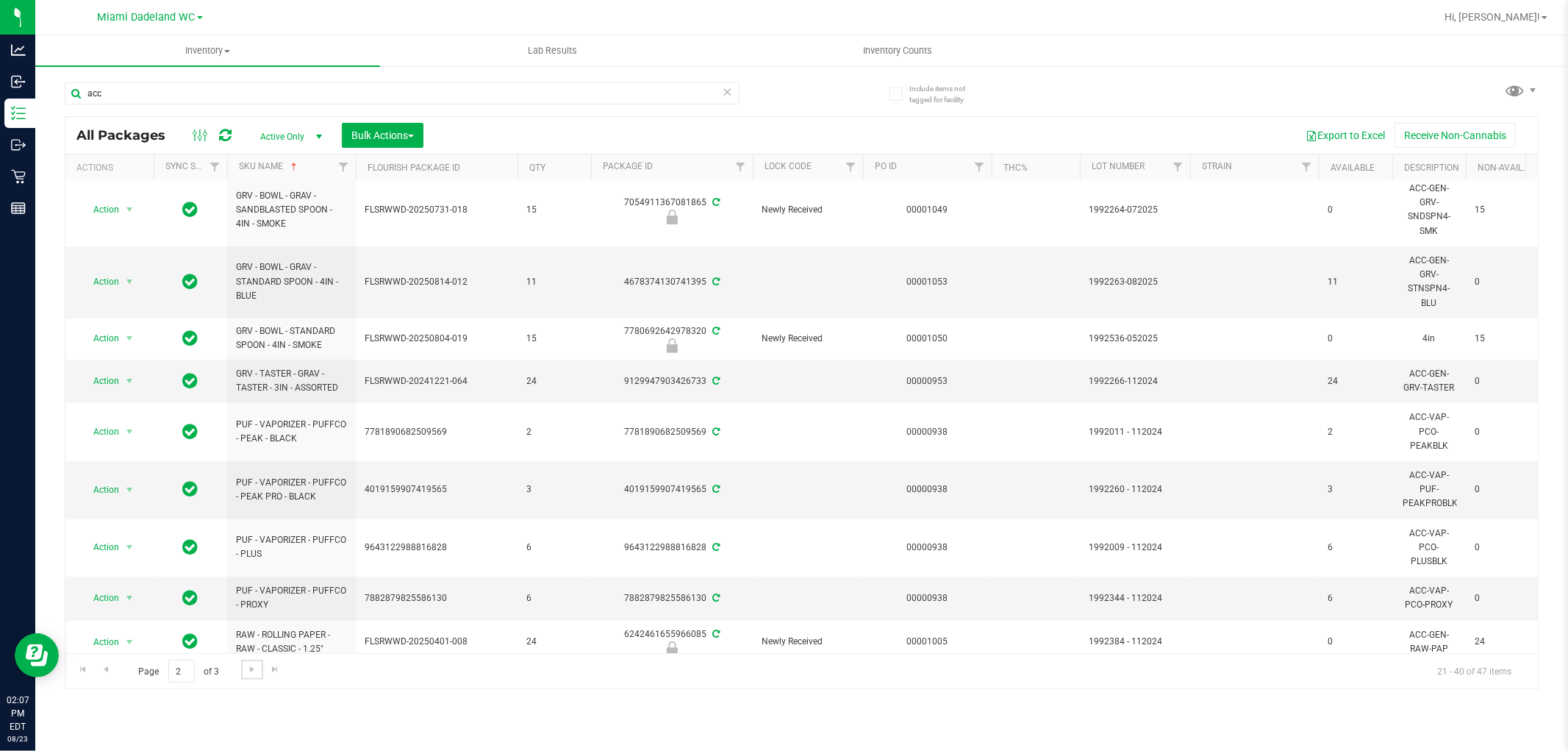
scroll to position [490, 0]
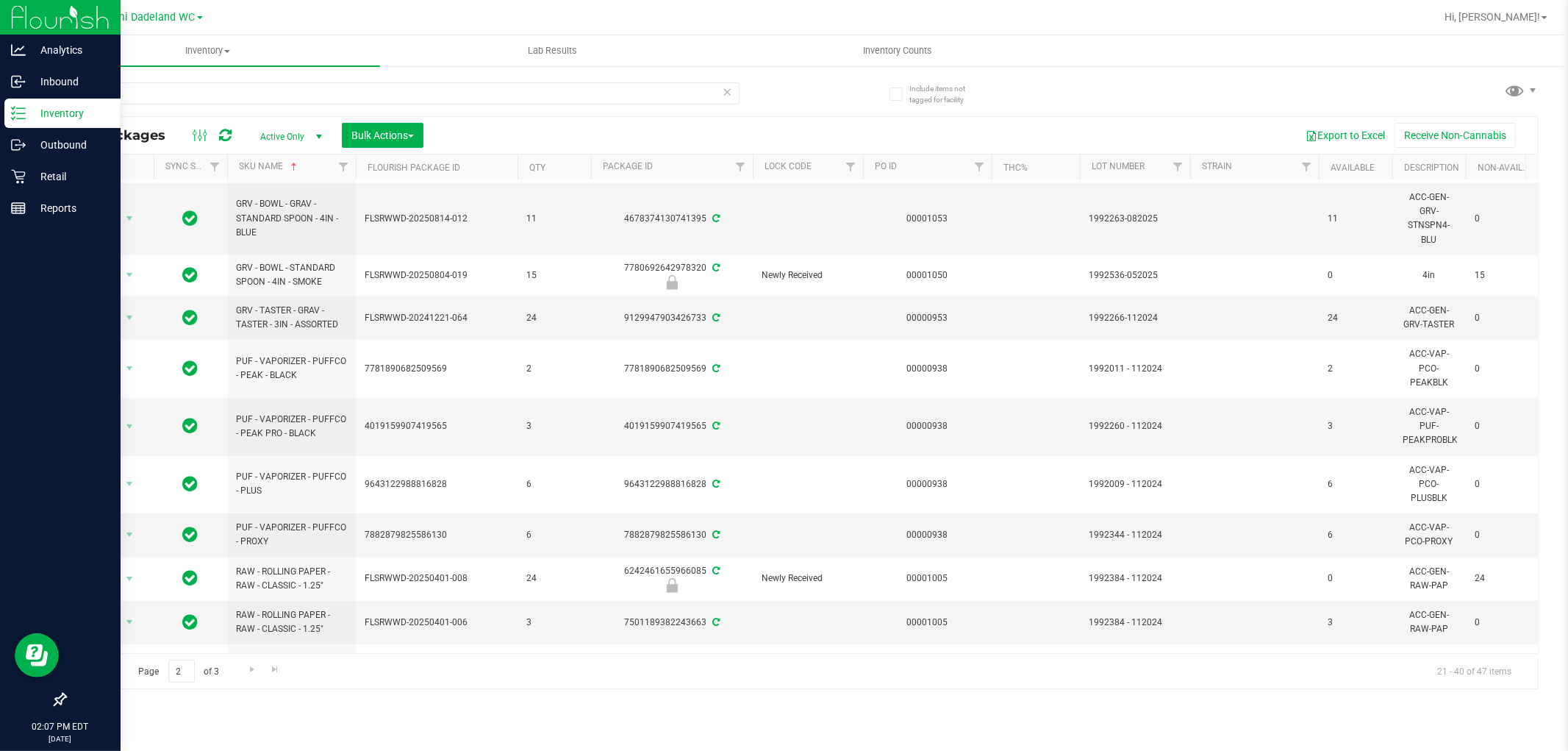
click at [33, 112] on p "Inventory" at bounding box center [69, 113] width 88 height 18
click at [47, 172] on p "Retail" at bounding box center [69, 176] width 88 height 18
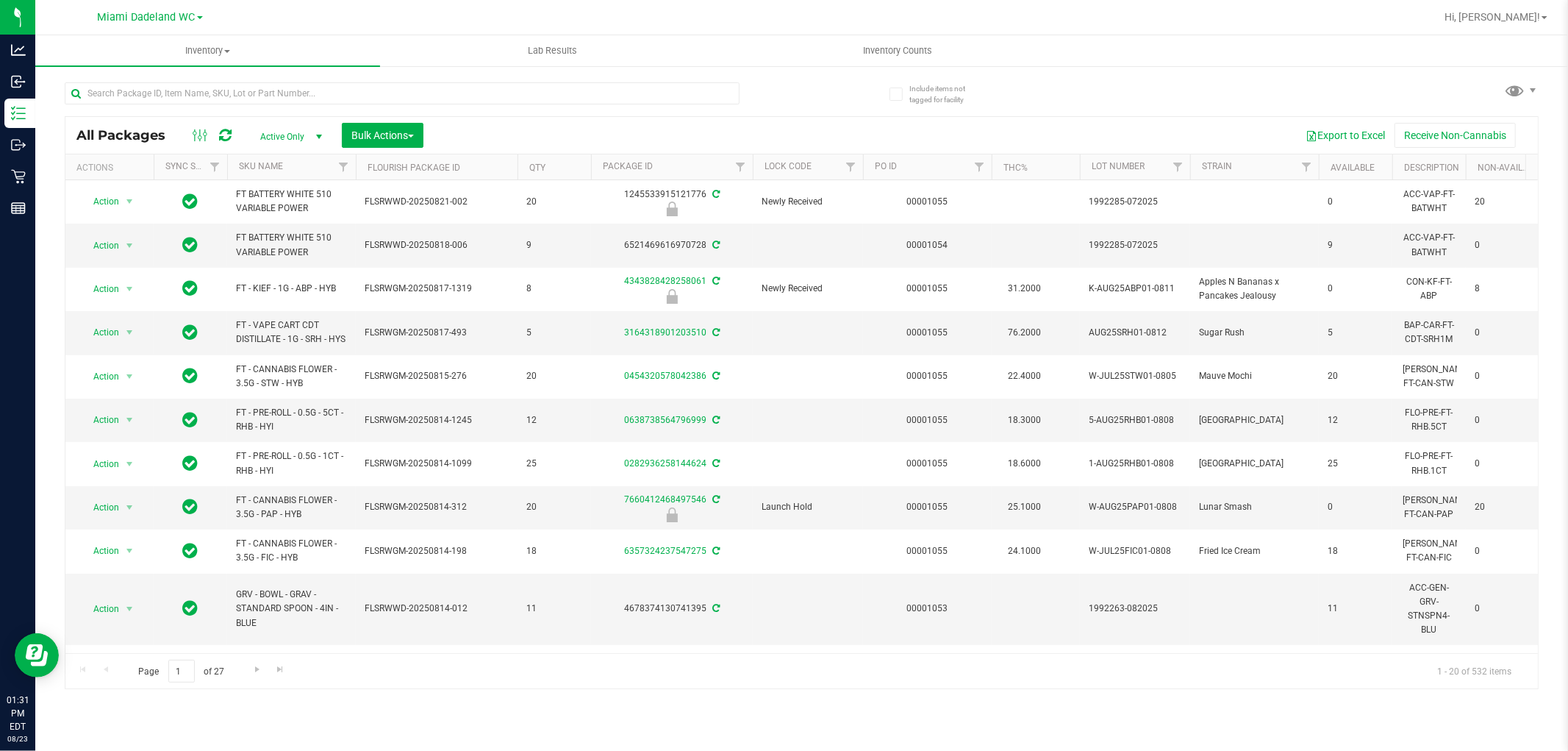
click at [294, 164] on th "SKU Name" at bounding box center [292, 167] width 129 height 26
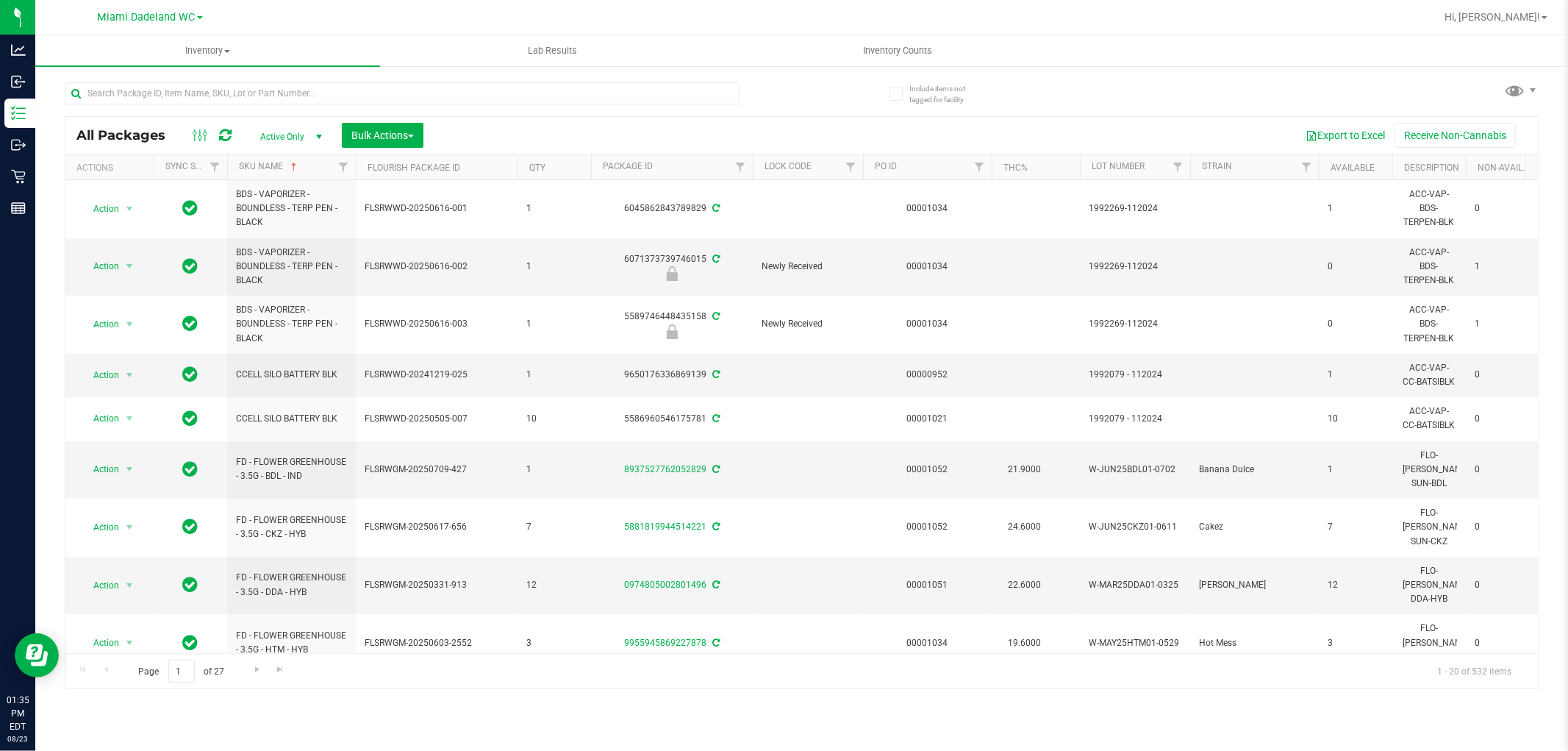
click at [273, 81] on div at bounding box center [433, 93] width 738 height 47
click at [278, 85] on input "text" at bounding box center [401, 94] width 675 height 22
type input "pzt"
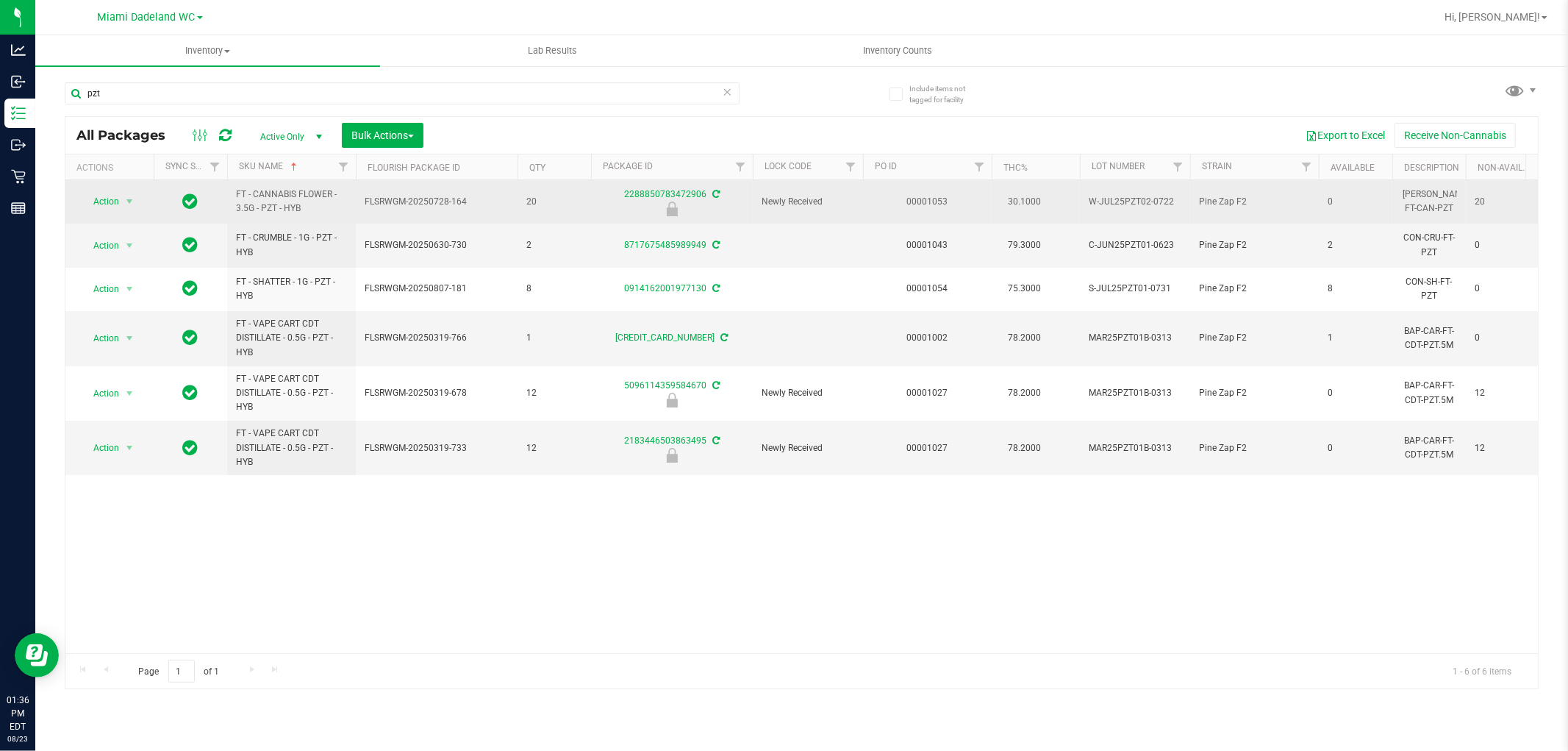
click at [77, 201] on div "Action Action Edit attributes Global inventory Locate package Package audit log…" at bounding box center [110, 202] width 70 height 21
click at [98, 208] on span "Action" at bounding box center [100, 202] width 39 height 21
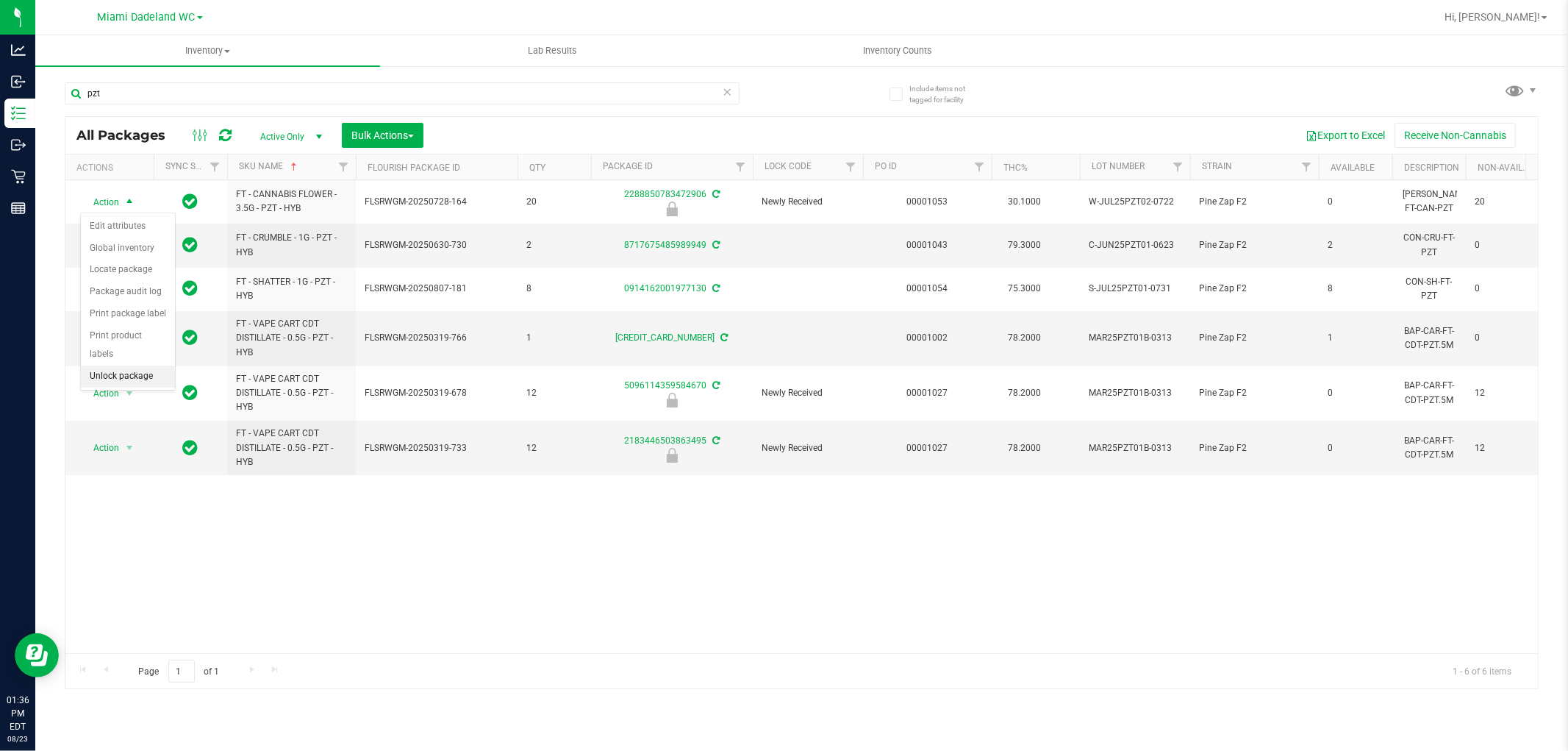
click at [137, 381] on li "Unlock package" at bounding box center [128, 377] width 94 height 22
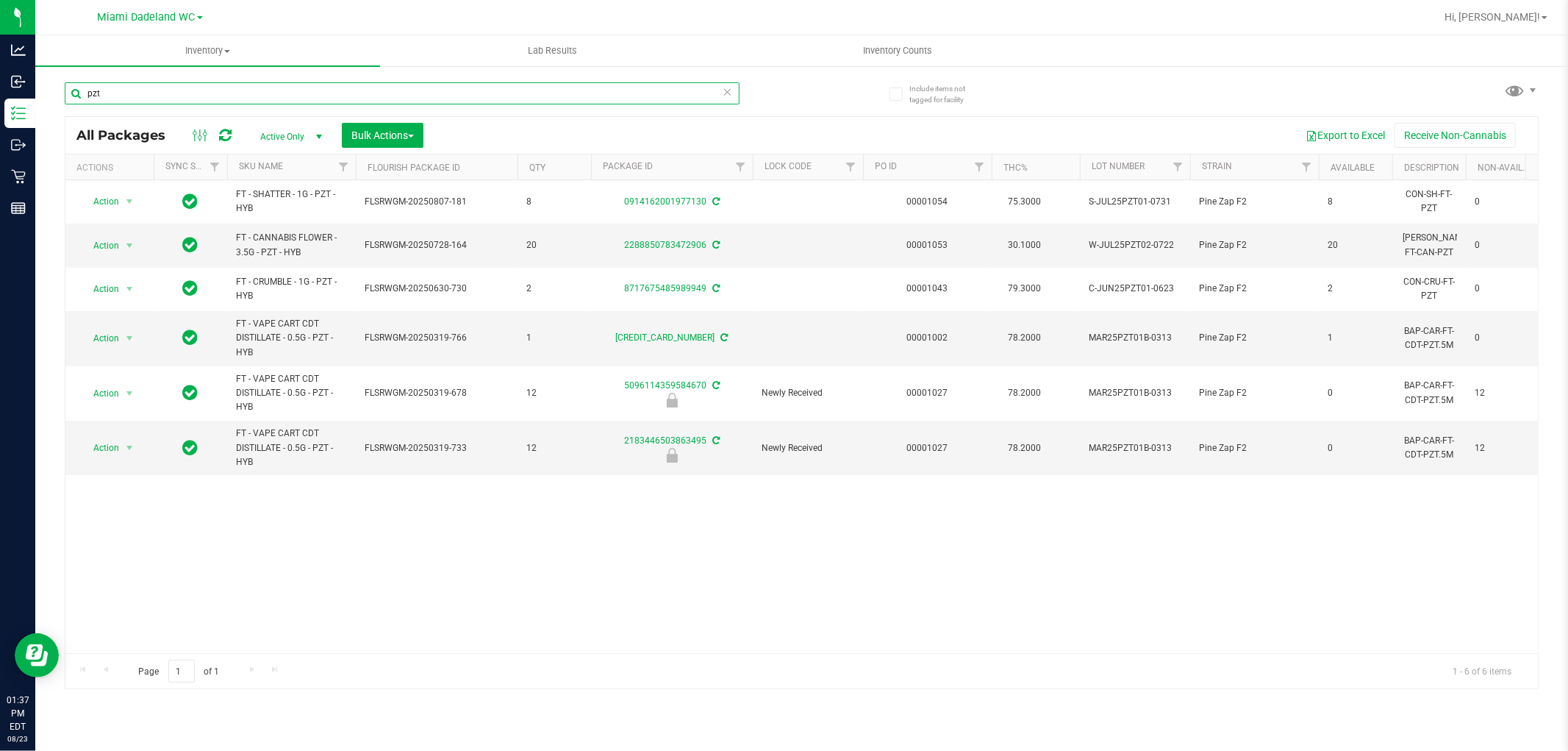
click at [231, 97] on input "pzt" at bounding box center [401, 94] width 675 height 22
click at [232, 97] on input "pzt" at bounding box center [401, 94] width 675 height 22
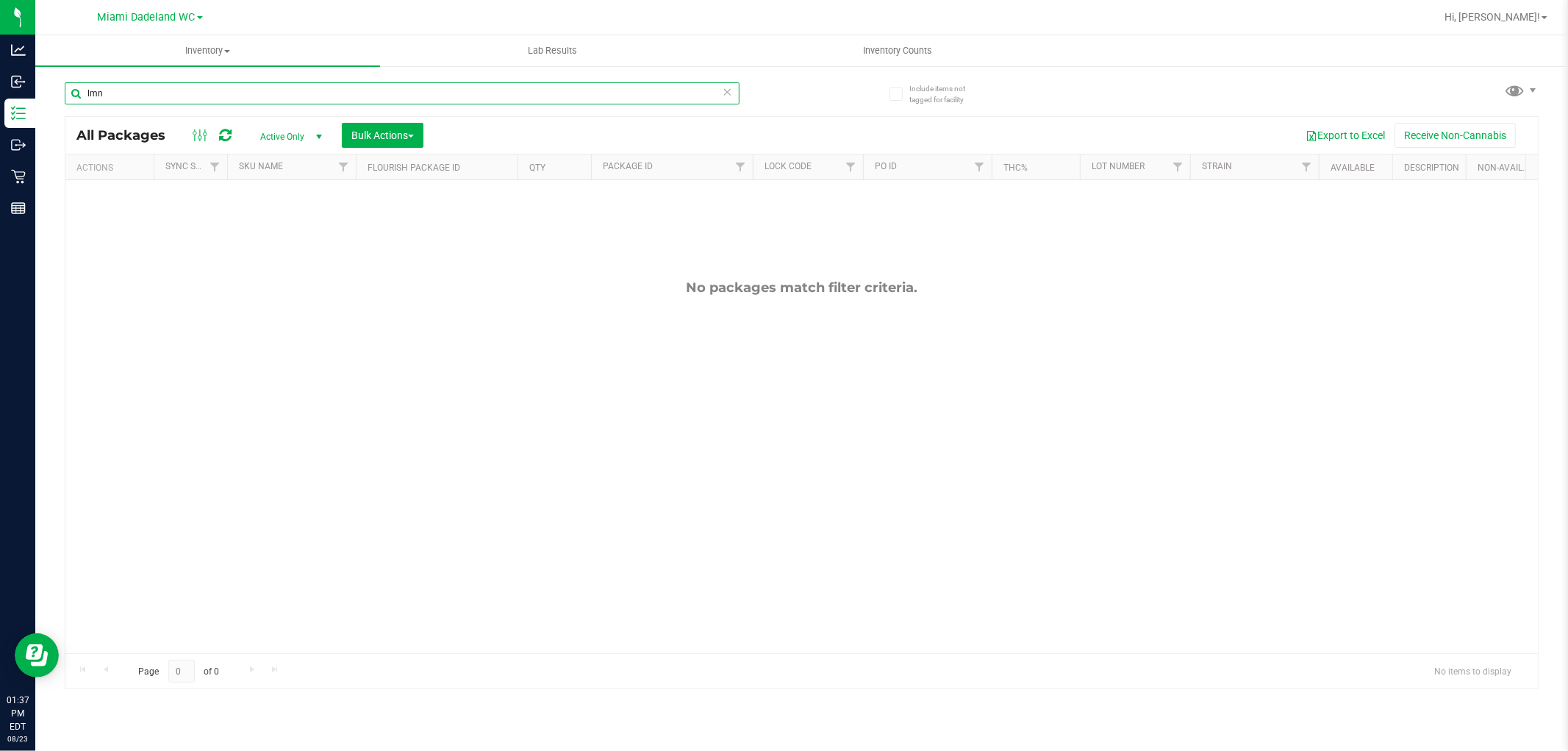
type input "lmn"
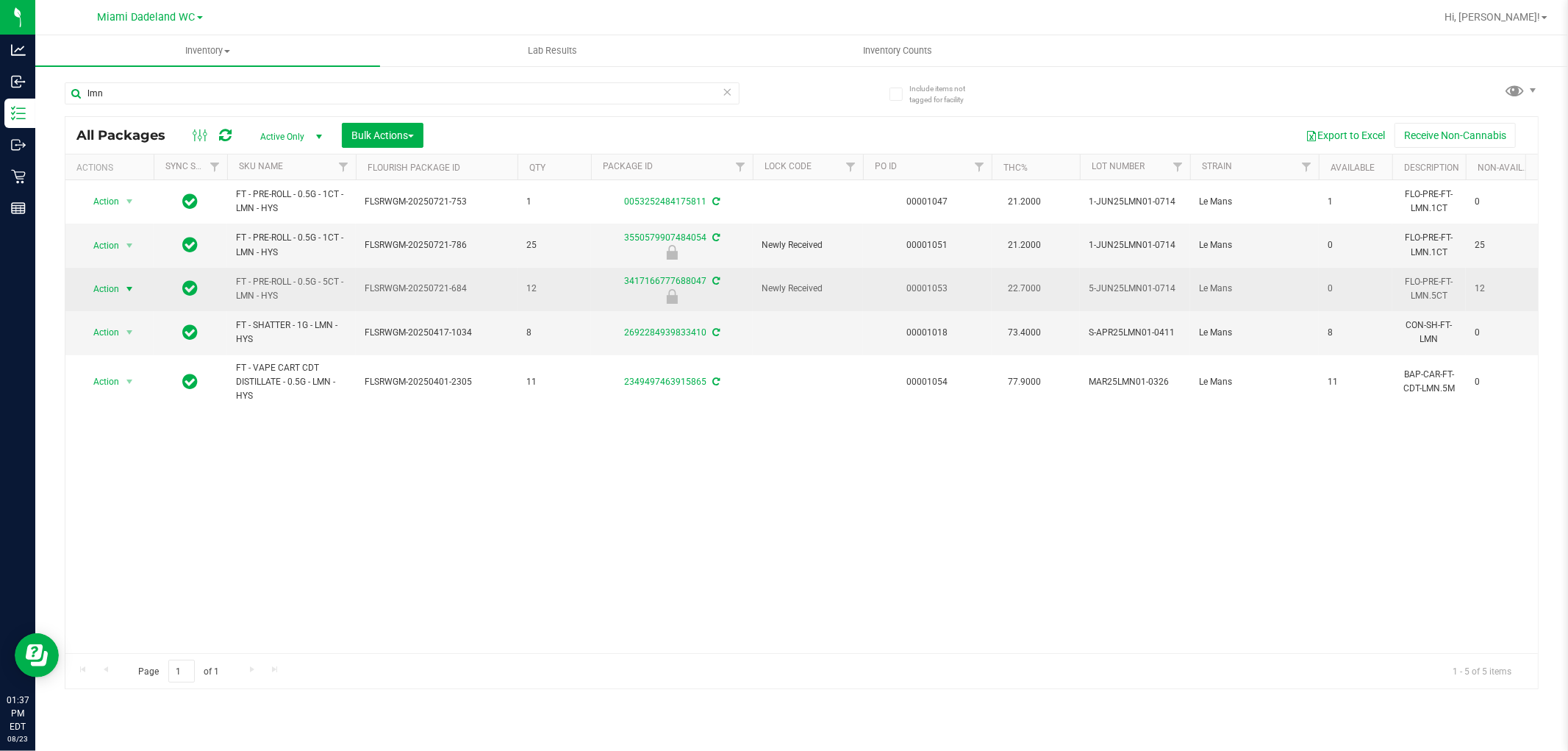
click at [98, 294] on span "Action" at bounding box center [100, 289] width 39 height 21
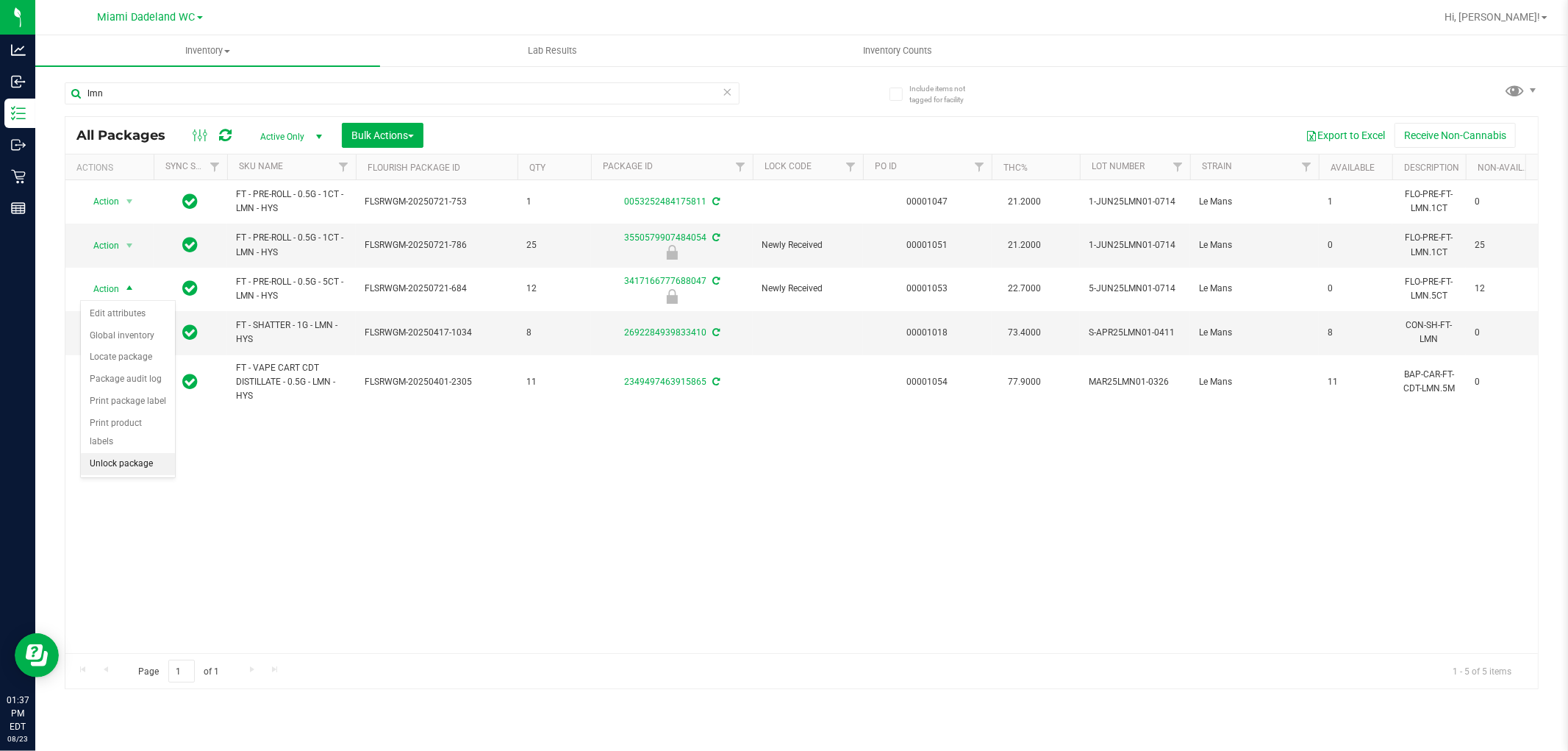
click at [118, 471] on li "Unlock package" at bounding box center [128, 464] width 94 height 22
click at [262, 492] on div "Action Action Adjust qty Create package Edit attributes Global inventory Locate…" at bounding box center [801, 416] width 1473 height 473
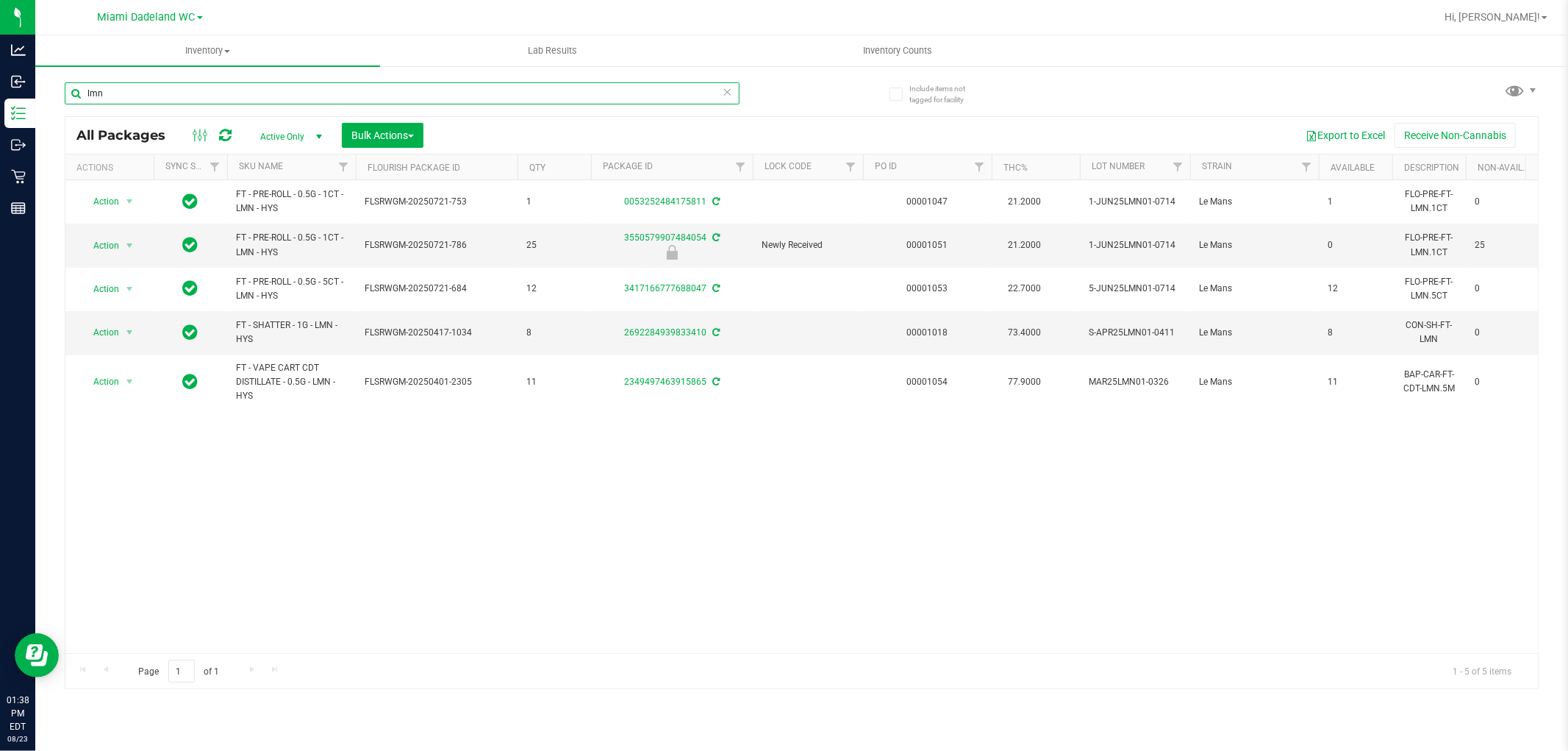
click at [315, 87] on input "lmn" at bounding box center [401, 94] width 675 height 22
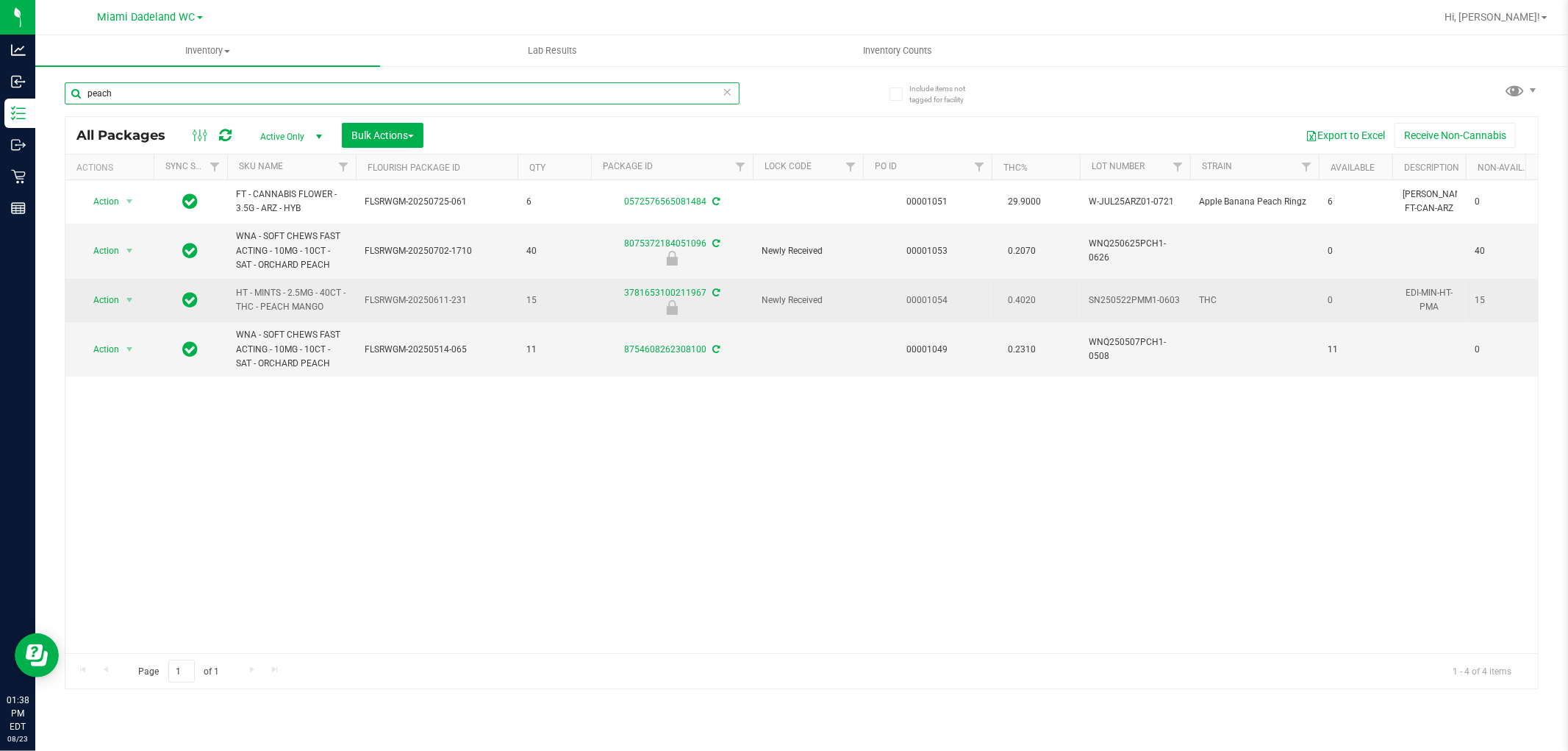
type input "peach"
click at [108, 288] on td "Action Action Edit attributes Global inventory Locate package Package audit log…" at bounding box center [109, 300] width 88 height 44
click at [133, 298] on span "select" at bounding box center [130, 300] width 12 height 12
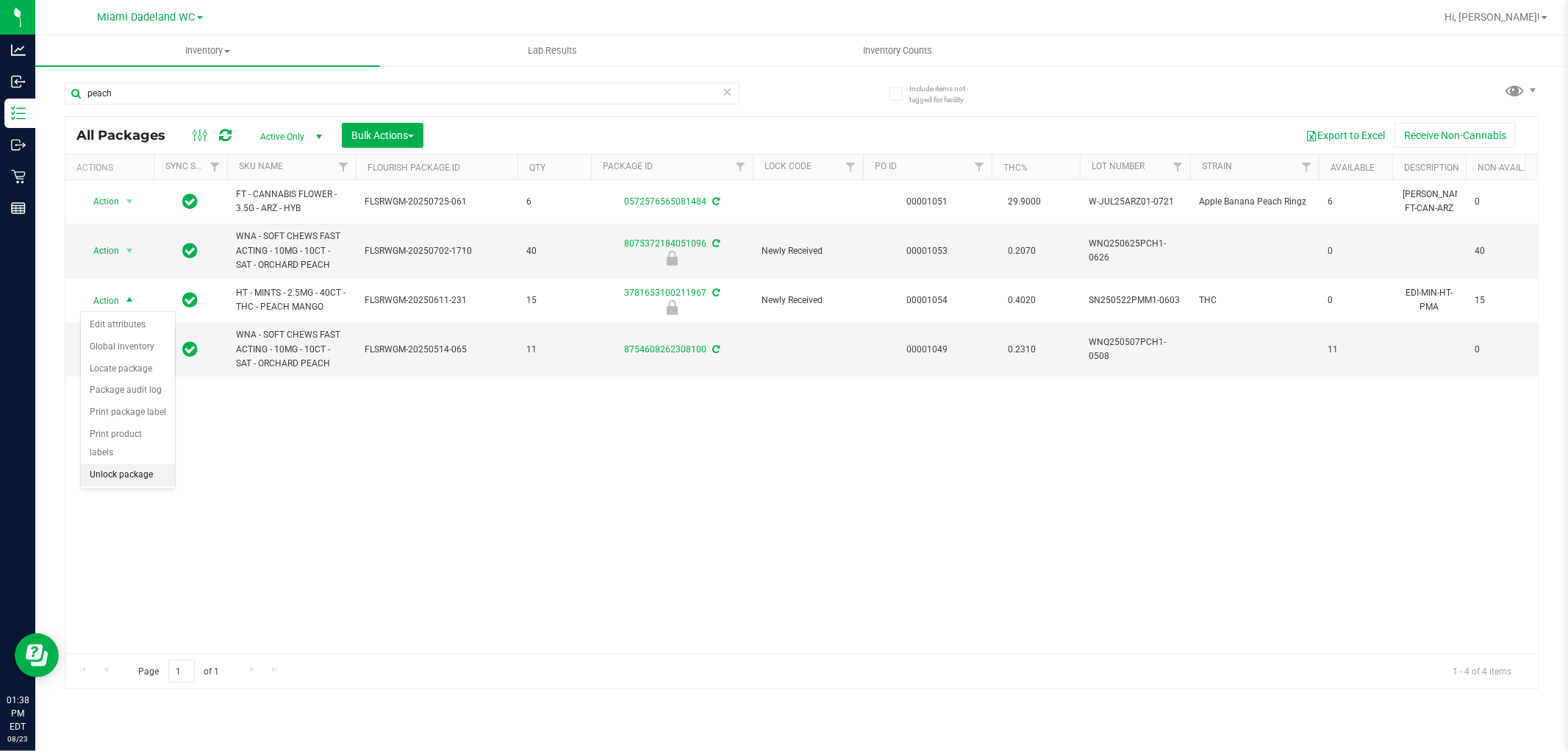
click at [116, 471] on li "Unlock package" at bounding box center [128, 475] width 94 height 22
click at [252, 469] on div "Action Action Adjust qty Create package Edit attributes Global inventory Locate…" at bounding box center [801, 416] width 1473 height 473
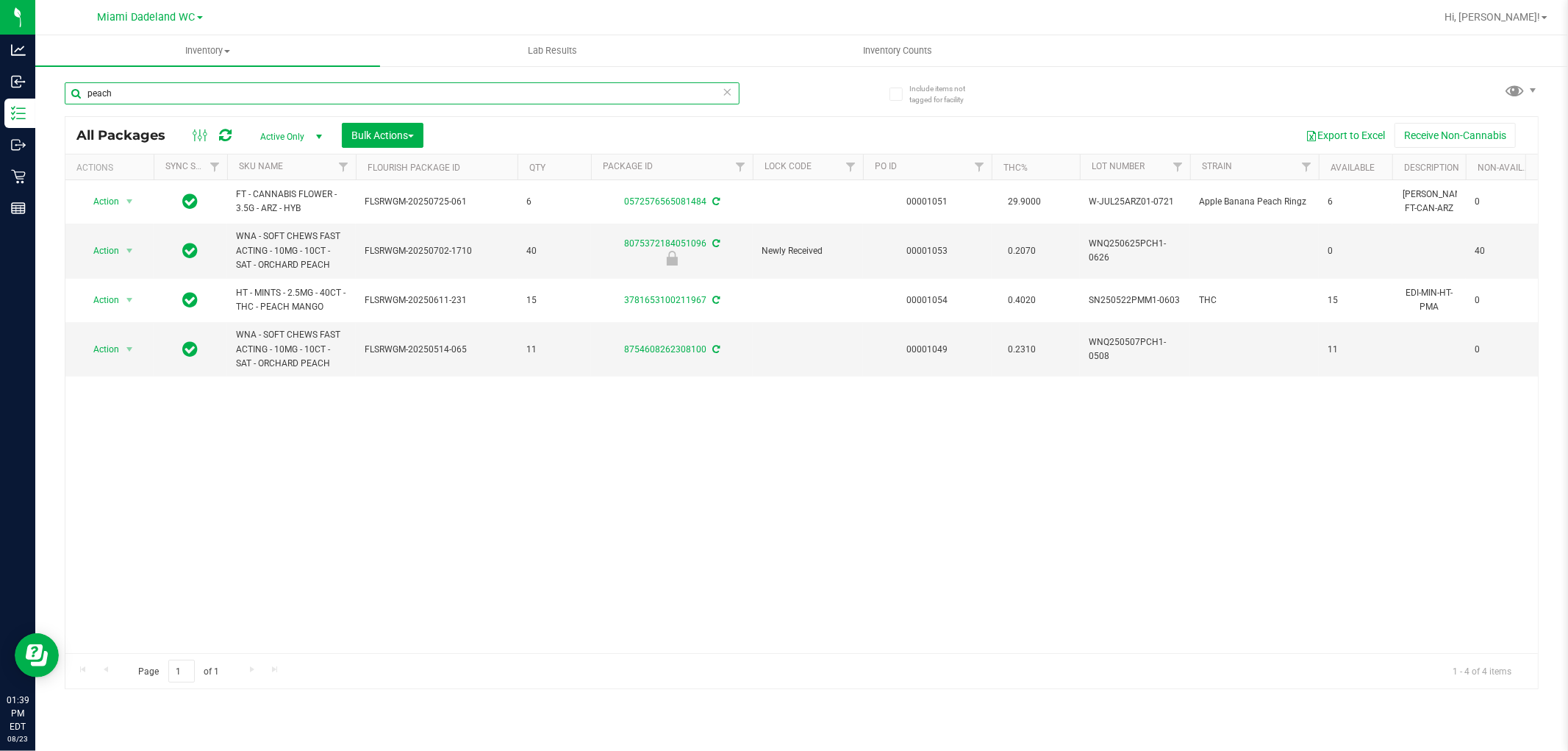
click at [317, 89] on input "peach" at bounding box center [401, 94] width 675 height 22
type input "mint"
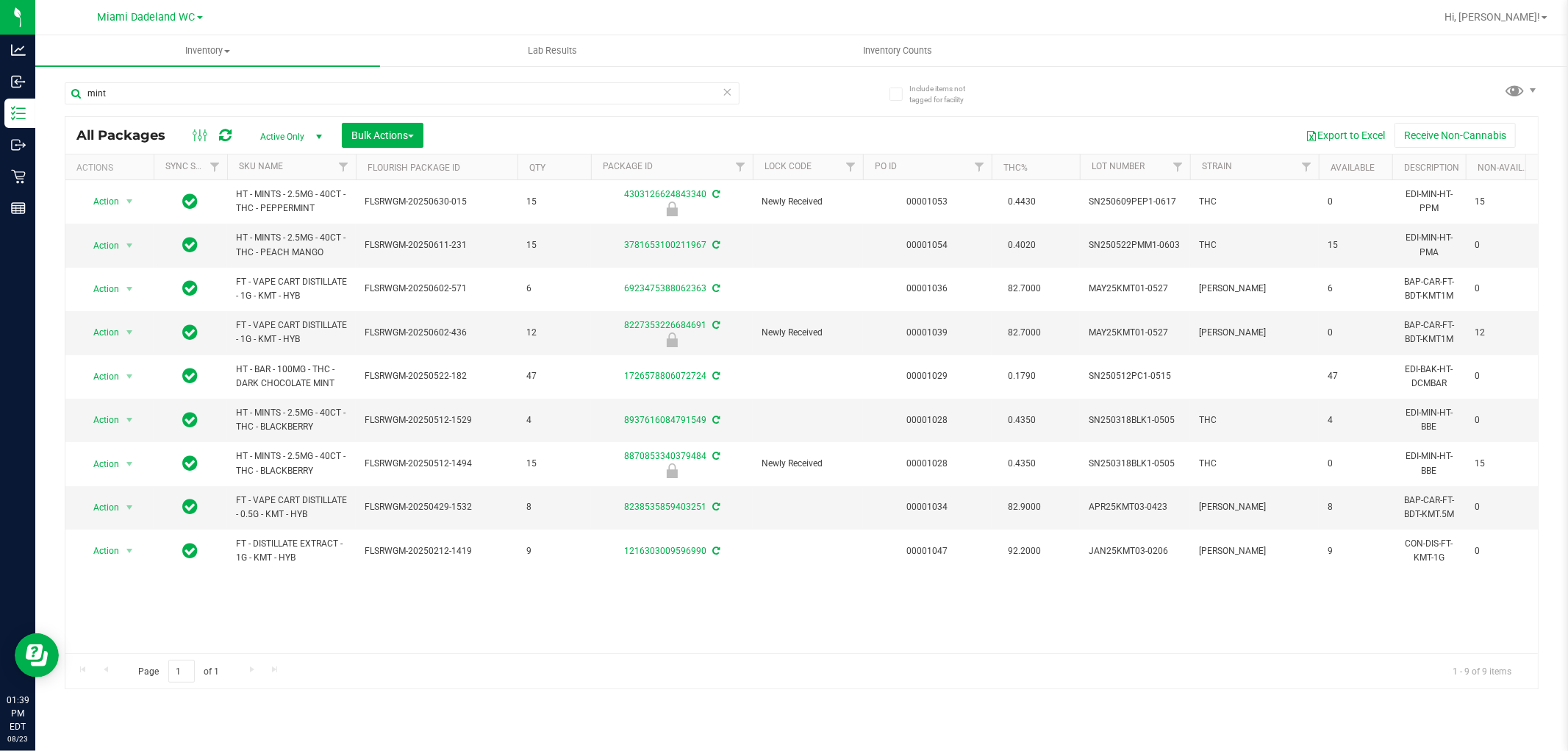
click at [286, 167] on th "SKU Name" at bounding box center [292, 167] width 129 height 26
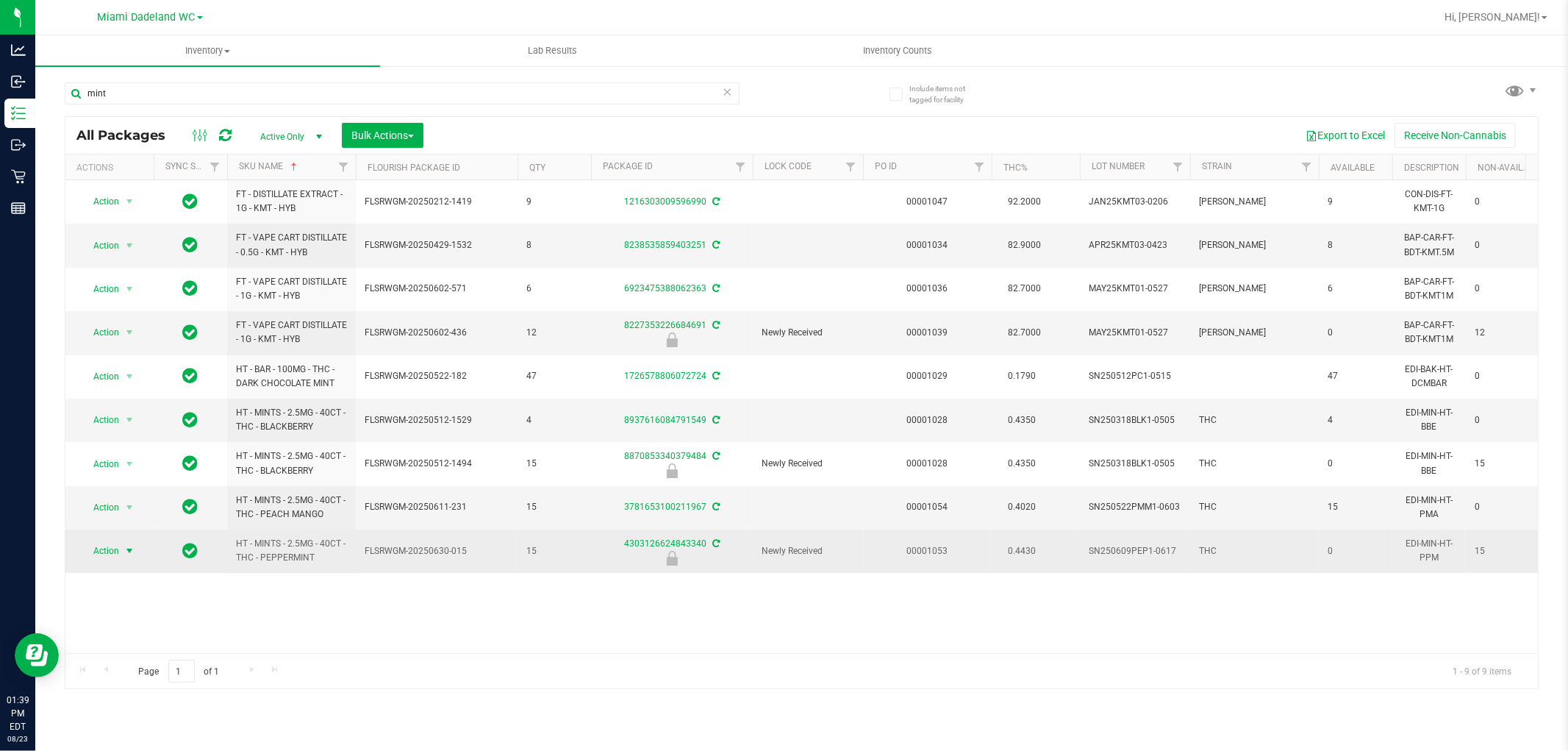
click at [104, 548] on span "Action" at bounding box center [100, 551] width 39 height 21
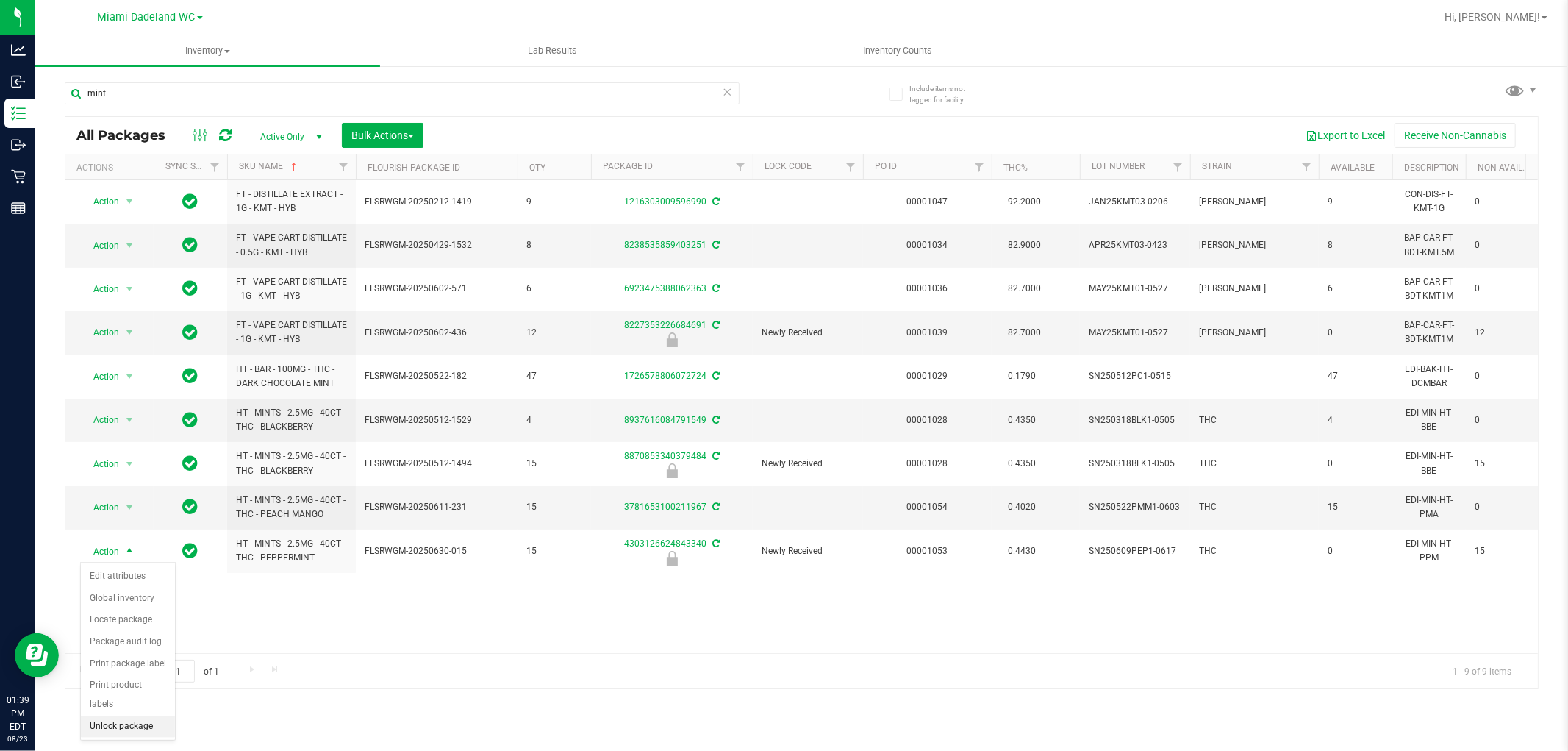
click at [101, 724] on li "Unlock package" at bounding box center [128, 727] width 94 height 22
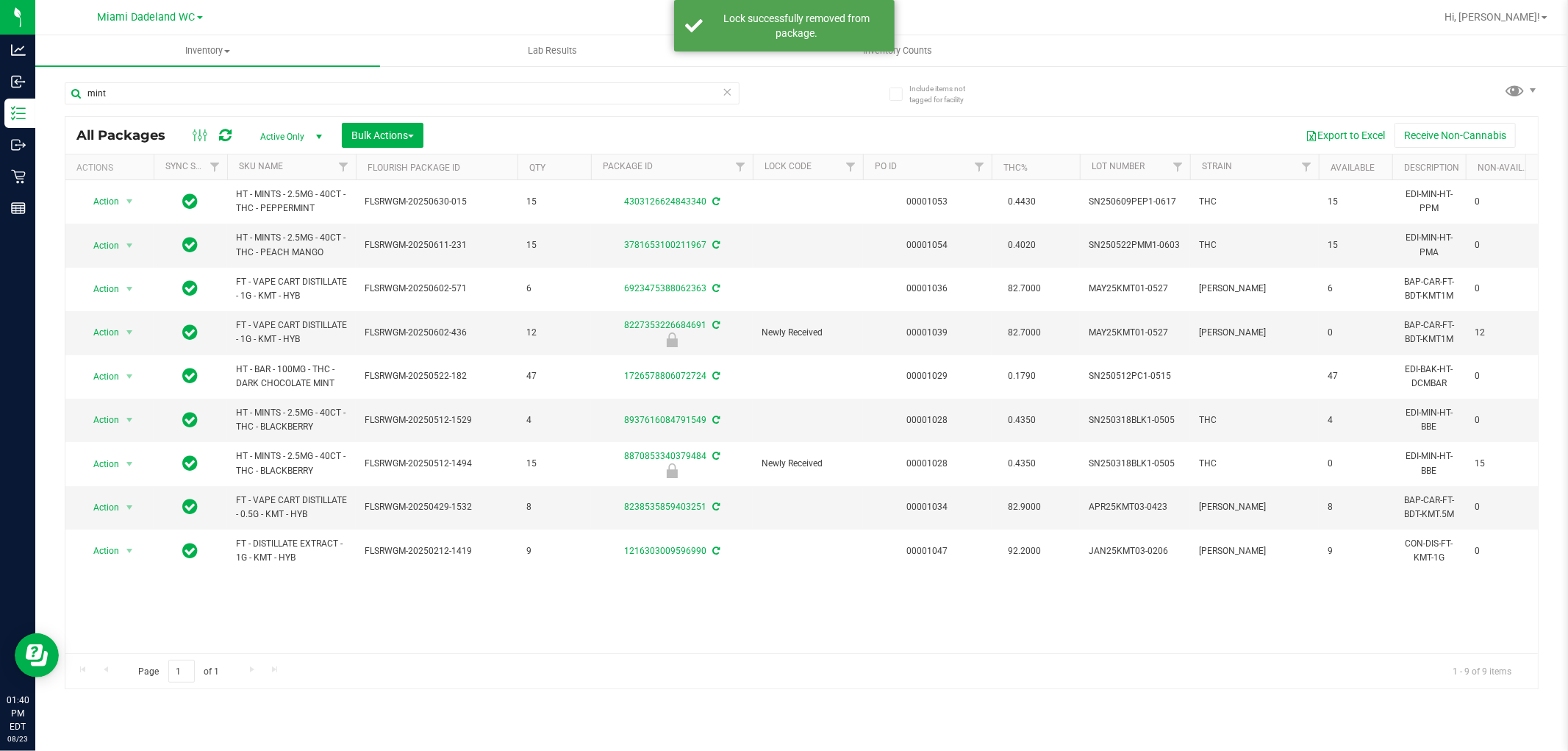
click at [311, 155] on th "SKU Name" at bounding box center [292, 167] width 129 height 26
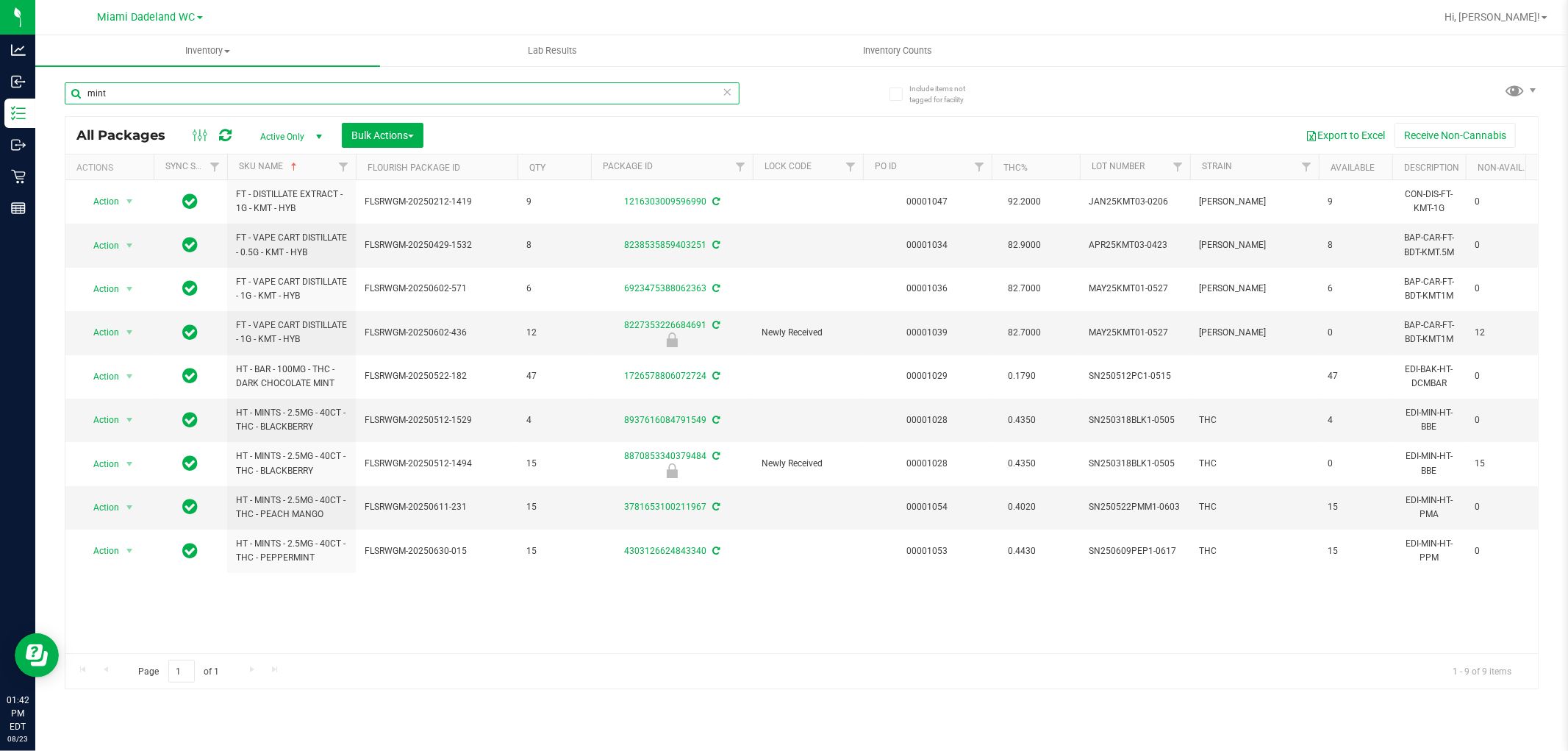
click at [277, 101] on input "mint" at bounding box center [401, 94] width 675 height 22
type input "blo"
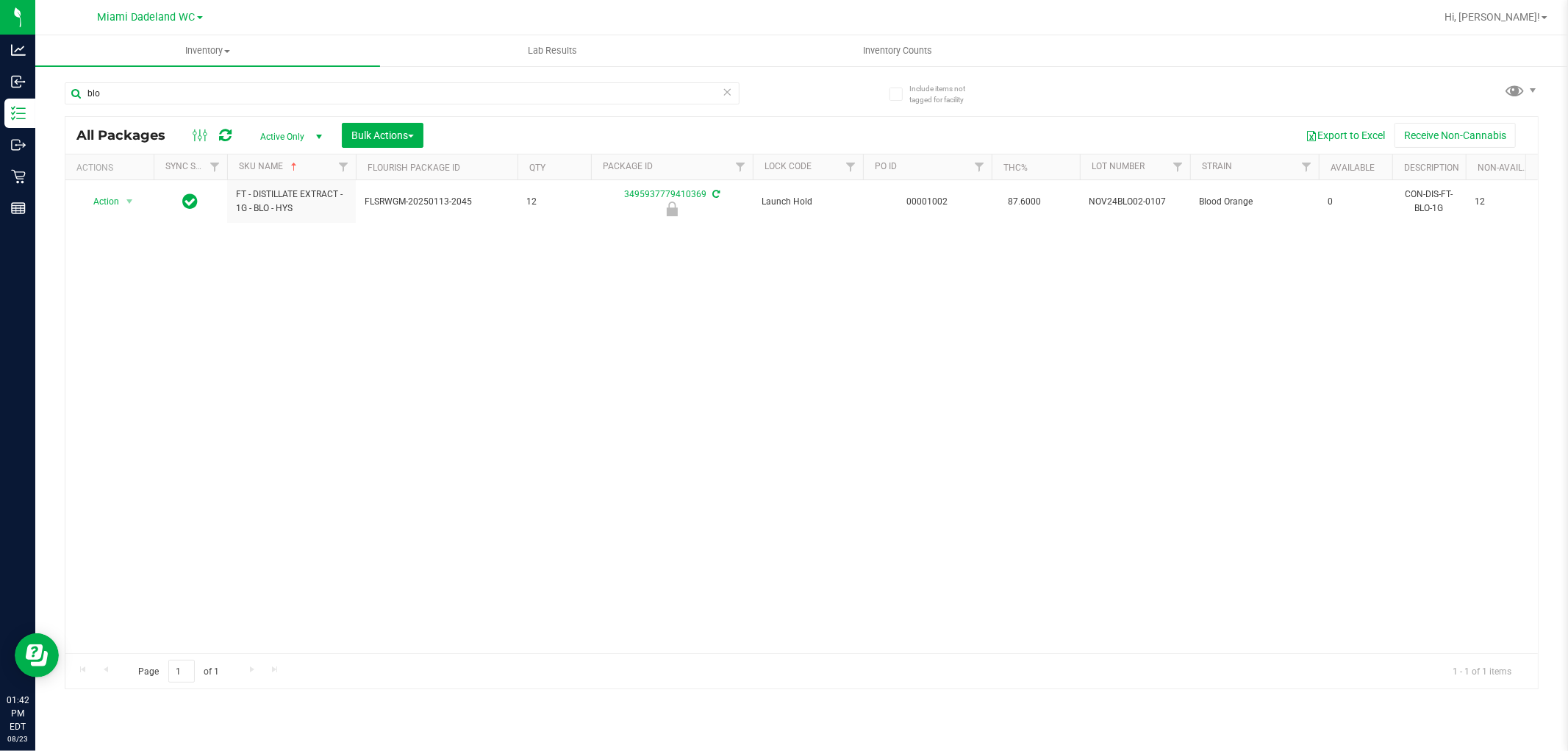
click at [276, 346] on div "Action Action Edit attributes Global inventory Locate package Package audit log…" at bounding box center [801, 416] width 1473 height 473
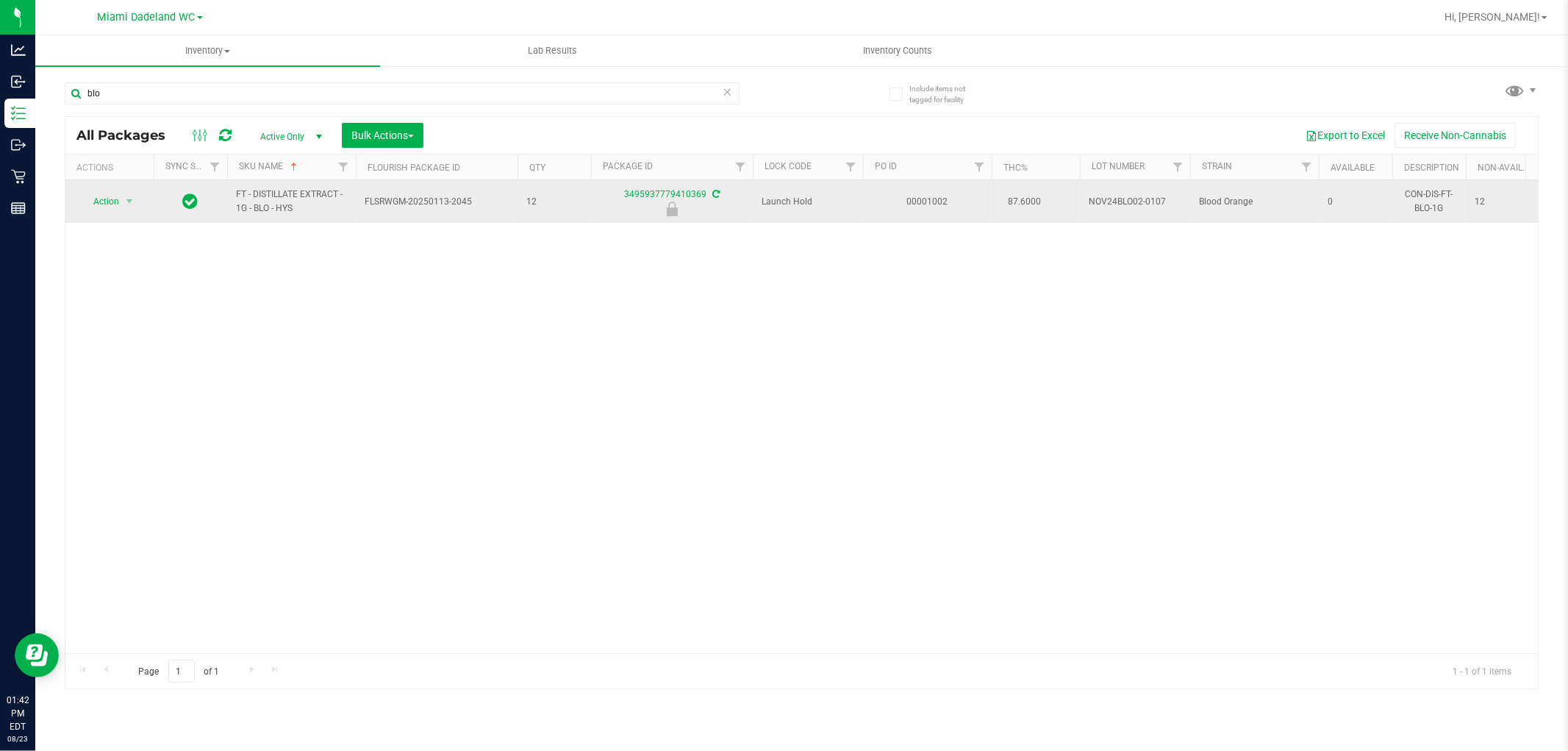
click at [100, 203] on span "Action" at bounding box center [100, 202] width 39 height 21
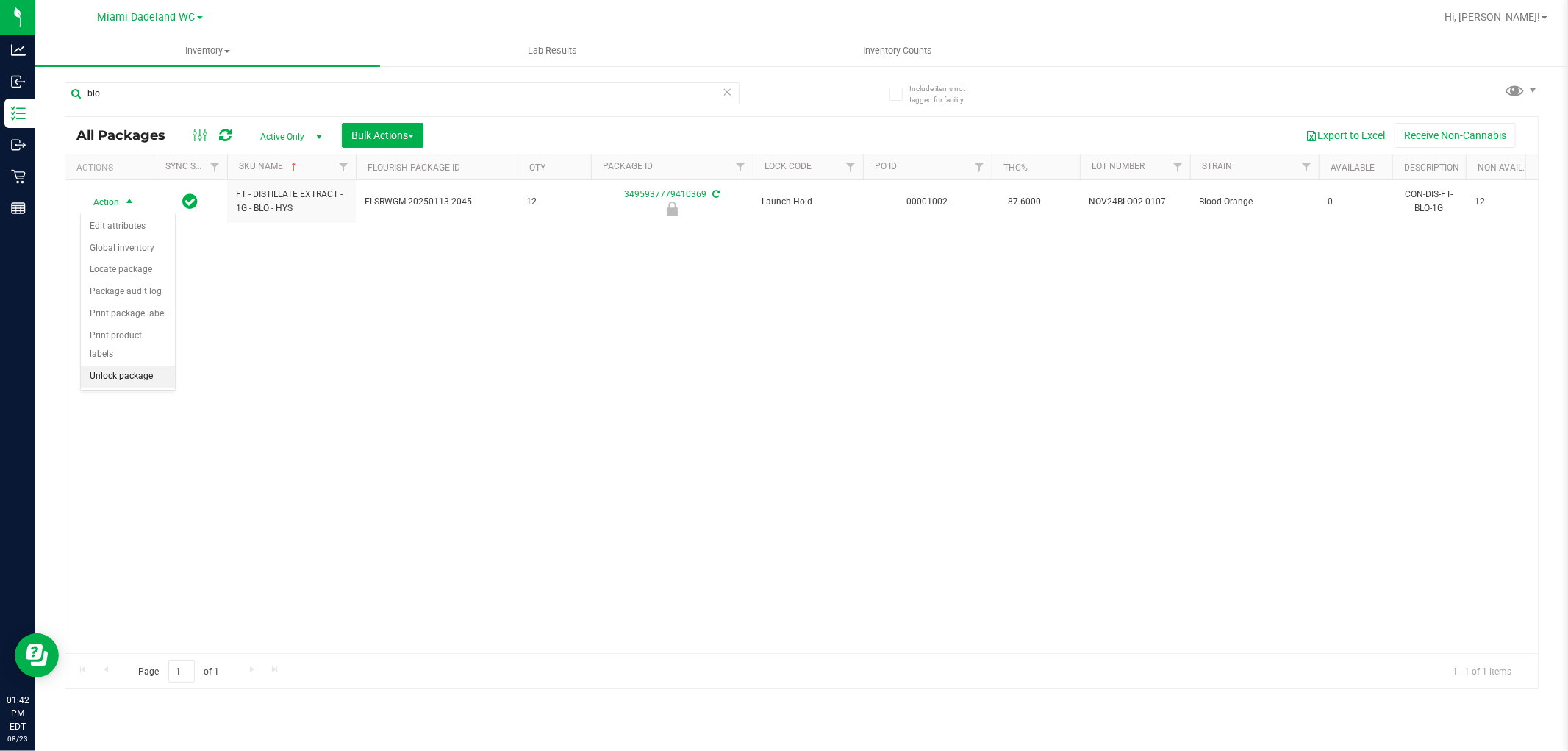
click at [100, 386] on li "Unlock package" at bounding box center [128, 377] width 94 height 22
click at [796, 393] on div "Action Action Adjust qty Create package Edit attributes Global inventory Locate…" at bounding box center [801, 416] width 1473 height 473
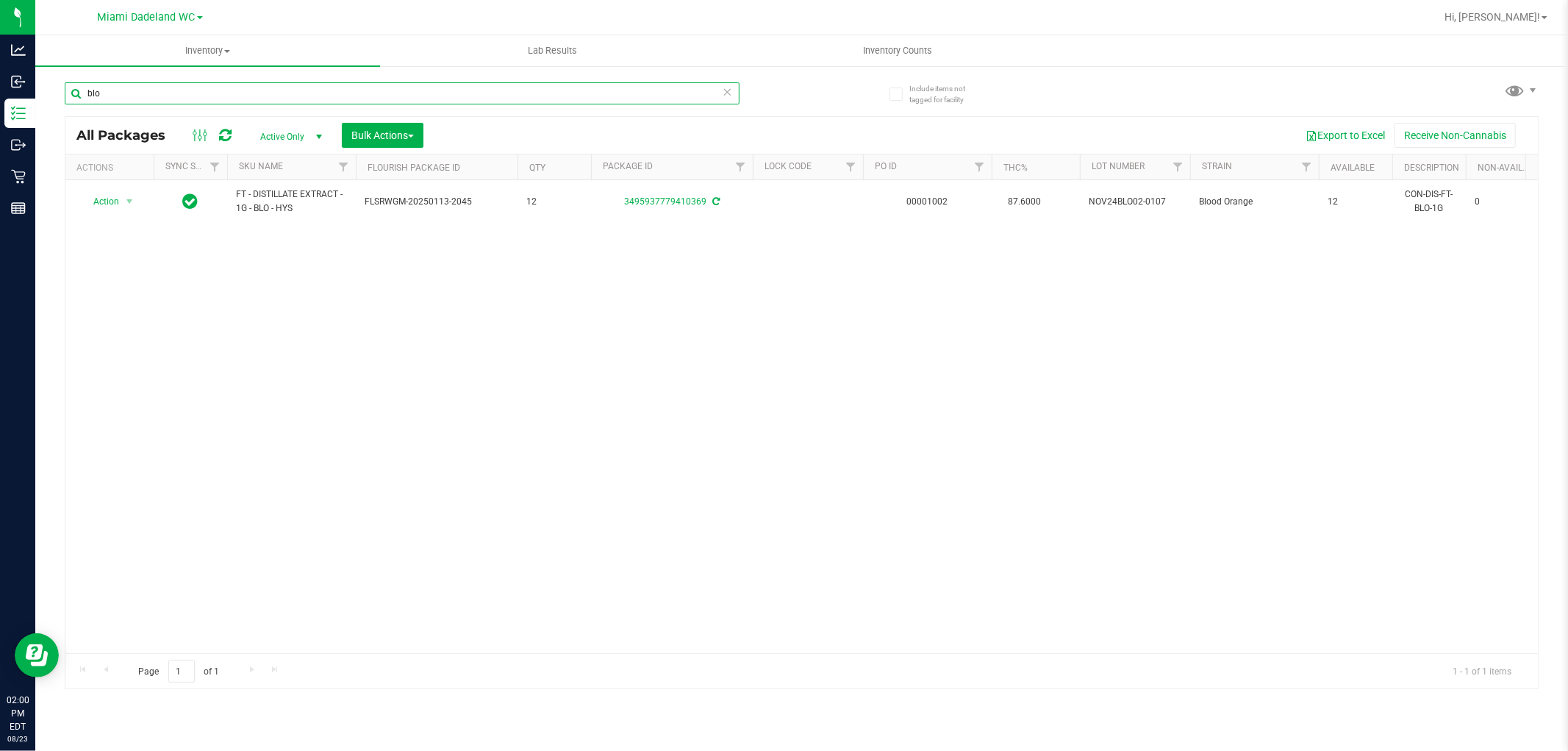
click at [299, 103] on input "blo" at bounding box center [401, 94] width 675 height 22
type input "dsc"
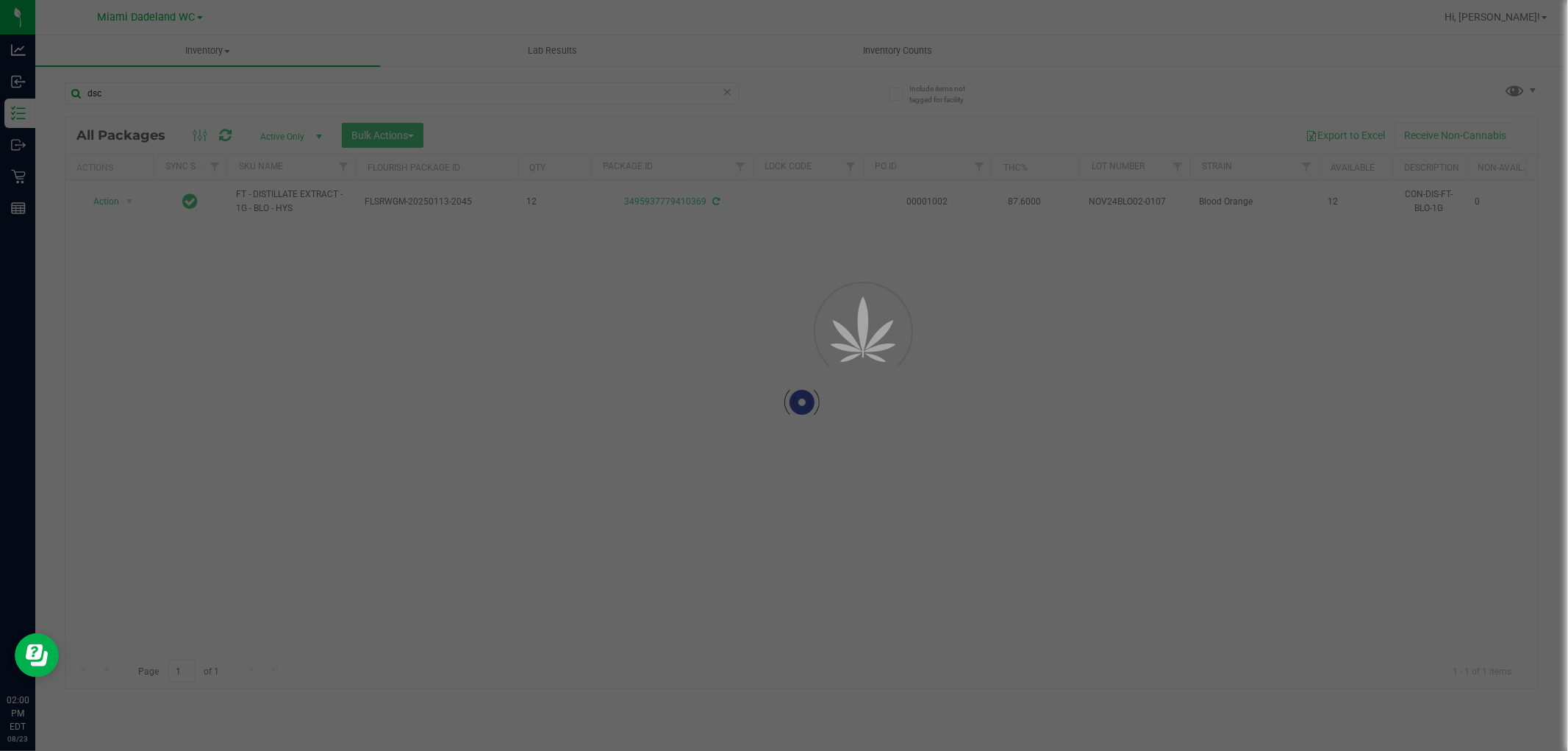
click at [315, 169] on div at bounding box center [784, 375] width 1568 height 751
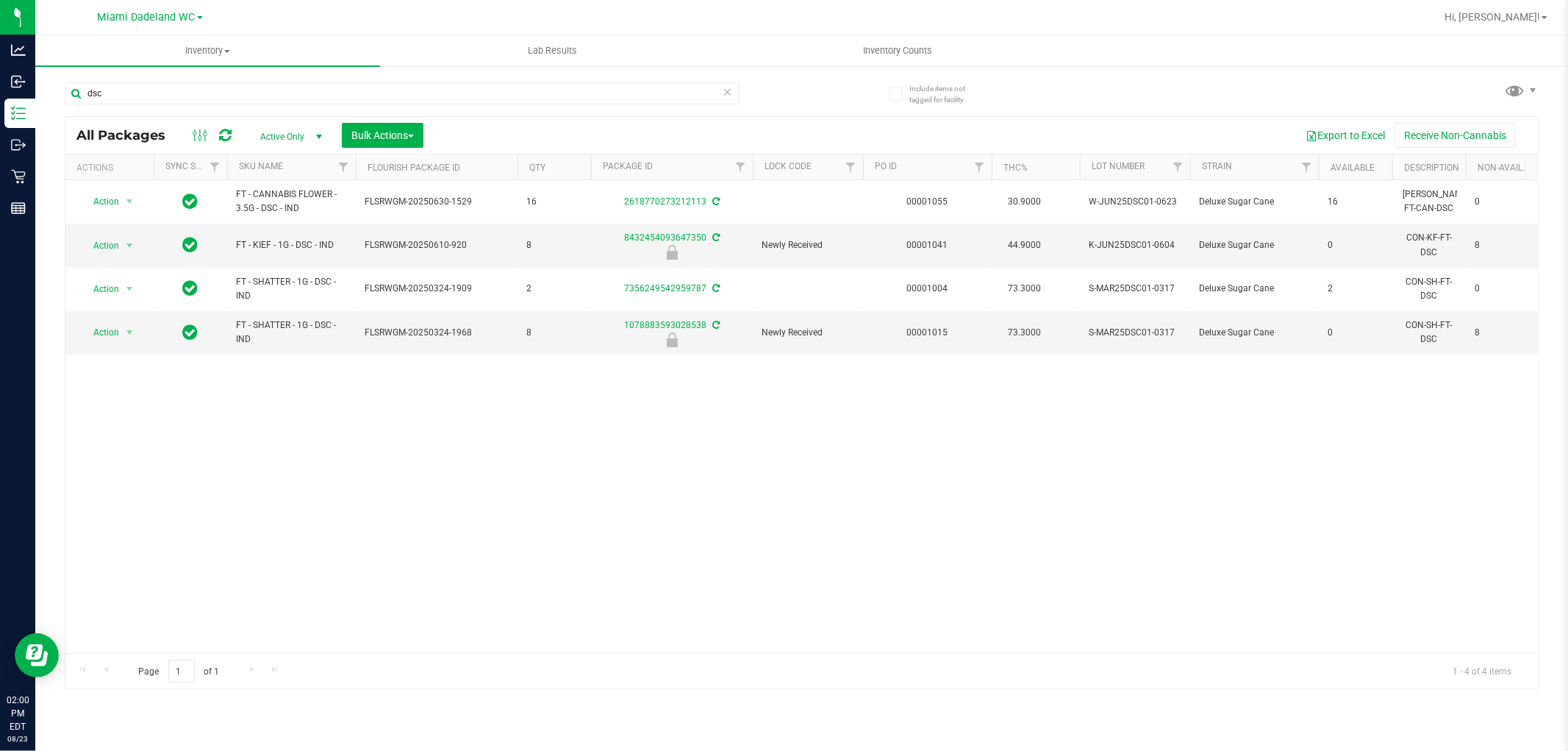
click at [317, 169] on th "SKU Name" at bounding box center [292, 167] width 129 height 26
click at [109, 246] on span "Action" at bounding box center [100, 245] width 39 height 21
click at [116, 425] on li "Unlock package" at bounding box center [128, 421] width 94 height 22
click at [338, 95] on input "dsc" at bounding box center [401, 94] width 675 height 22
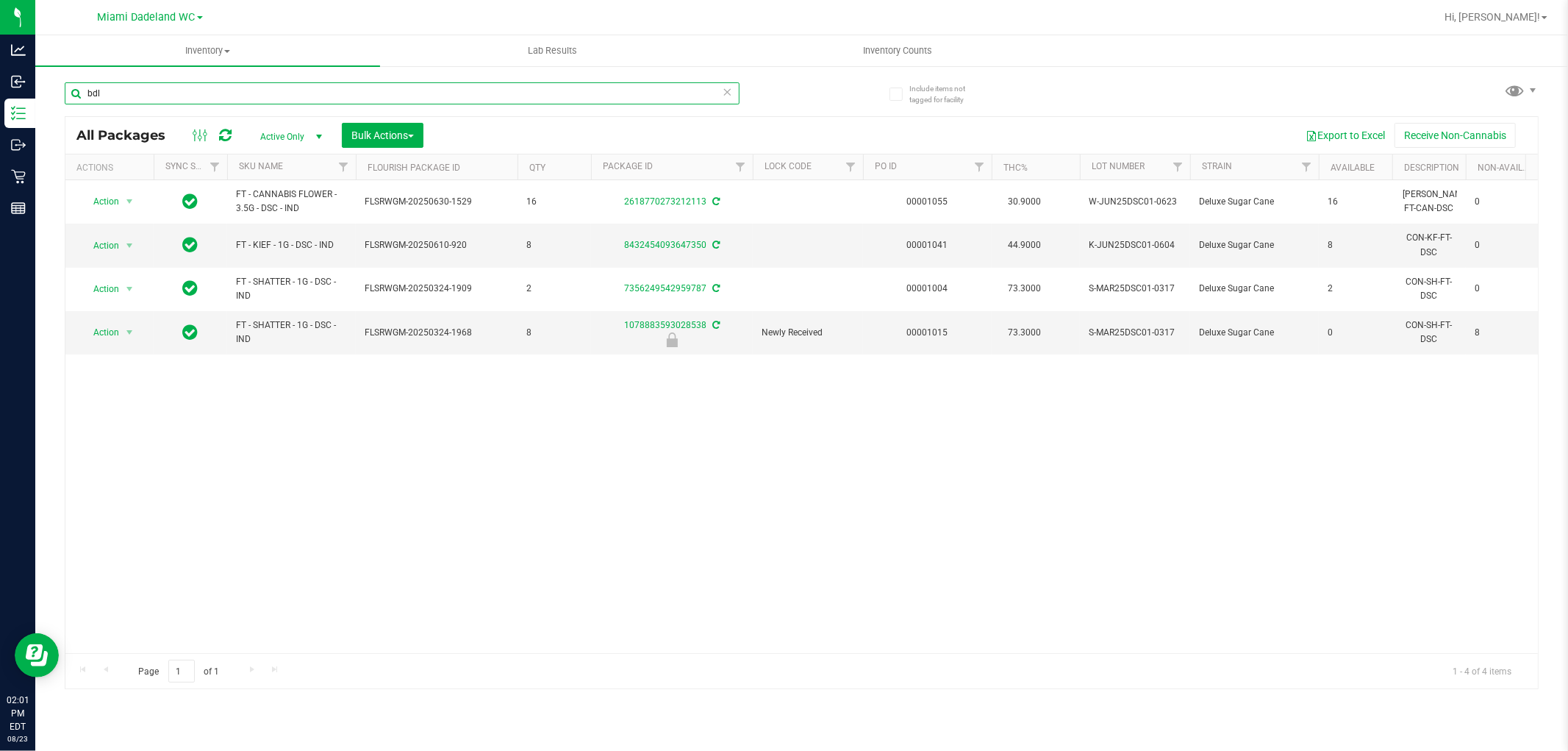
type input "bdl"
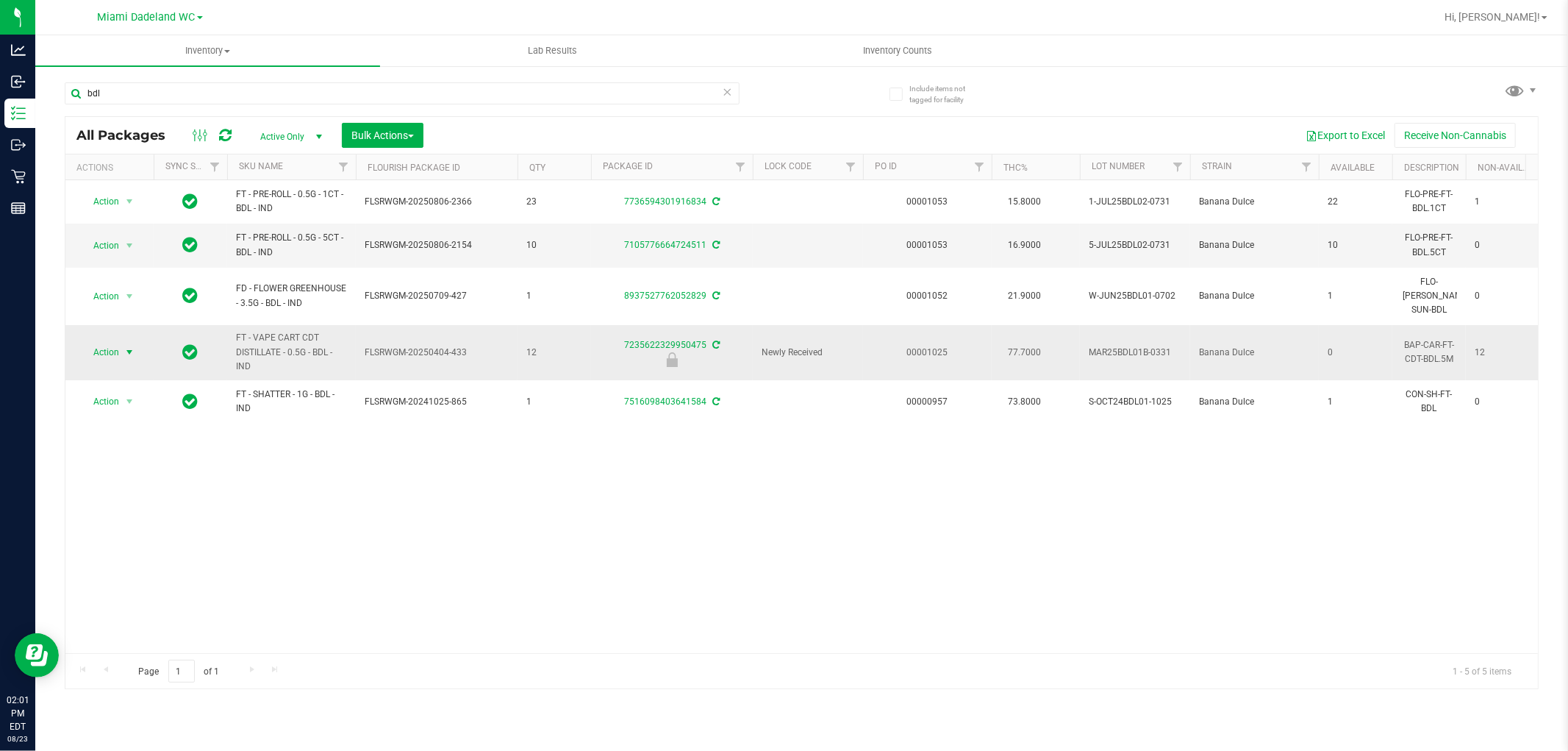
click at [81, 342] on span "Action" at bounding box center [100, 353] width 39 height 21
click at [100, 513] on li "Unlock package" at bounding box center [128, 513] width 94 height 22
click at [328, 89] on input "bdl" at bounding box center [401, 94] width 675 height 22
type input "pbs"
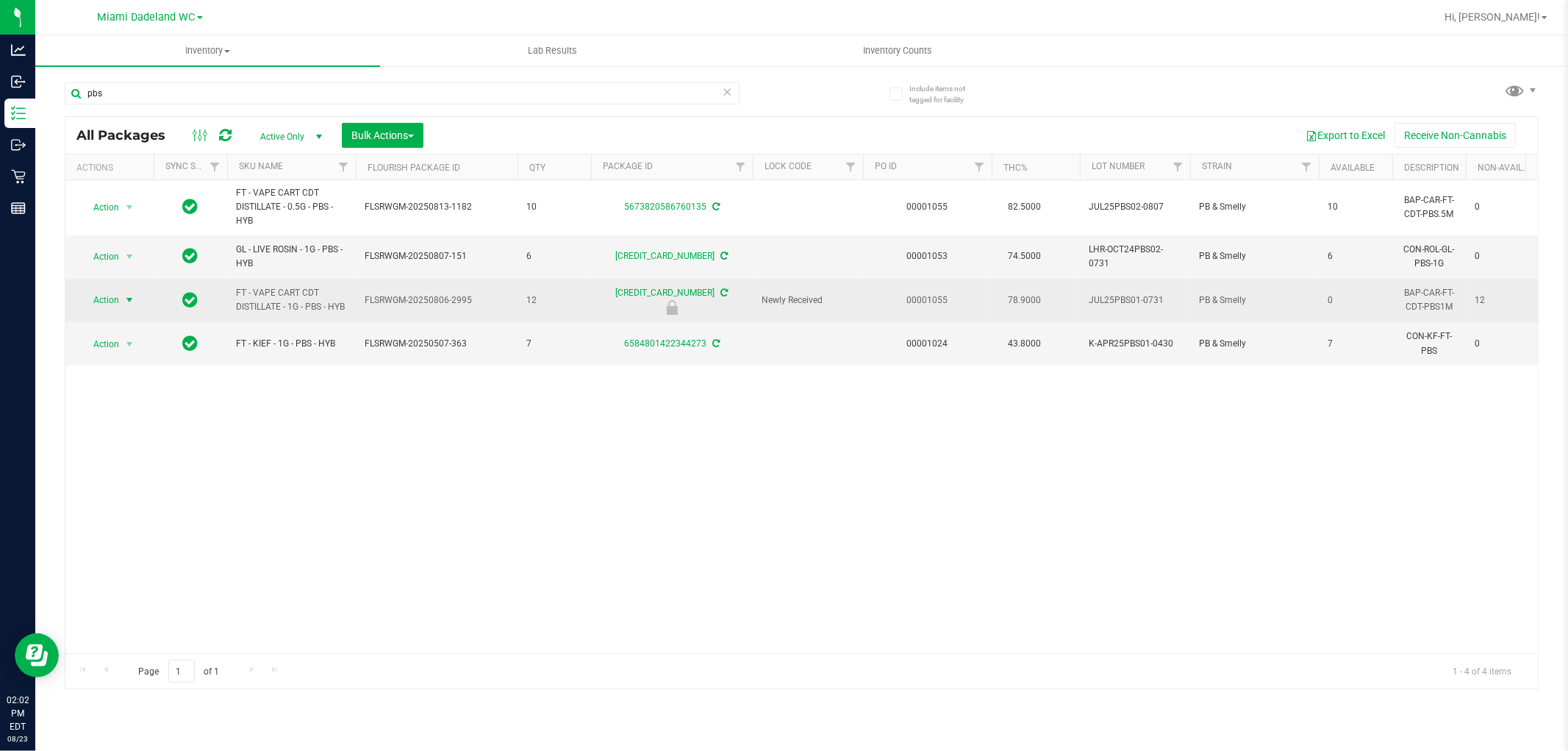
click at [120, 298] on span "Action" at bounding box center [109, 300] width 59 height 21
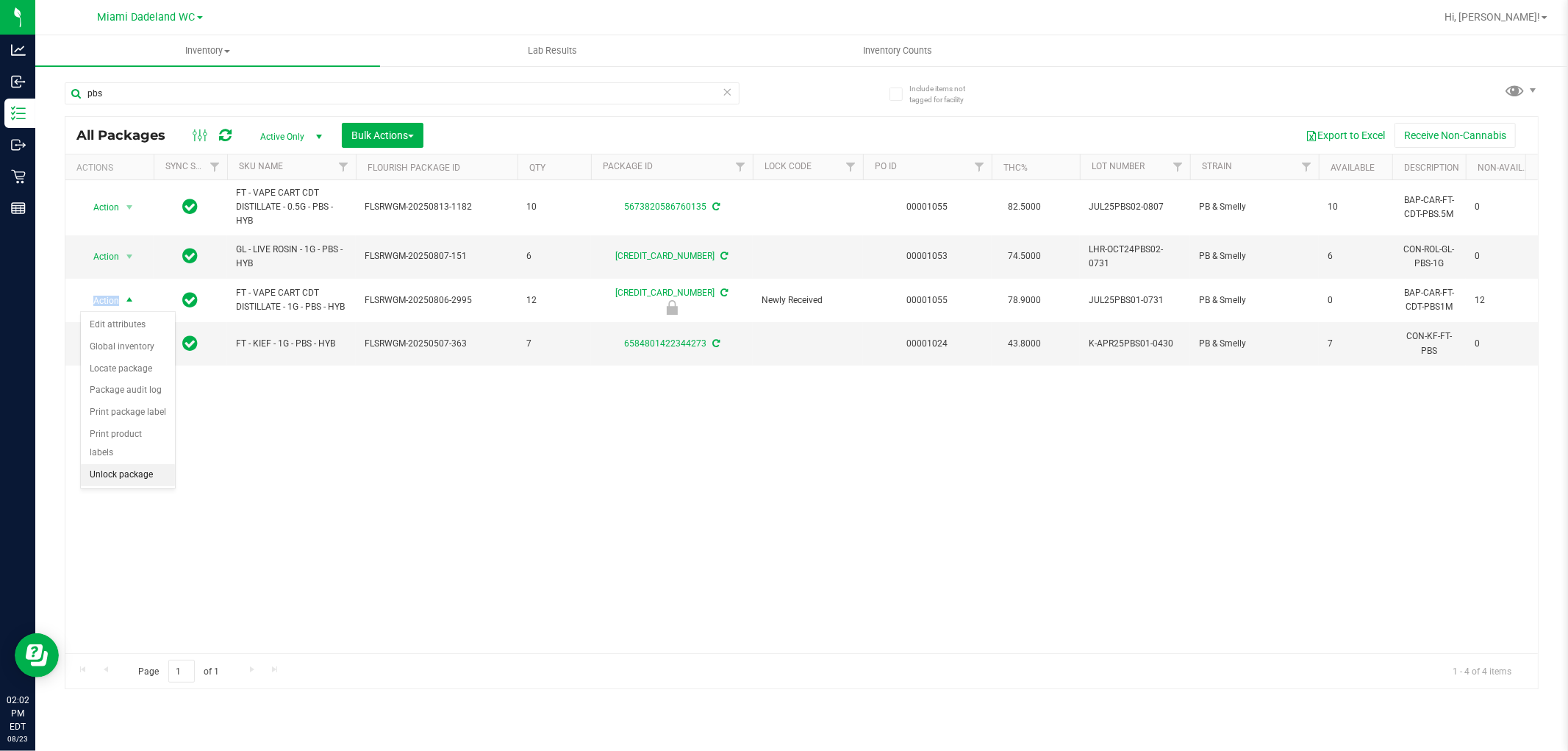
click at [111, 469] on li "Unlock package" at bounding box center [128, 475] width 94 height 22
click at [188, 518] on div "Action Action Adjust qty Create package Edit attributes Global inventory Locate…" at bounding box center [801, 416] width 1473 height 473
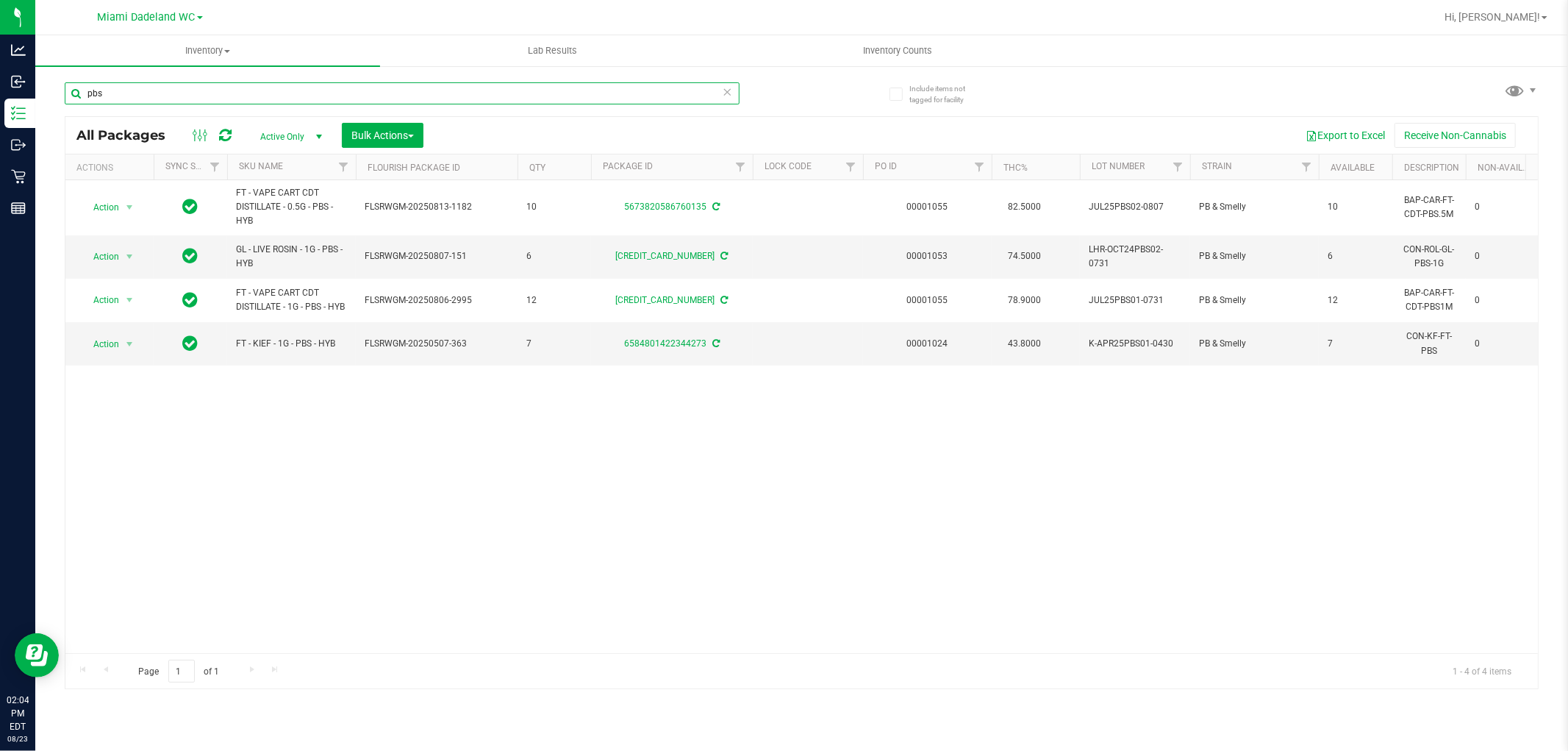
click at [232, 86] on input "pbs" at bounding box center [401, 94] width 675 height 22
type input "jak"
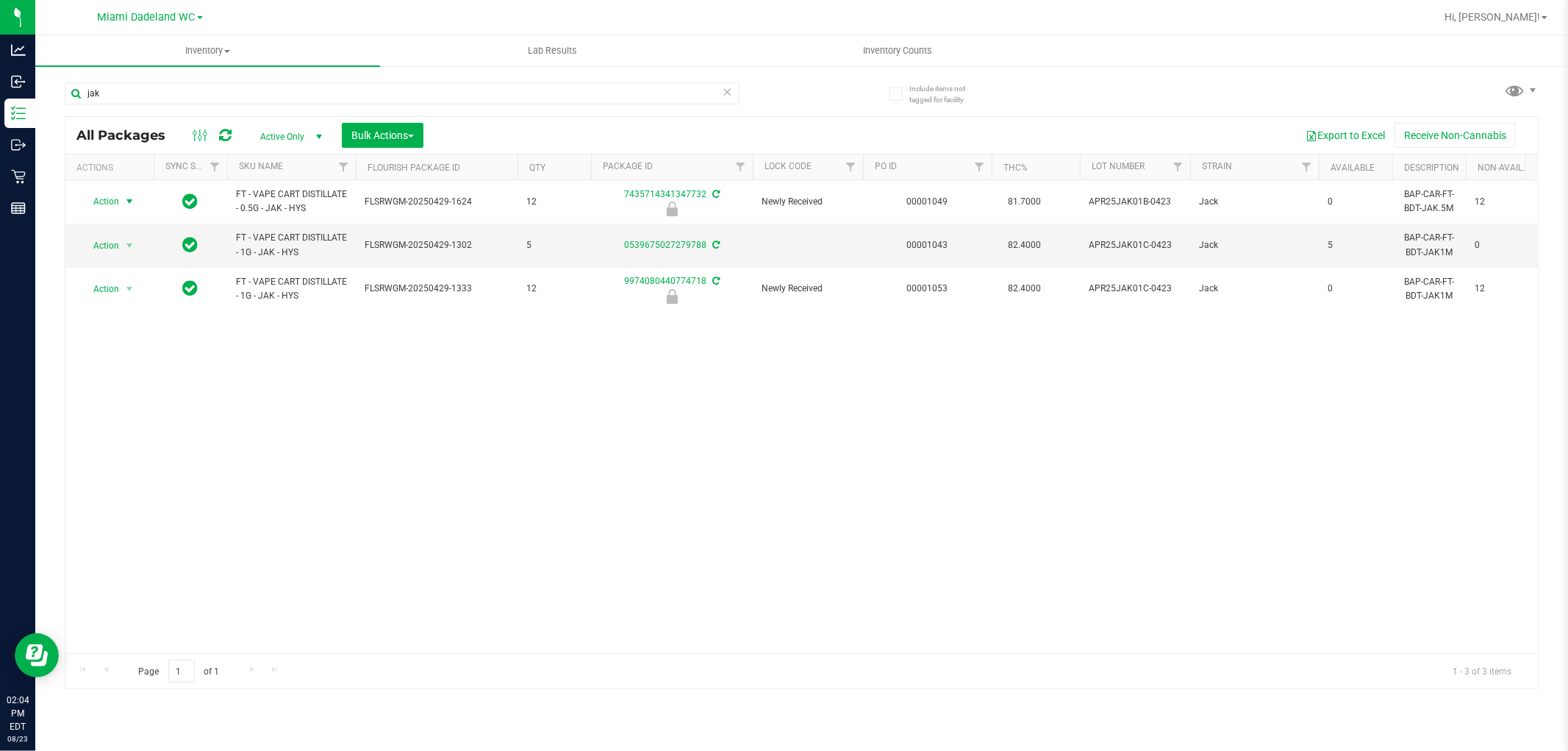
click at [93, 193] on span "Action" at bounding box center [100, 202] width 39 height 21
click at [96, 376] on li "Unlock package" at bounding box center [128, 377] width 94 height 22
click at [306, 89] on input "jak" at bounding box center [401, 94] width 675 height 22
click at [307, 88] on input "jak" at bounding box center [401, 94] width 675 height 22
type input "sum"
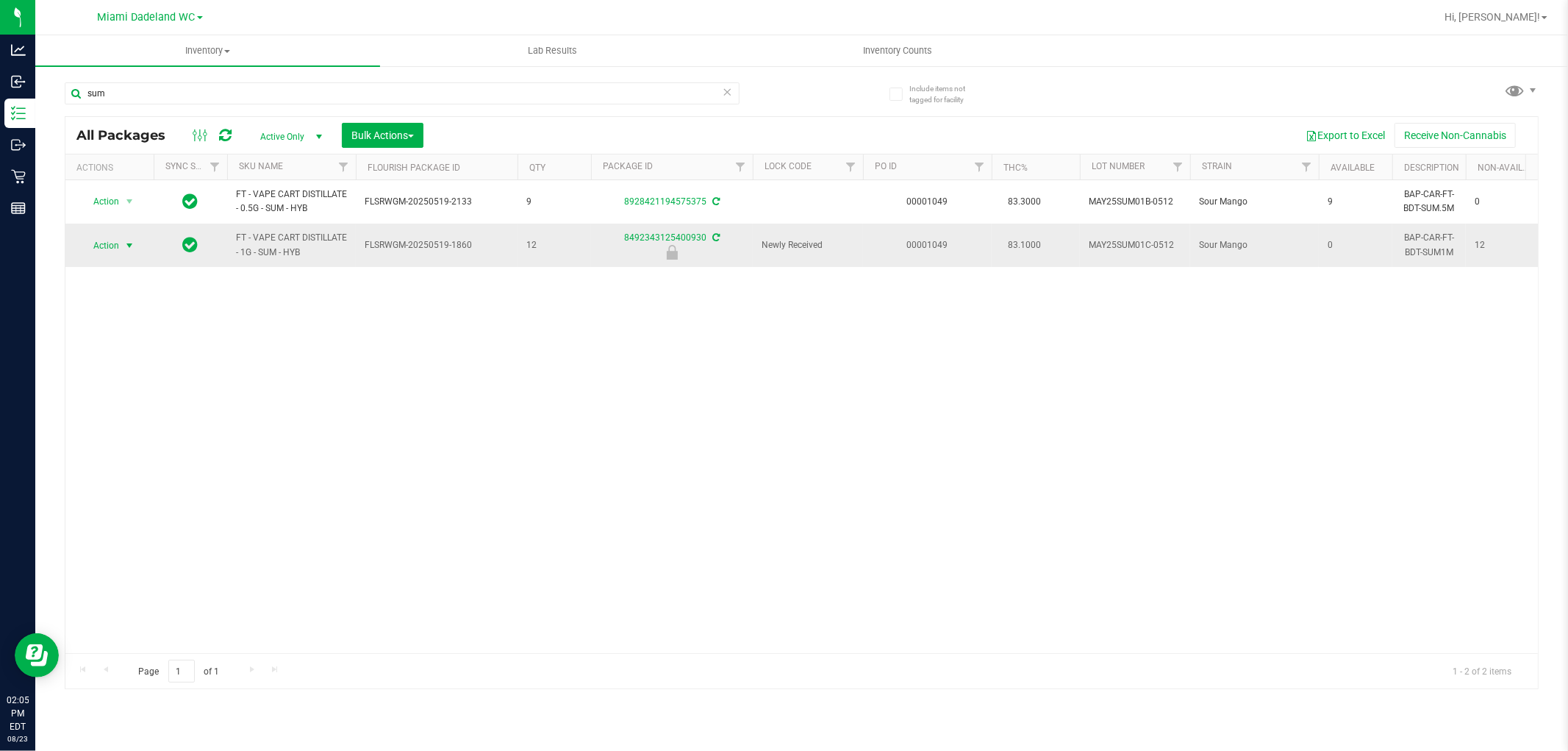
click at [103, 245] on span "Action" at bounding box center [100, 245] width 39 height 21
click at [103, 415] on li "Unlock package" at bounding box center [128, 421] width 94 height 22
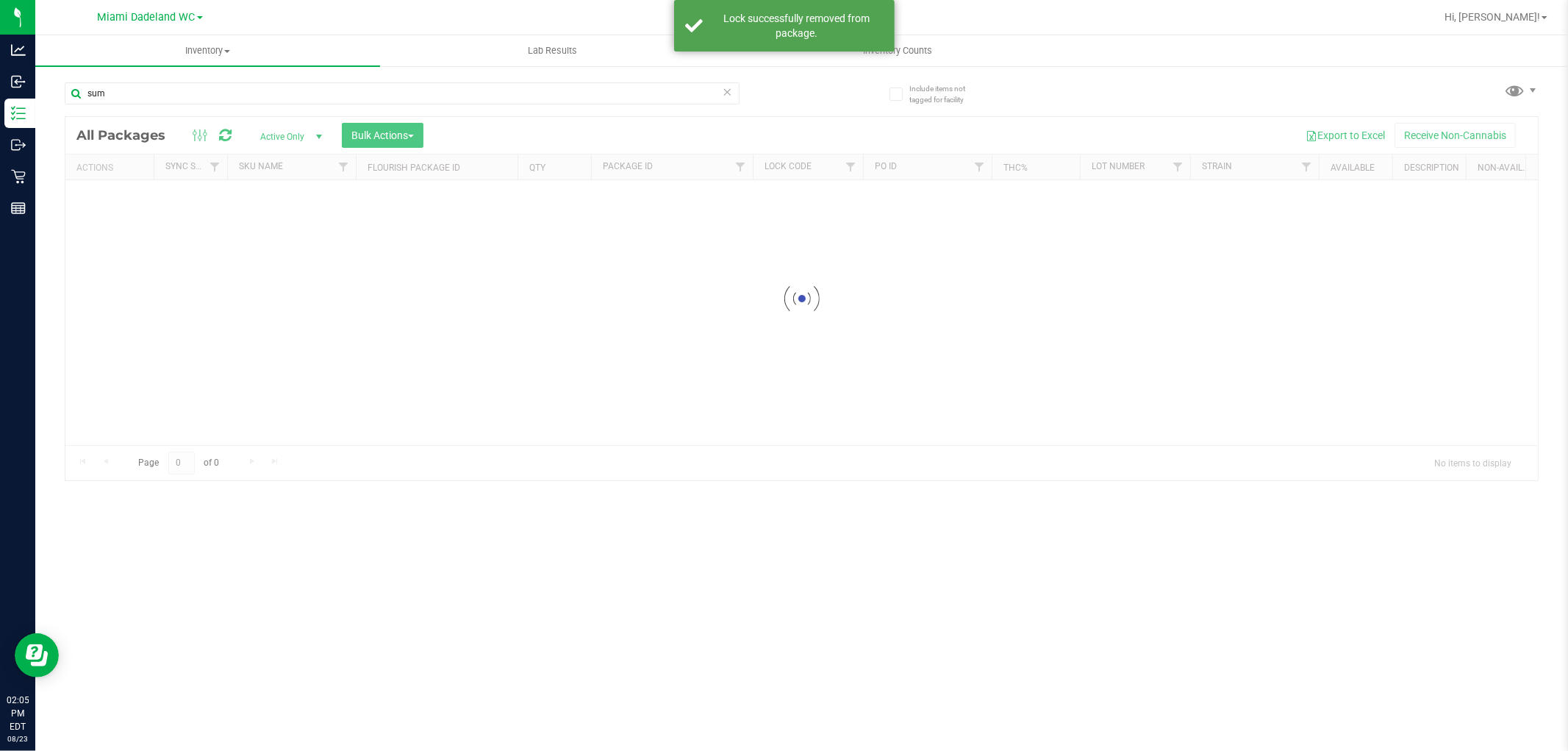
click at [148, 96] on input "sum" at bounding box center [401, 94] width 675 height 22
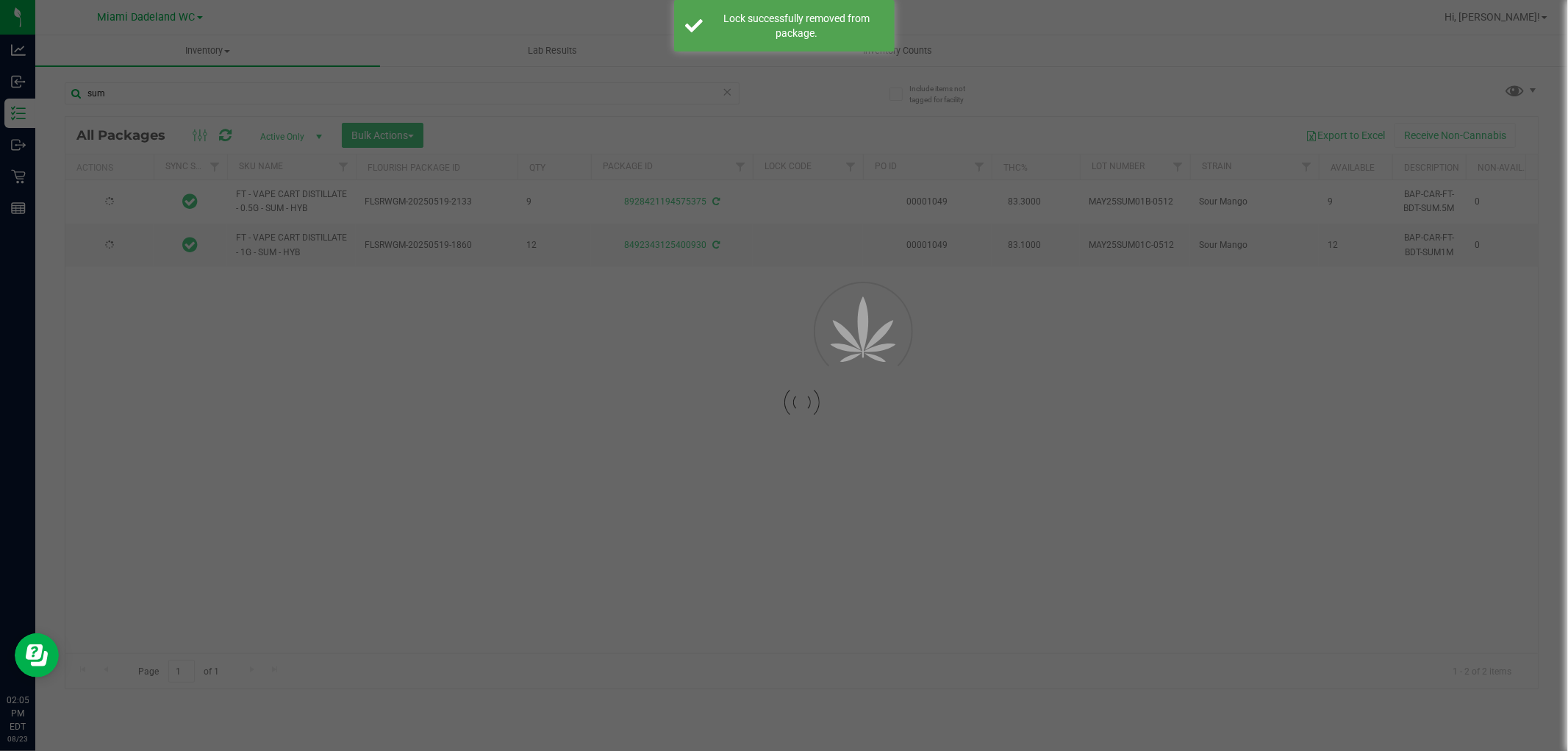
click at [148, 96] on div "Inventory All packages All inventory Waste log Create inventory Lab Results Inv…" at bounding box center [801, 393] width 1533 height 716
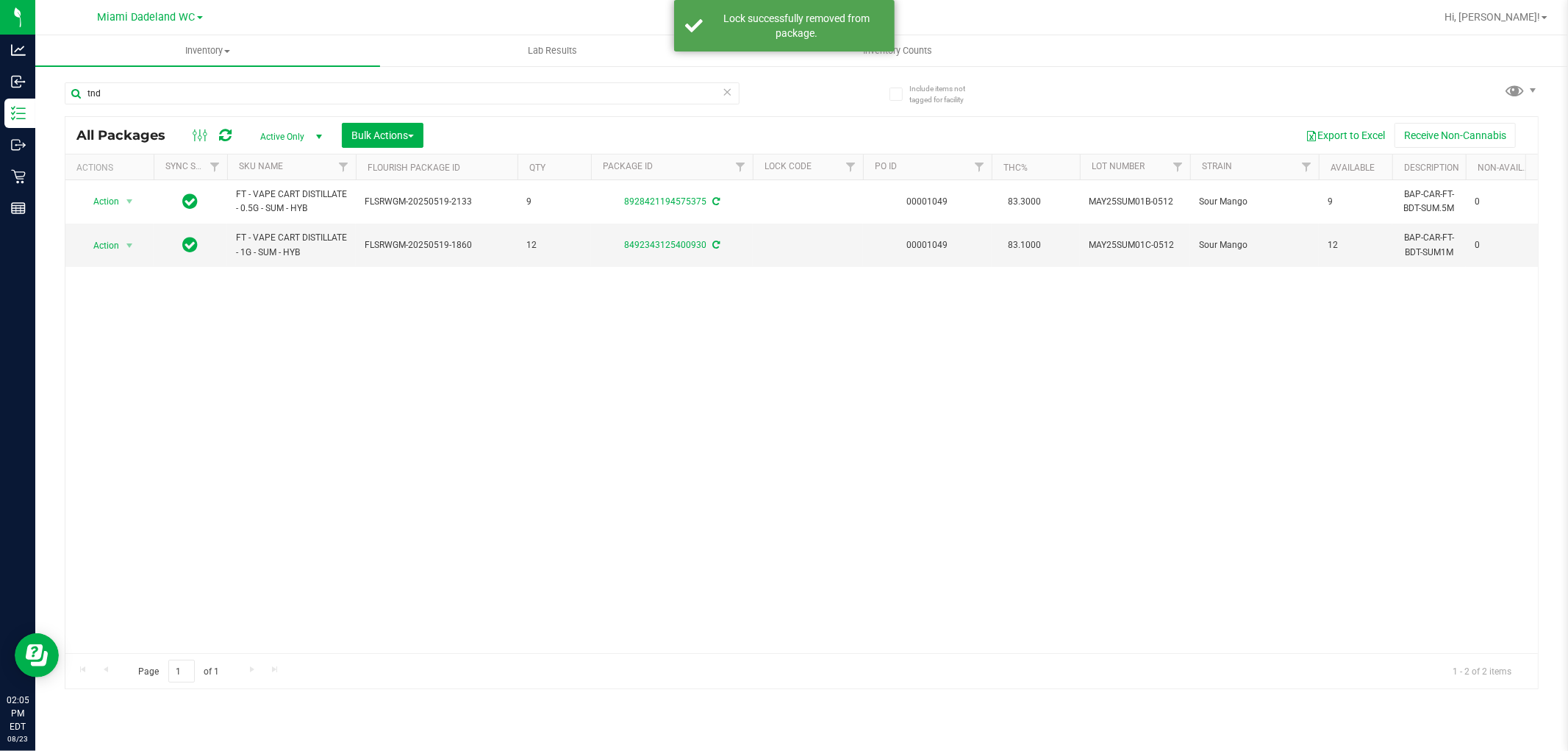
type input "tnd"
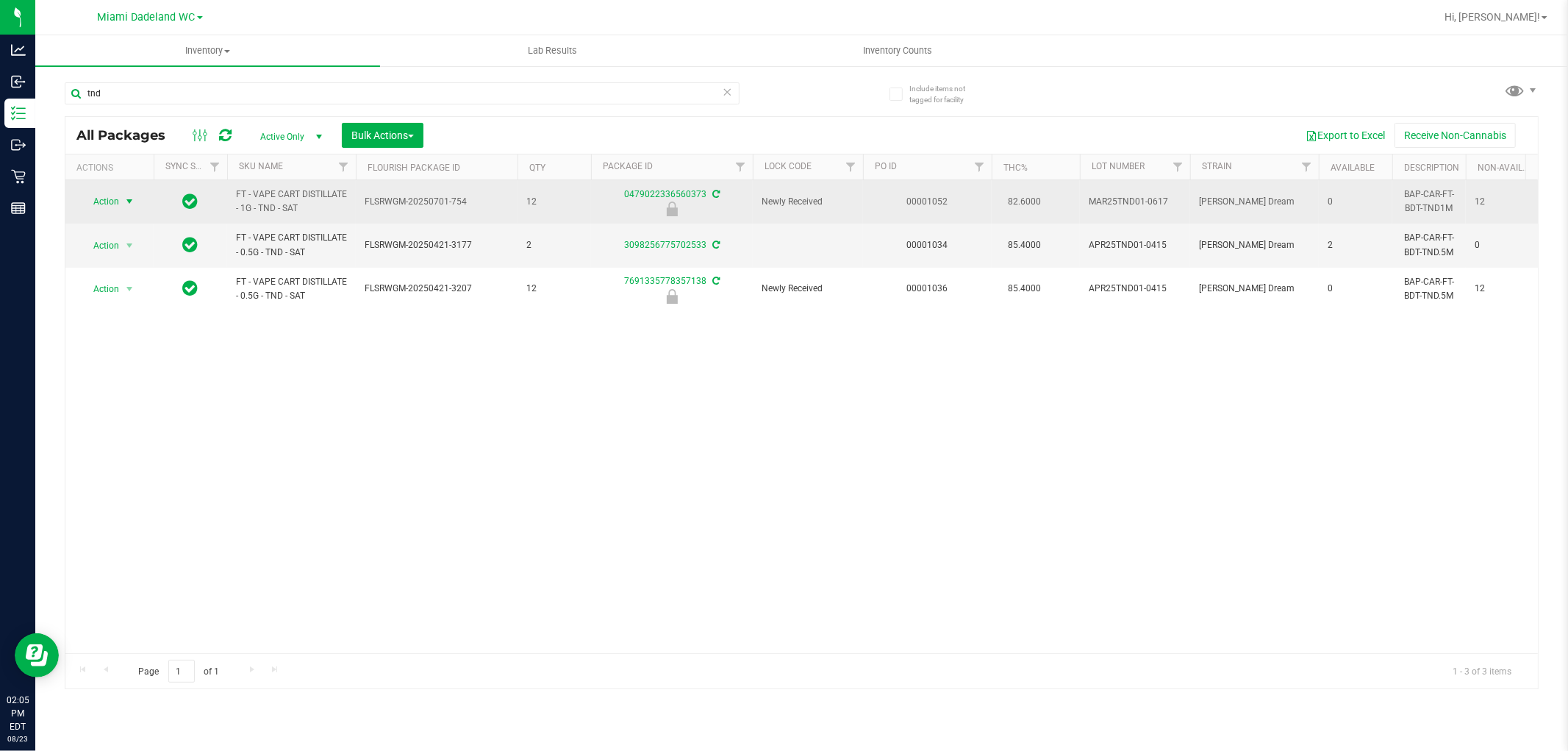
click at [97, 197] on span "Action" at bounding box center [100, 202] width 39 height 21
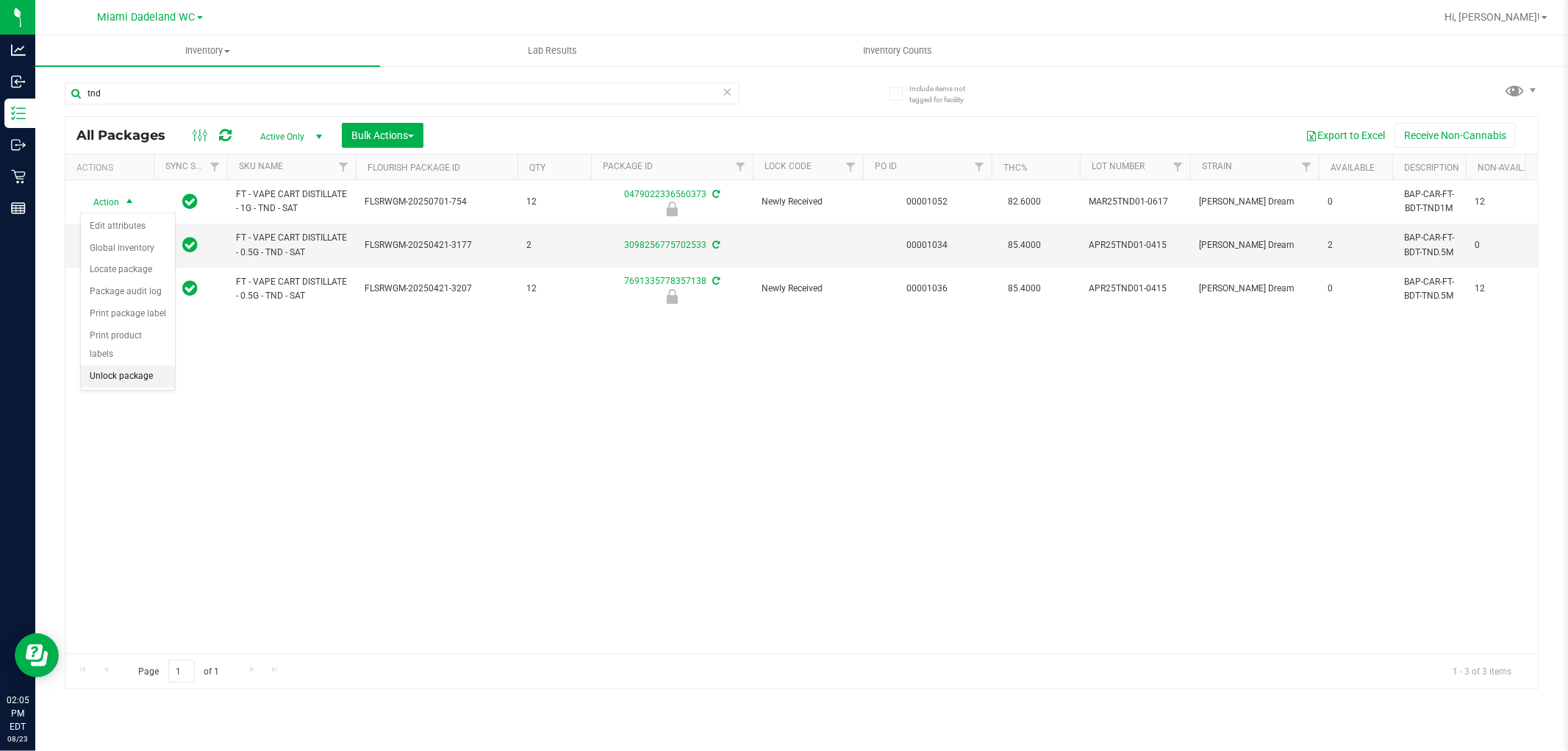
click at [118, 373] on li "Unlock package" at bounding box center [128, 377] width 94 height 22
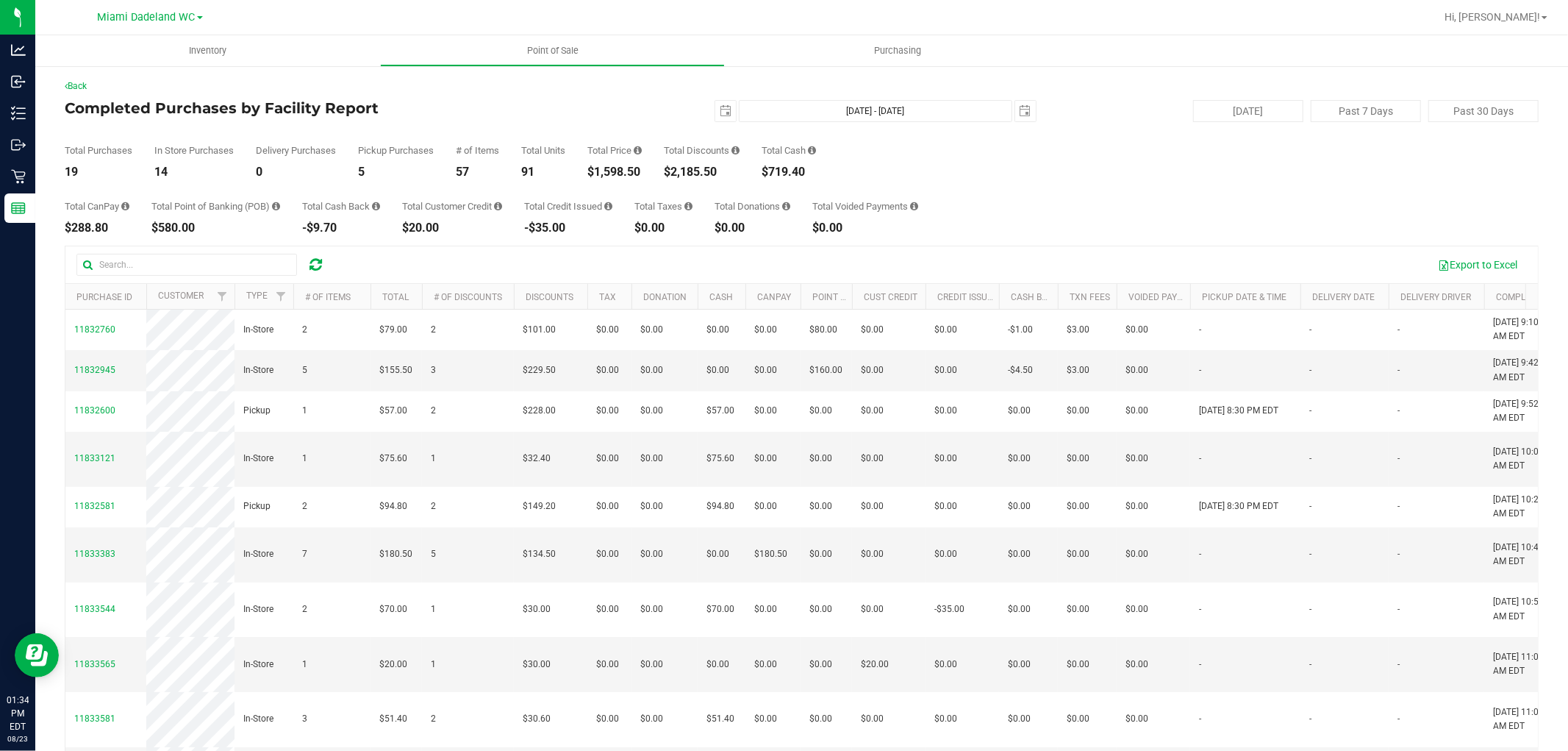
click at [624, 169] on div "$1,598.50" at bounding box center [614, 173] width 54 height 12
copy div "1,598.50"
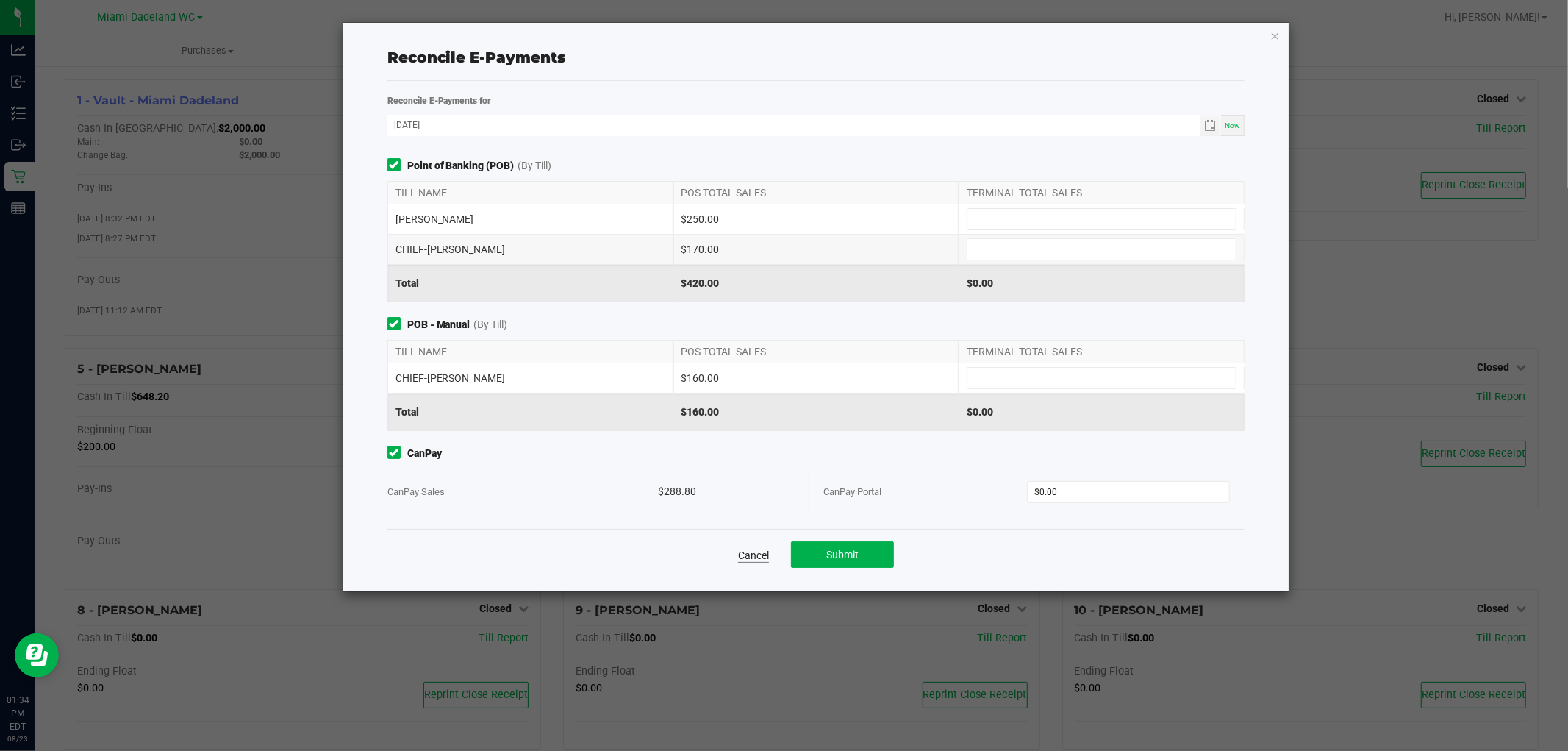
click at [745, 548] on link "Cancel" at bounding box center [753, 554] width 31 height 15
